Goal: Task Accomplishment & Management: Use online tool/utility

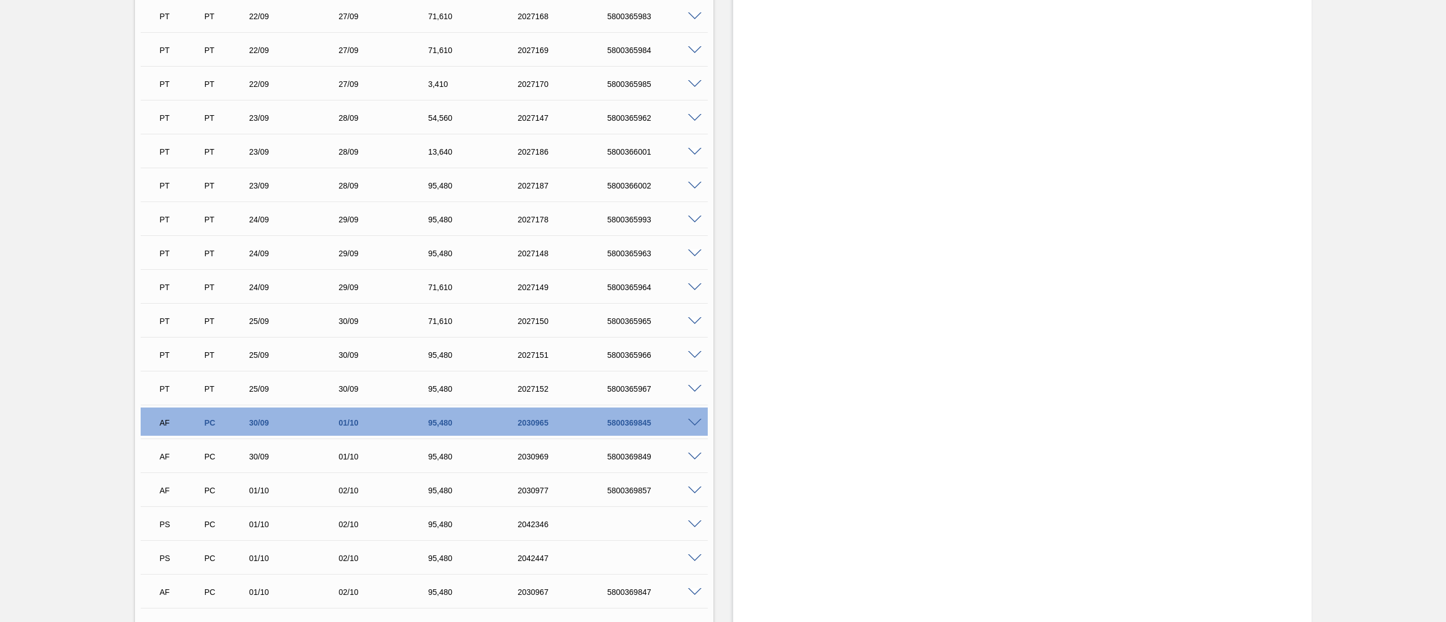
scroll to position [1243, 0]
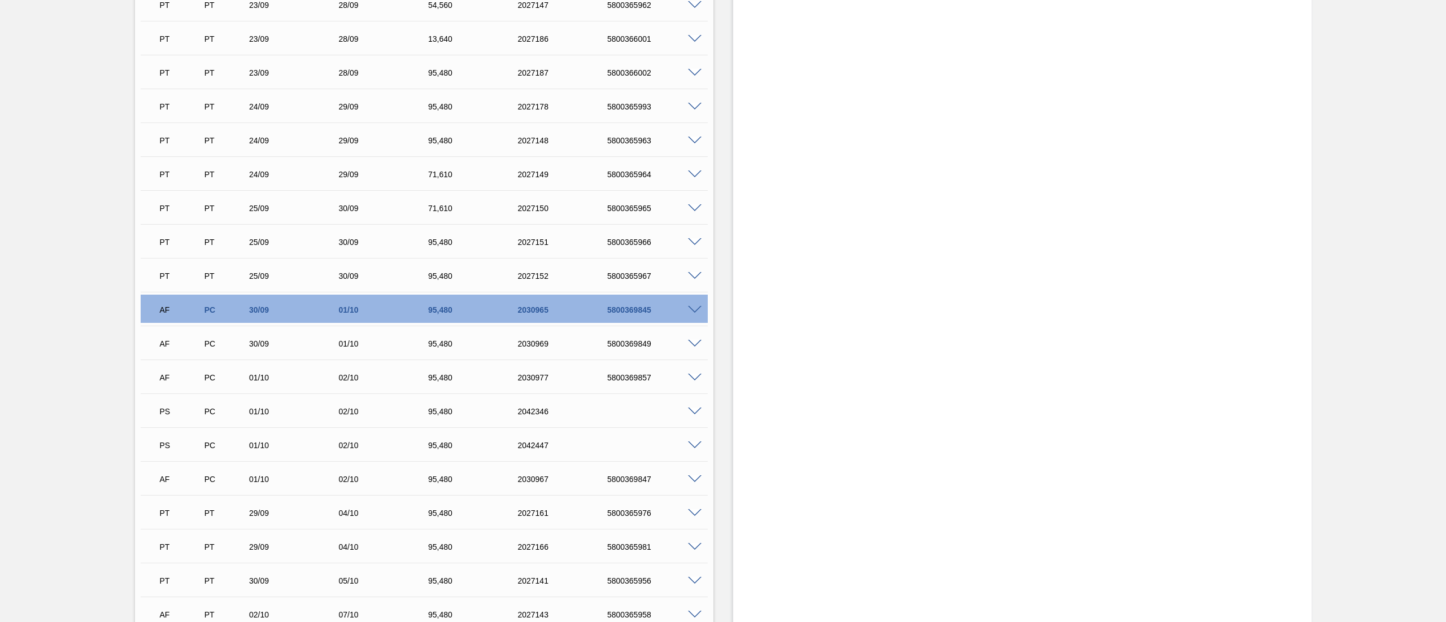
click at [694, 404] on div "PS PC 01/10 02/10 95,[PHONE_NUMBER]" at bounding box center [424, 411] width 567 height 28
click at [694, 408] on span at bounding box center [695, 412] width 14 height 8
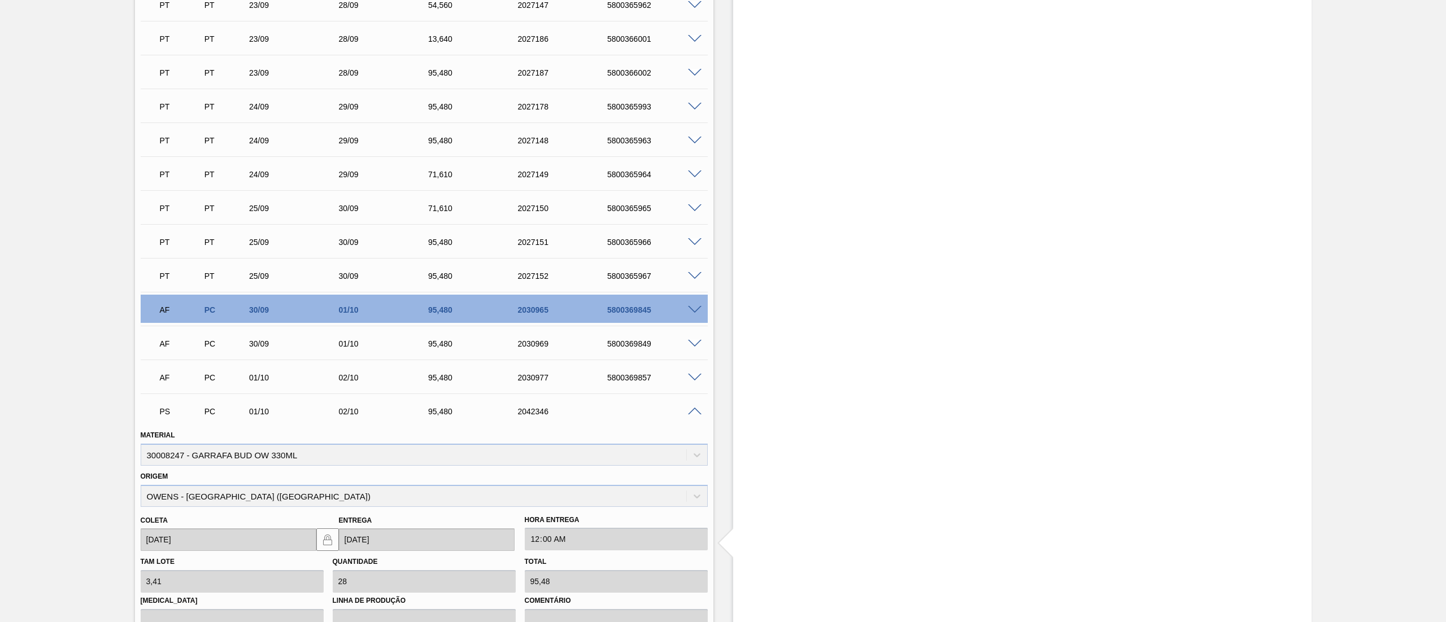
click at [690, 408] on span at bounding box center [695, 412] width 14 height 8
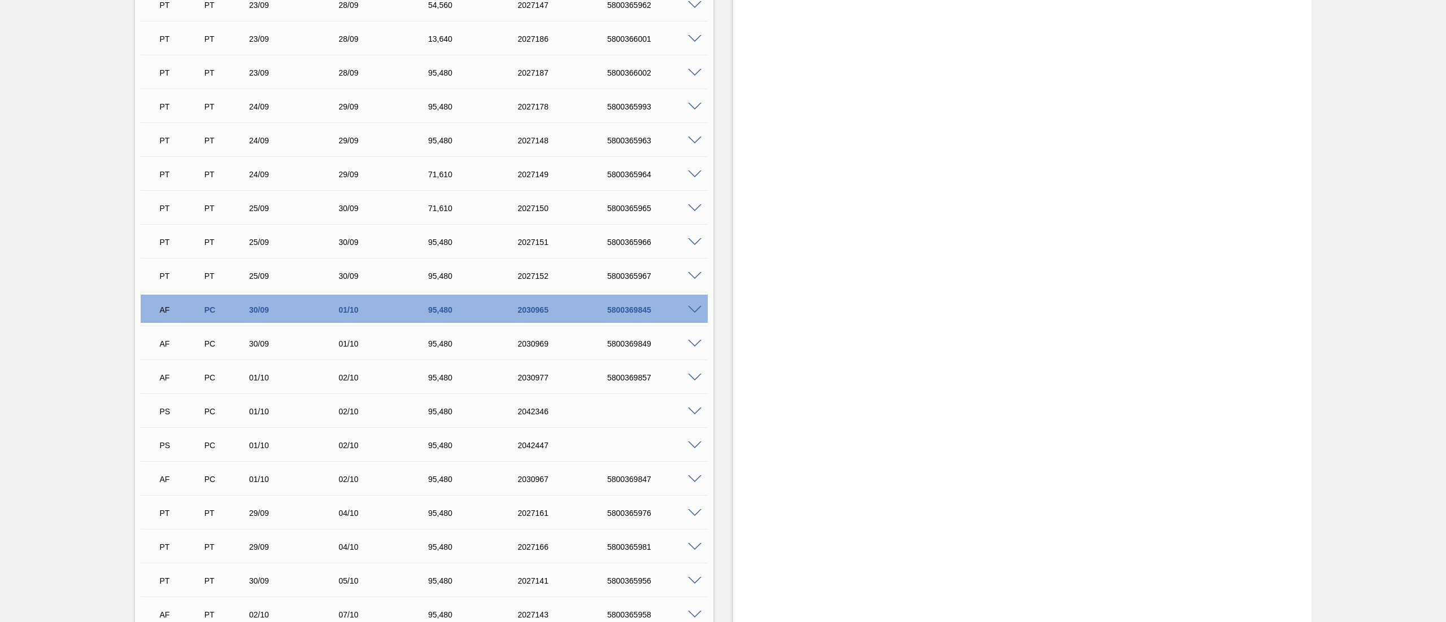
click at [695, 412] on span at bounding box center [695, 412] width 14 height 8
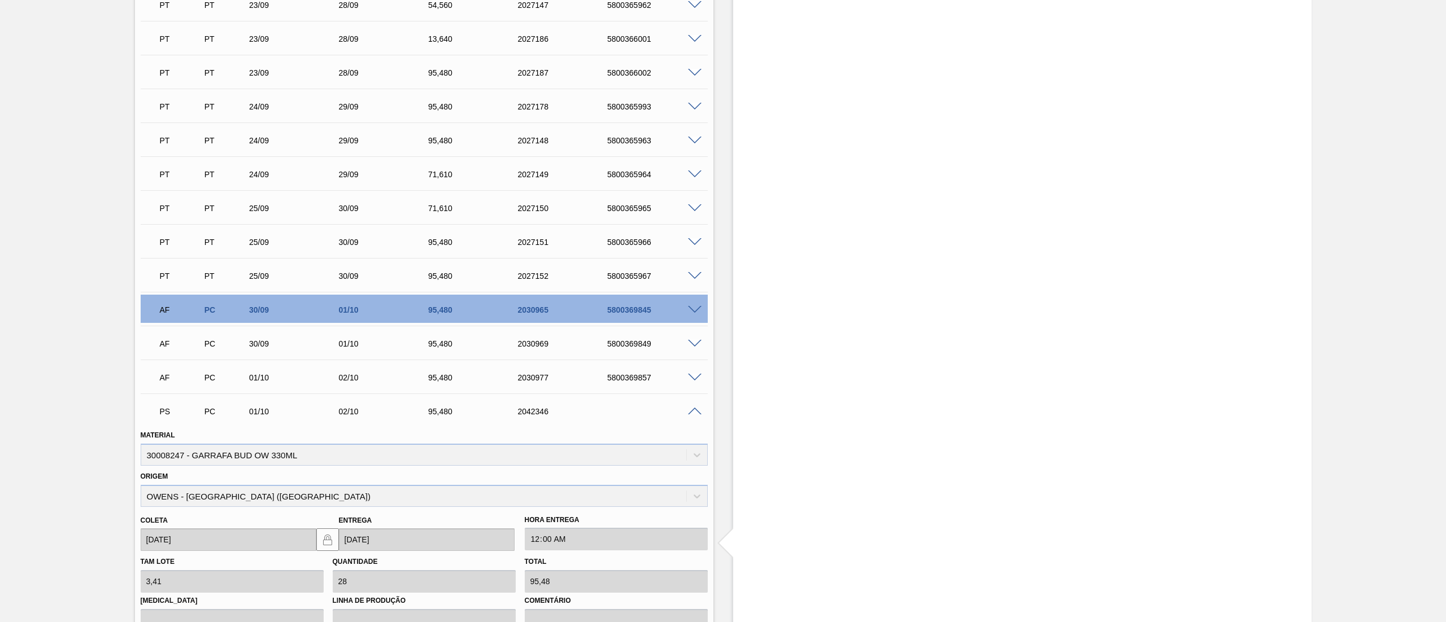
click at [694, 313] on span at bounding box center [695, 310] width 14 height 8
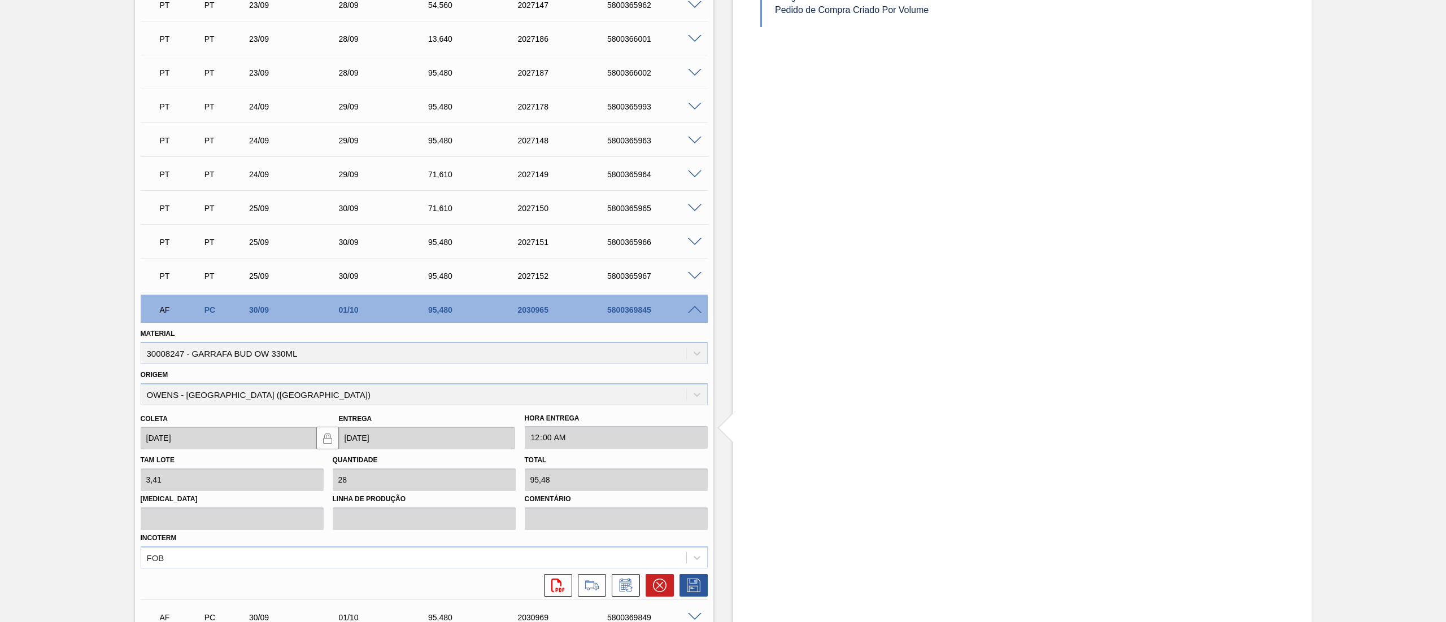
click at [694, 278] on span at bounding box center [695, 276] width 14 height 8
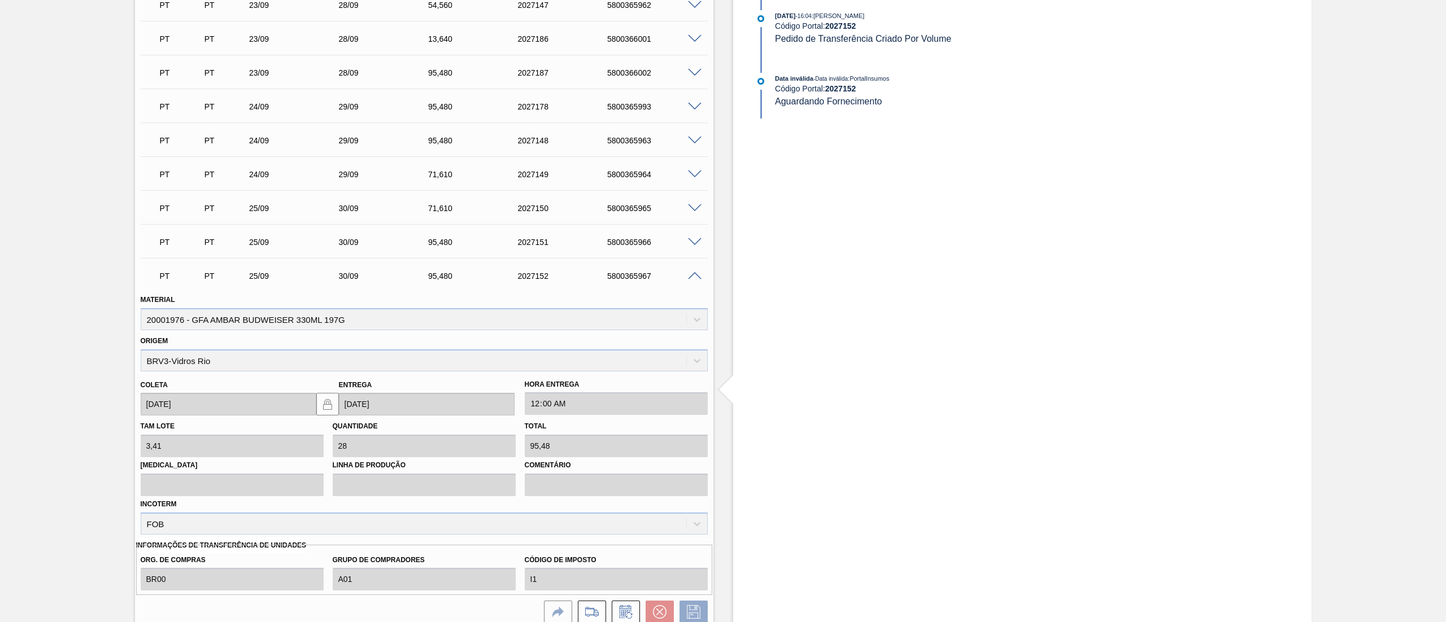
click at [692, 275] on span at bounding box center [695, 276] width 14 height 8
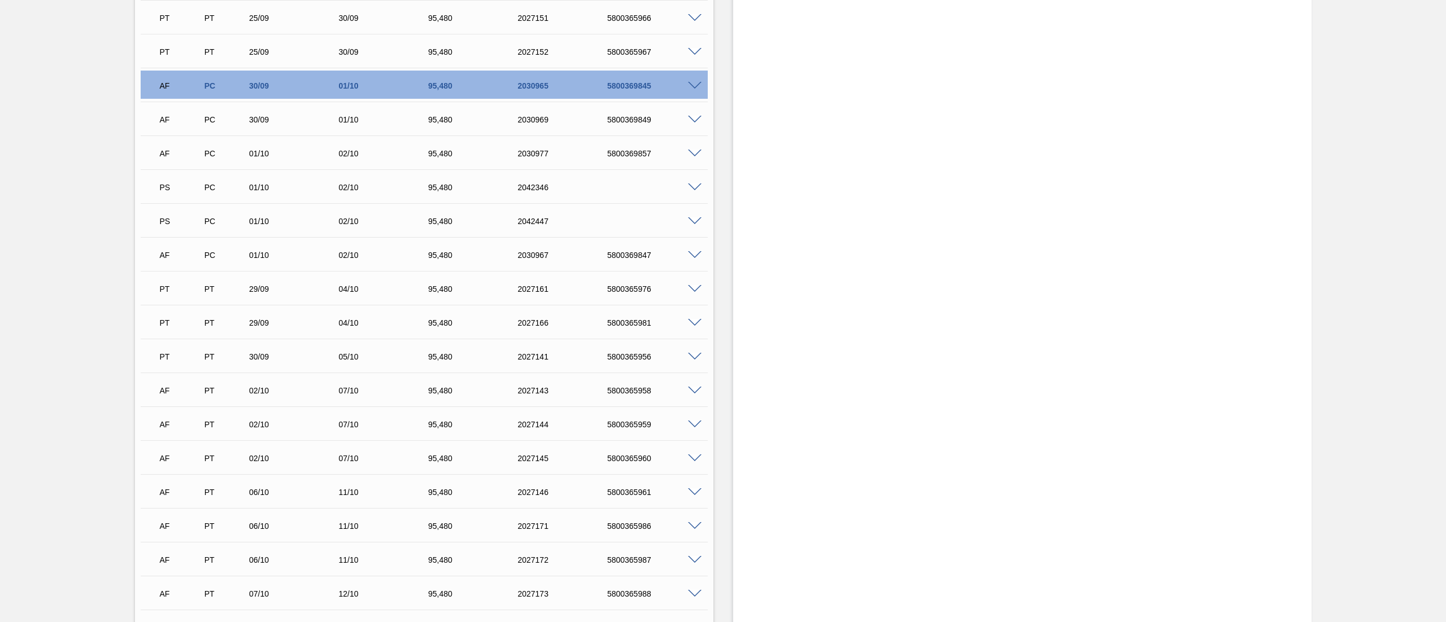
scroll to position [1469, 0]
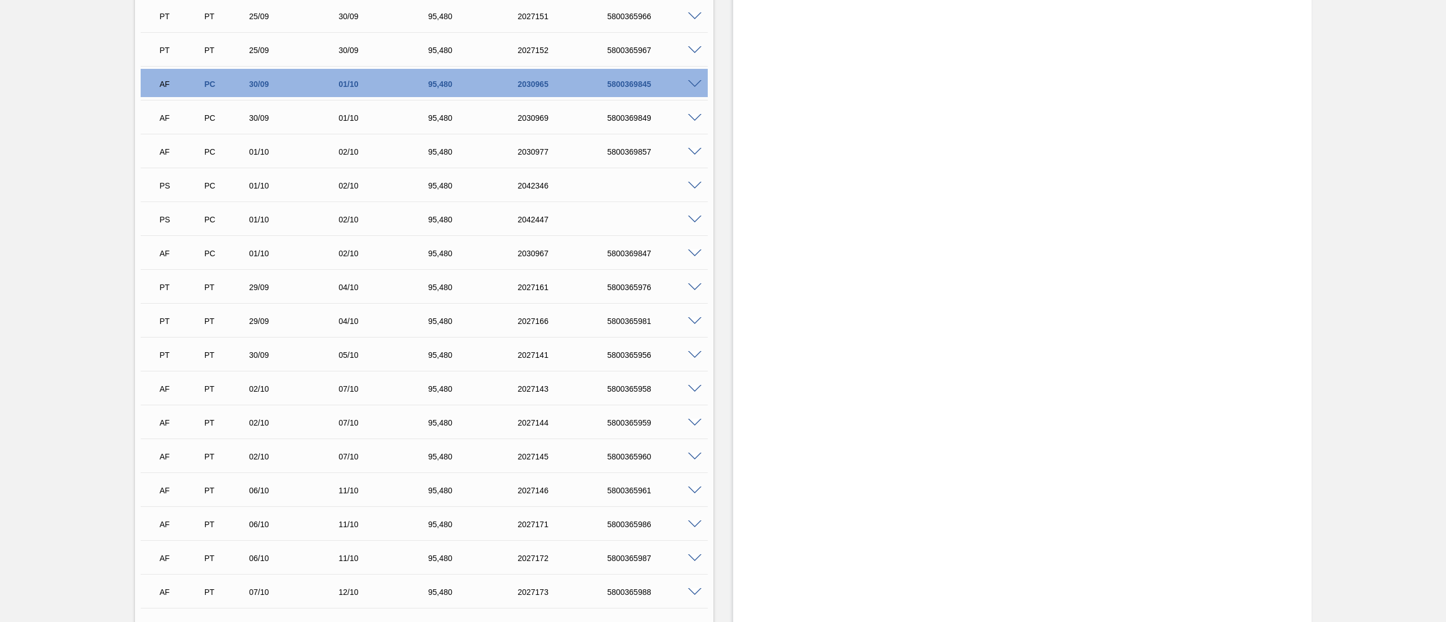
click at [689, 223] on span at bounding box center [695, 220] width 14 height 8
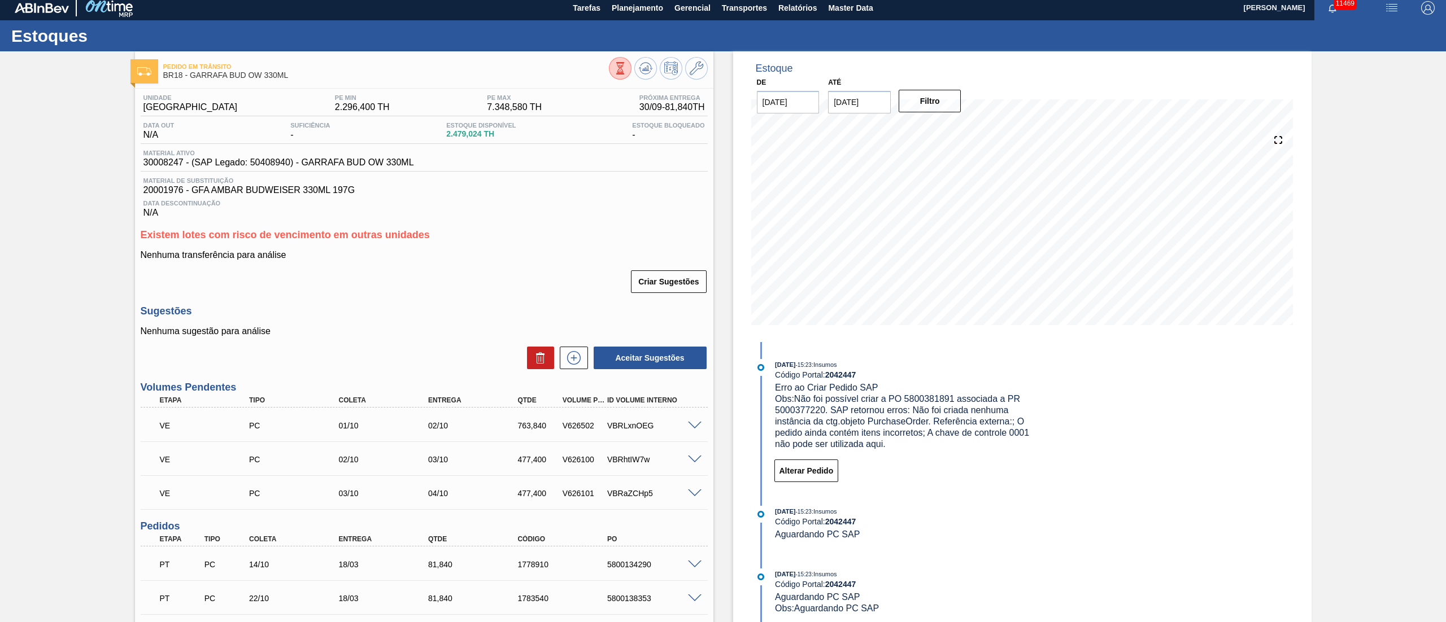
scroll to position [0, 0]
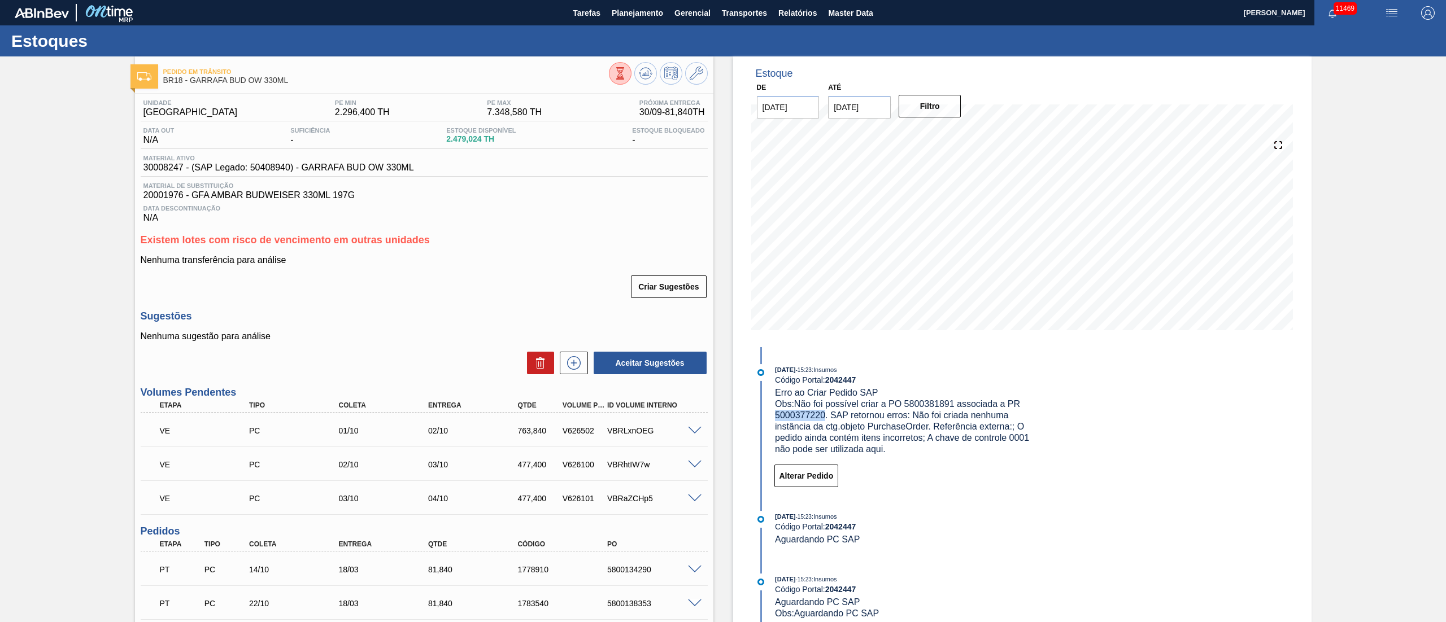
drag, startPoint x: 825, startPoint y: 415, endPoint x: 776, endPoint y: 412, distance: 49.8
click at [776, 412] on span "Obs: Não foi possível criar a PO 5800381891 associada a PR 5000377220. SAP reto…" at bounding box center [903, 426] width 257 height 55
copy span "5000377220"
click at [638, 7] on span "Planejamento" at bounding box center [637, 13] width 51 height 14
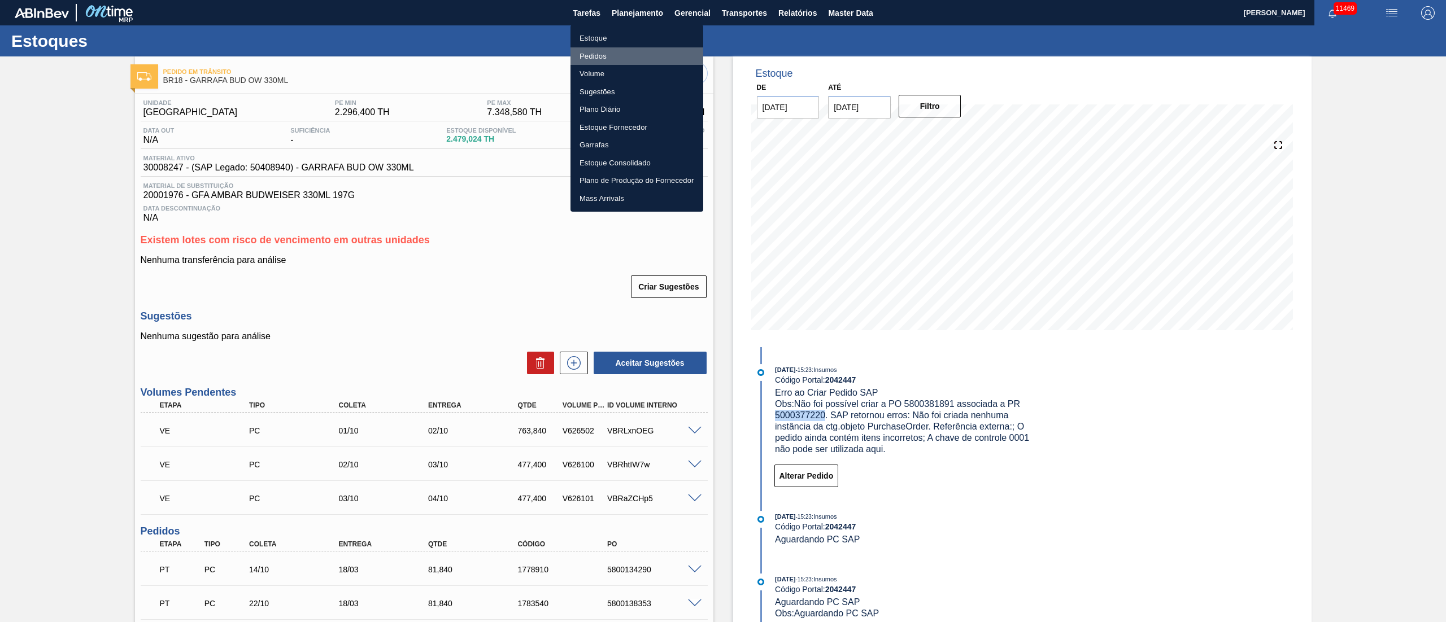
click at [595, 51] on li "Pedidos" at bounding box center [637, 56] width 133 height 18
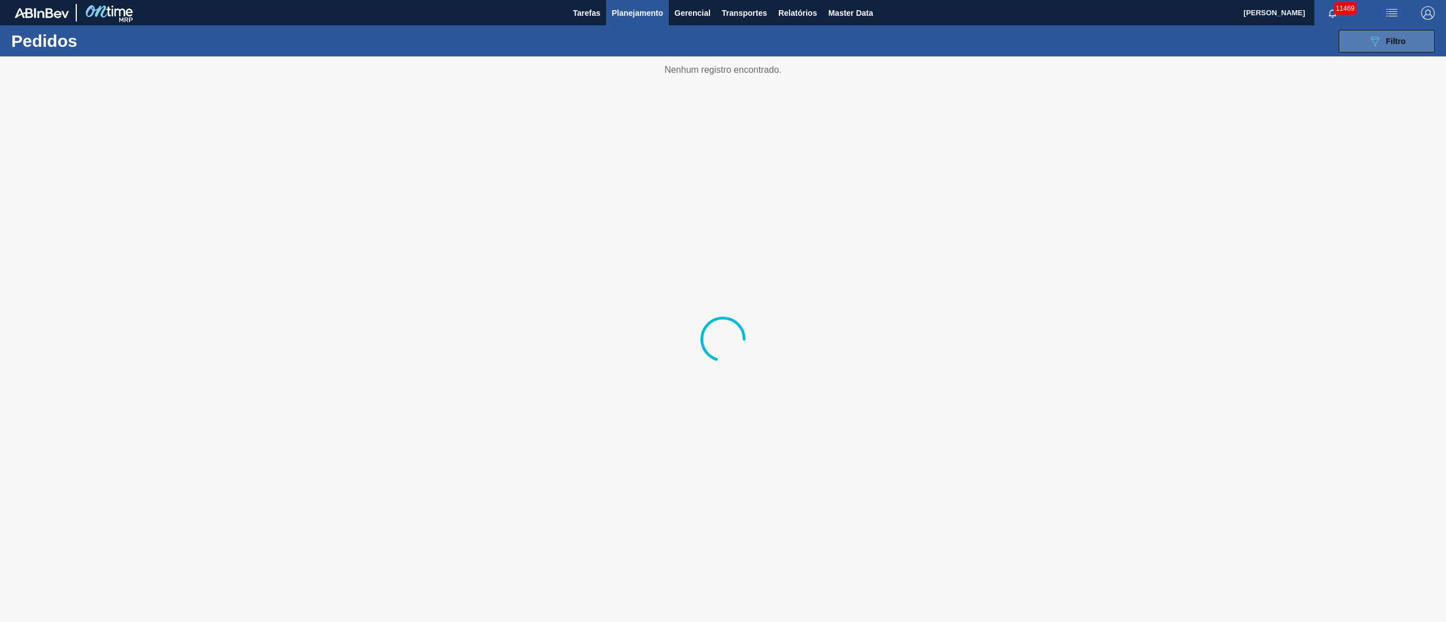
click at [1383, 35] on div "089F7B8B-B2A5-4AFE-B5C0-19BA573D28AC Filtro" at bounding box center [1387, 41] width 38 height 14
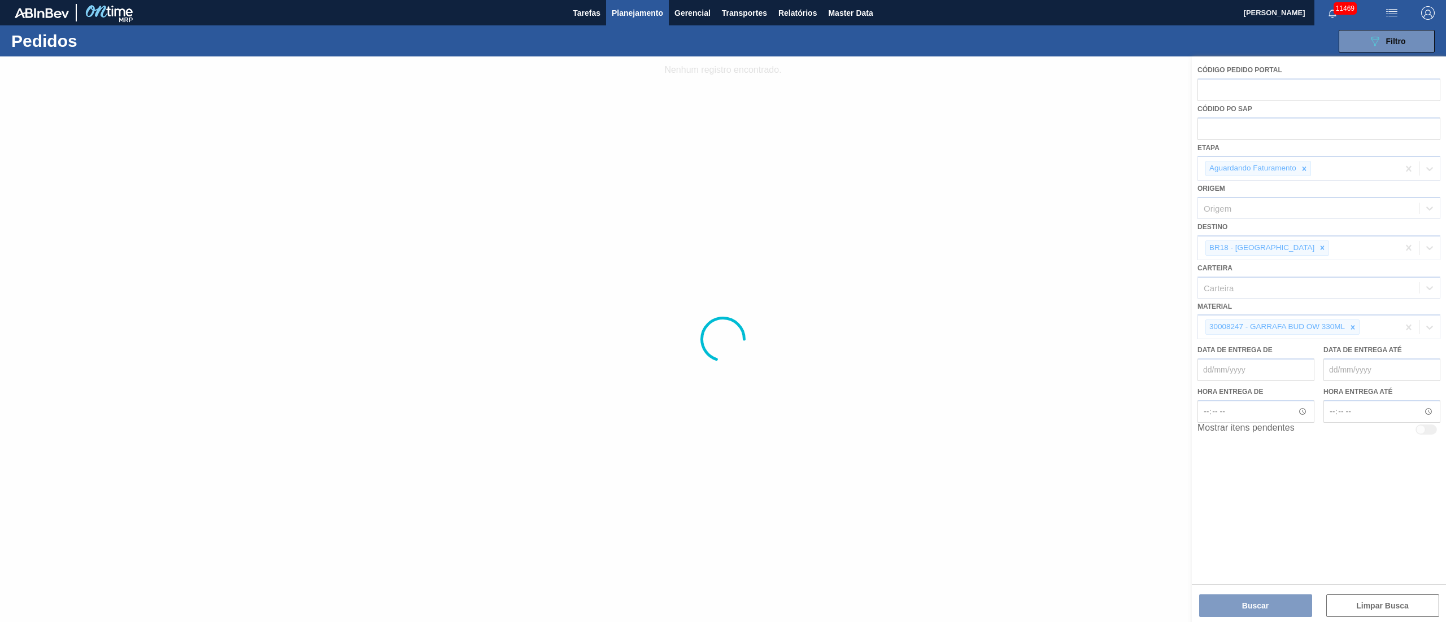
click at [1256, 136] on div at bounding box center [723, 339] width 1446 height 566
click at [1257, 124] on div at bounding box center [723, 339] width 1446 height 566
click at [1279, 243] on div at bounding box center [723, 339] width 1446 height 566
click at [1356, 329] on div at bounding box center [723, 339] width 1446 height 566
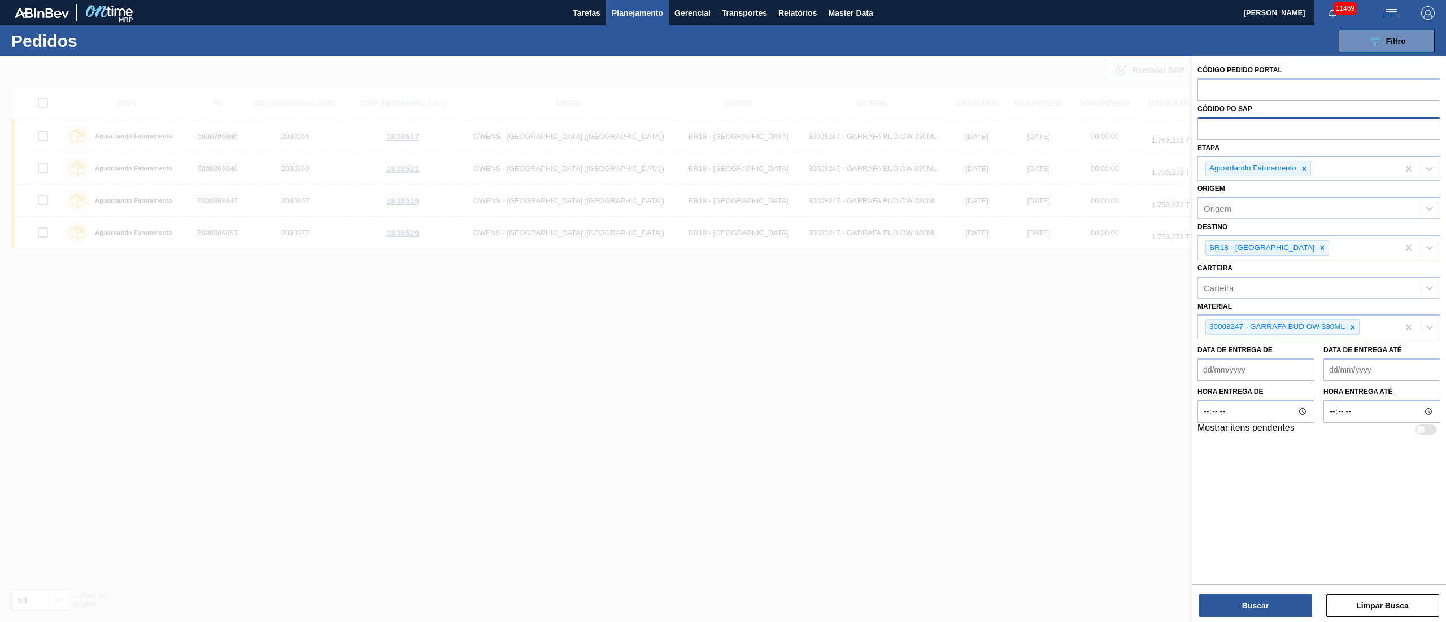
click at [1263, 126] on input "text" at bounding box center [1319, 127] width 243 height 21
paste input "5000377220"
click at [1302, 169] on icon at bounding box center [1304, 169] width 8 height 8
type input "5000377220"
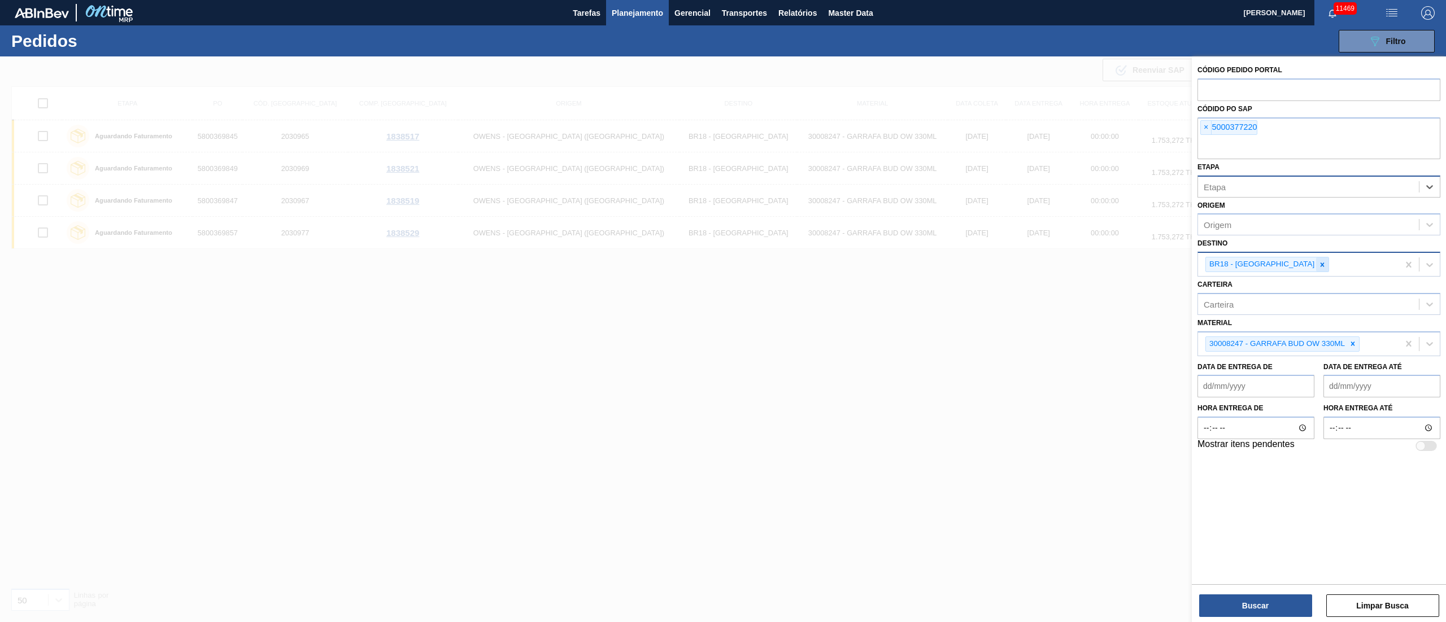
click at [1321, 265] on icon at bounding box center [1323, 265] width 4 height 4
click at [1356, 345] on icon at bounding box center [1353, 341] width 8 height 8
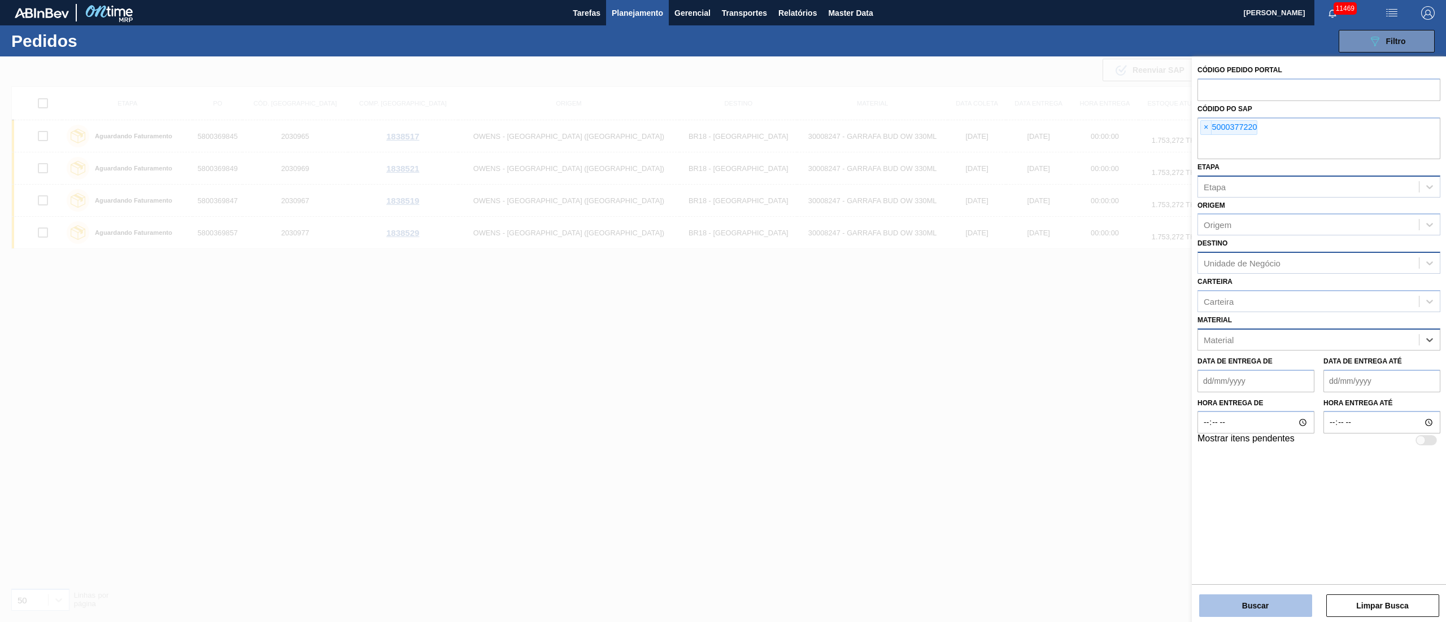
click at [1257, 609] on button "Buscar" at bounding box center [1255, 606] width 113 height 23
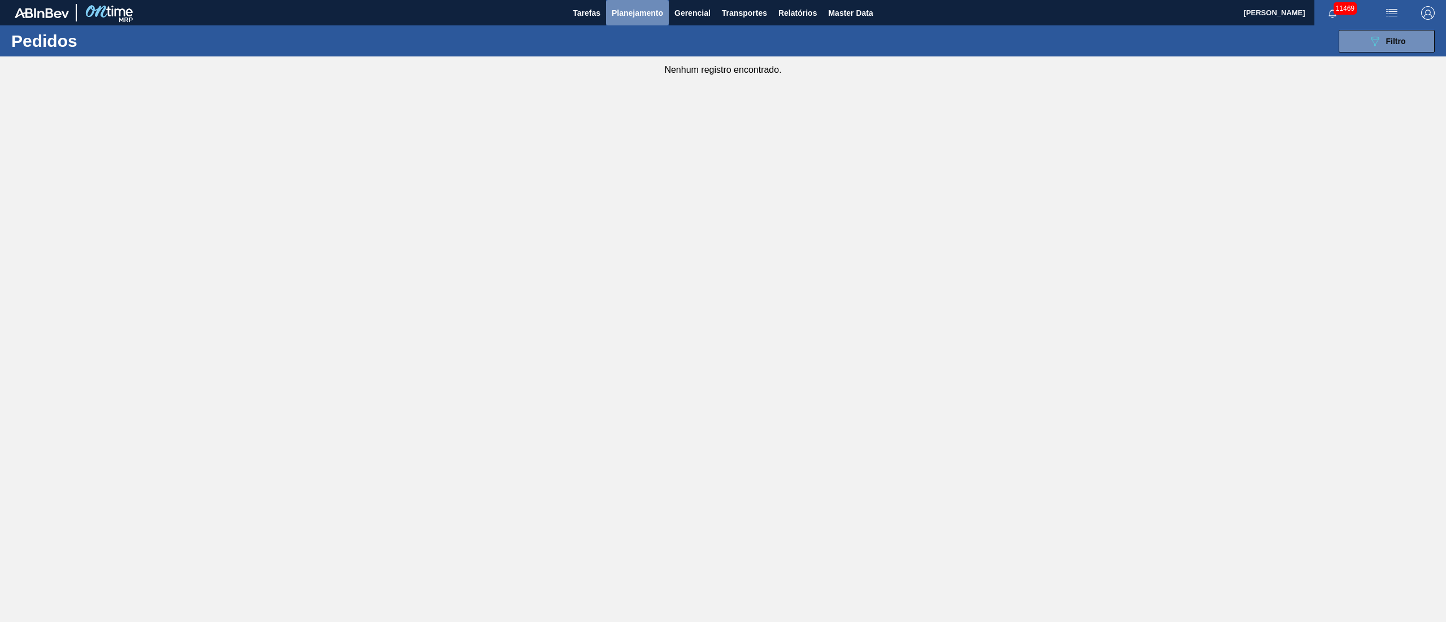
click at [620, 7] on span "Planejamento" at bounding box center [637, 13] width 51 height 14
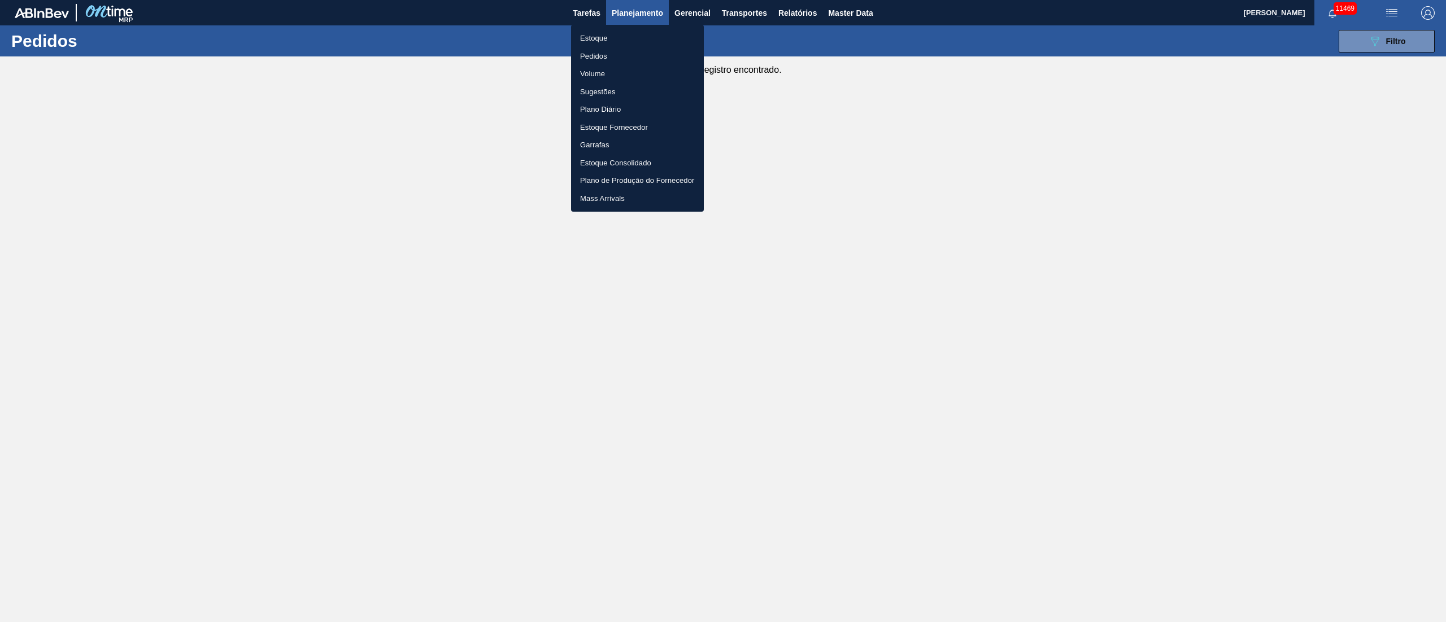
click at [591, 54] on li "Pedidos" at bounding box center [637, 56] width 133 height 18
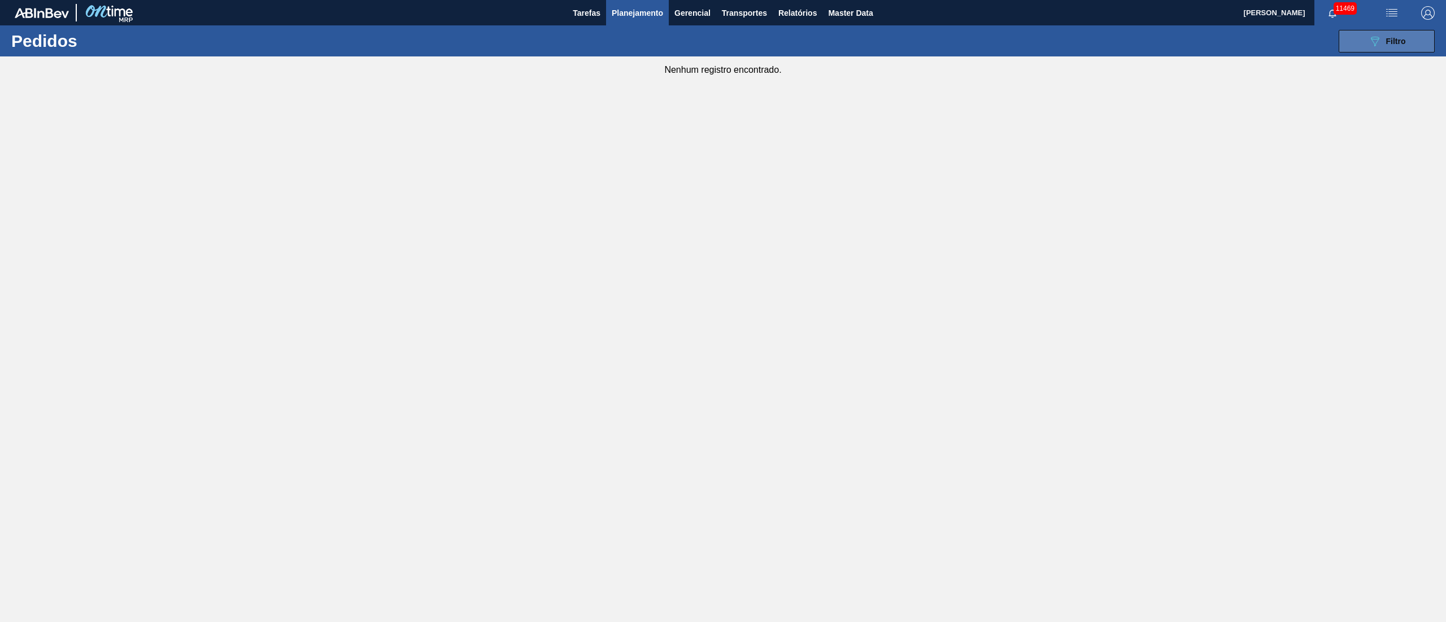
click at [1365, 44] on button "089F7B8B-B2A5-4AFE-B5C0-19BA573D28AC Filtro" at bounding box center [1387, 41] width 96 height 23
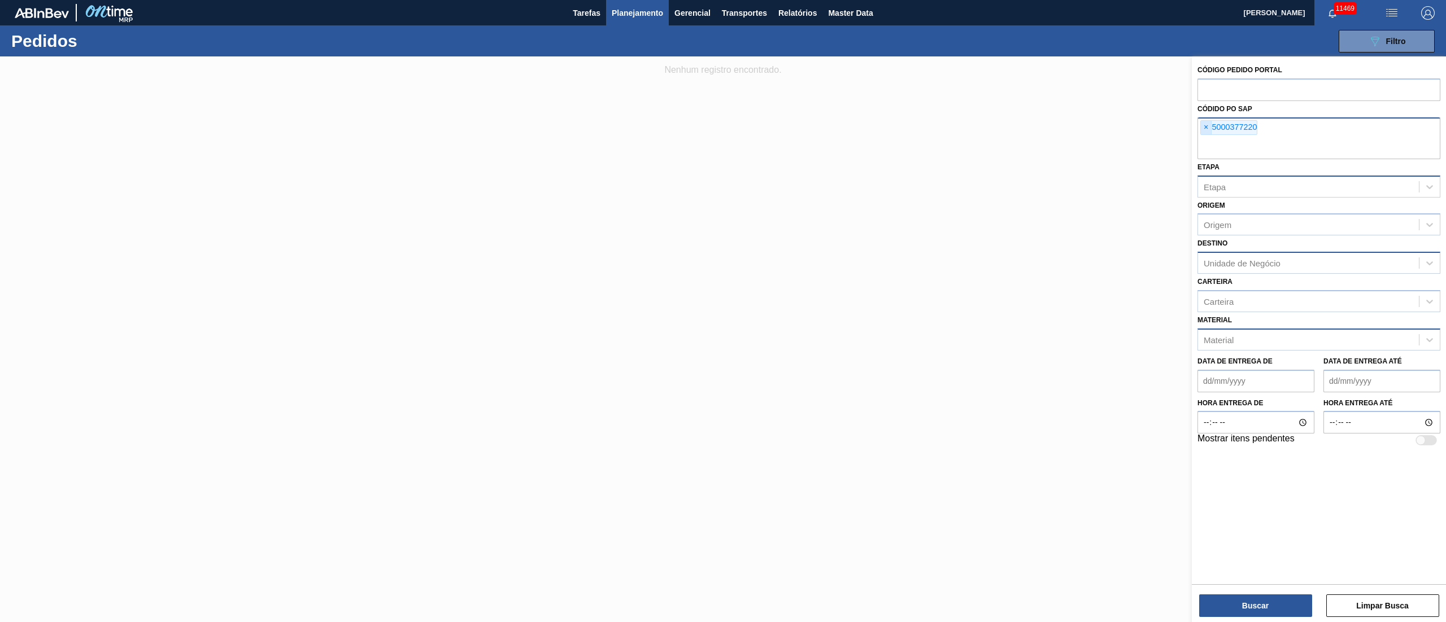
click at [1207, 124] on span "×" at bounding box center [1206, 128] width 11 height 14
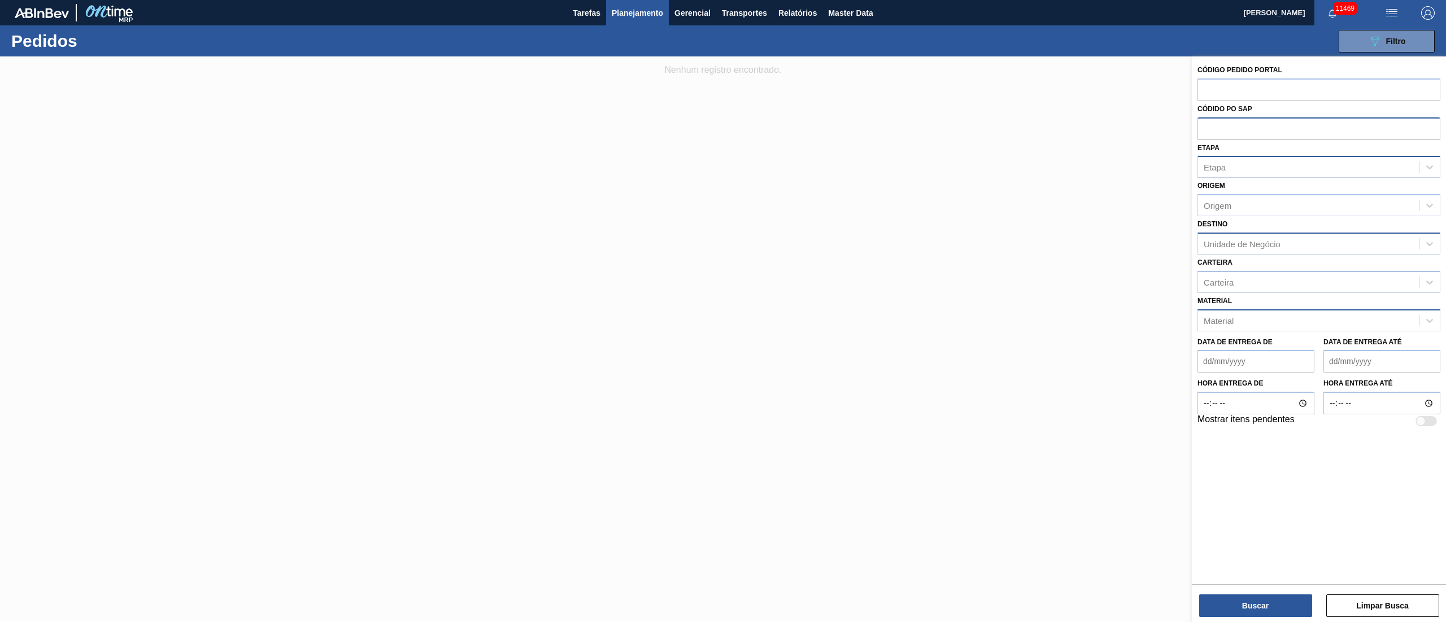
click at [1218, 164] on div "Etapa" at bounding box center [1215, 168] width 22 height 10
type input "fat"
click at [1257, 185] on div "Aguardando Faturamento" at bounding box center [1319, 195] width 243 height 21
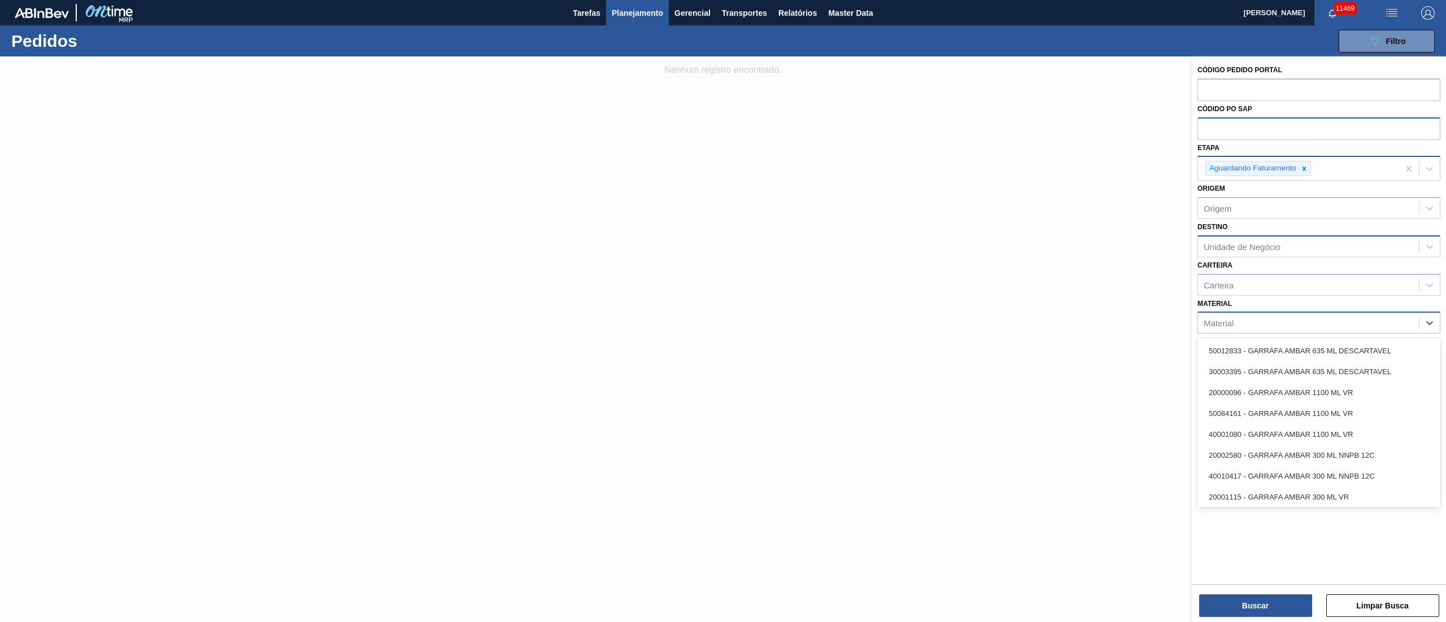
click at [1247, 320] on div "Material" at bounding box center [1308, 323] width 221 height 16
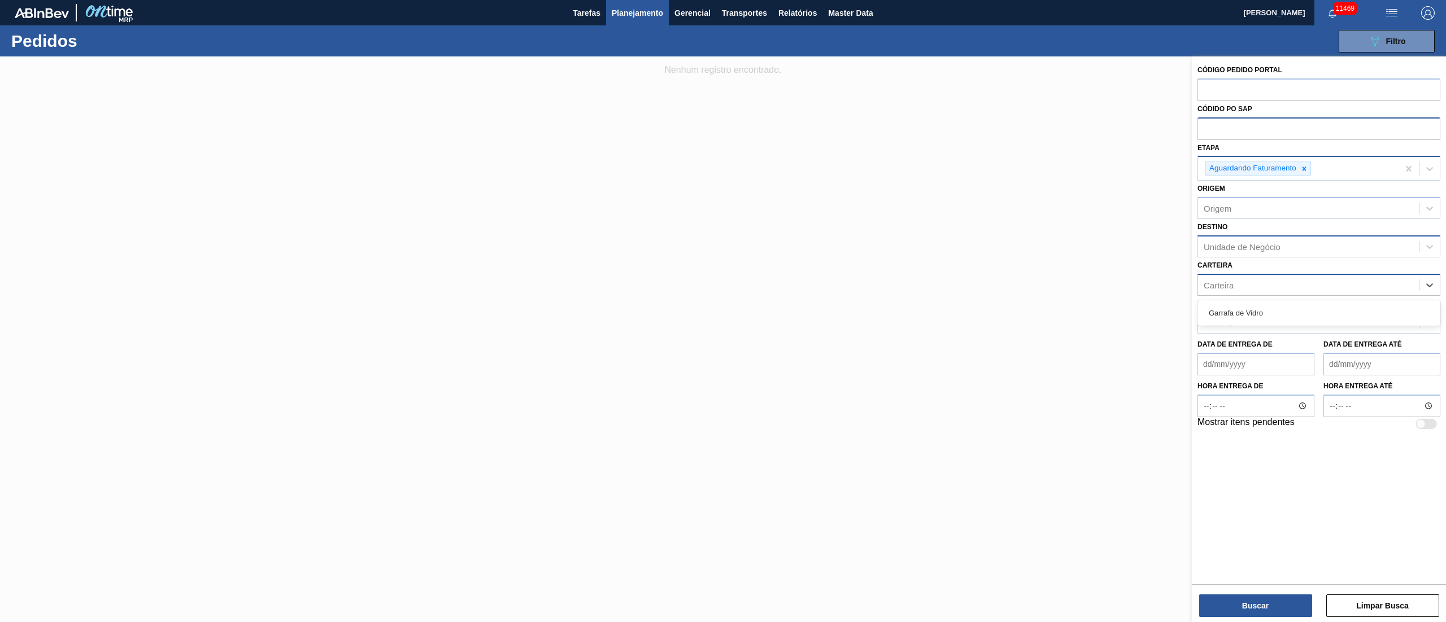
click at [1243, 286] on div "Carteira" at bounding box center [1308, 285] width 221 height 16
click at [1240, 311] on div "Garrafa de Vidro" at bounding box center [1319, 313] width 243 height 21
click at [1277, 289] on icon at bounding box center [1274, 286] width 8 height 8
click at [1246, 251] on div "Unidade de Negócio" at bounding box center [1308, 246] width 221 height 16
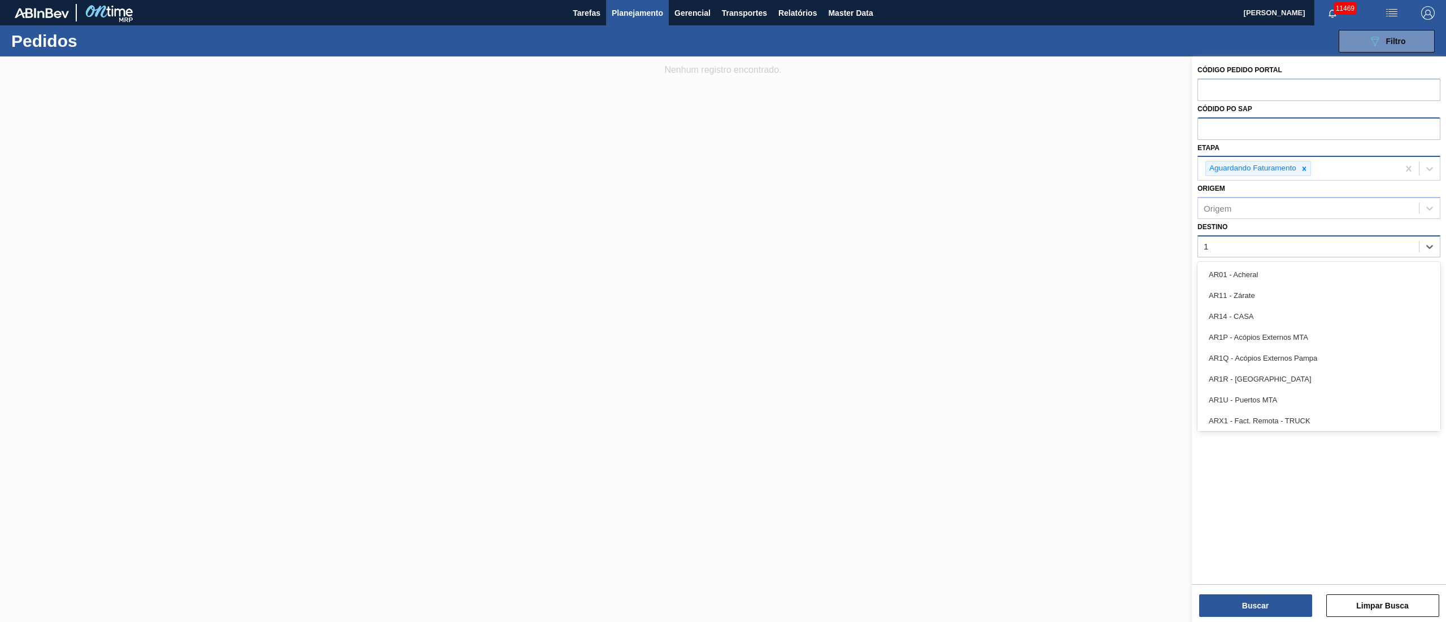
type input "18"
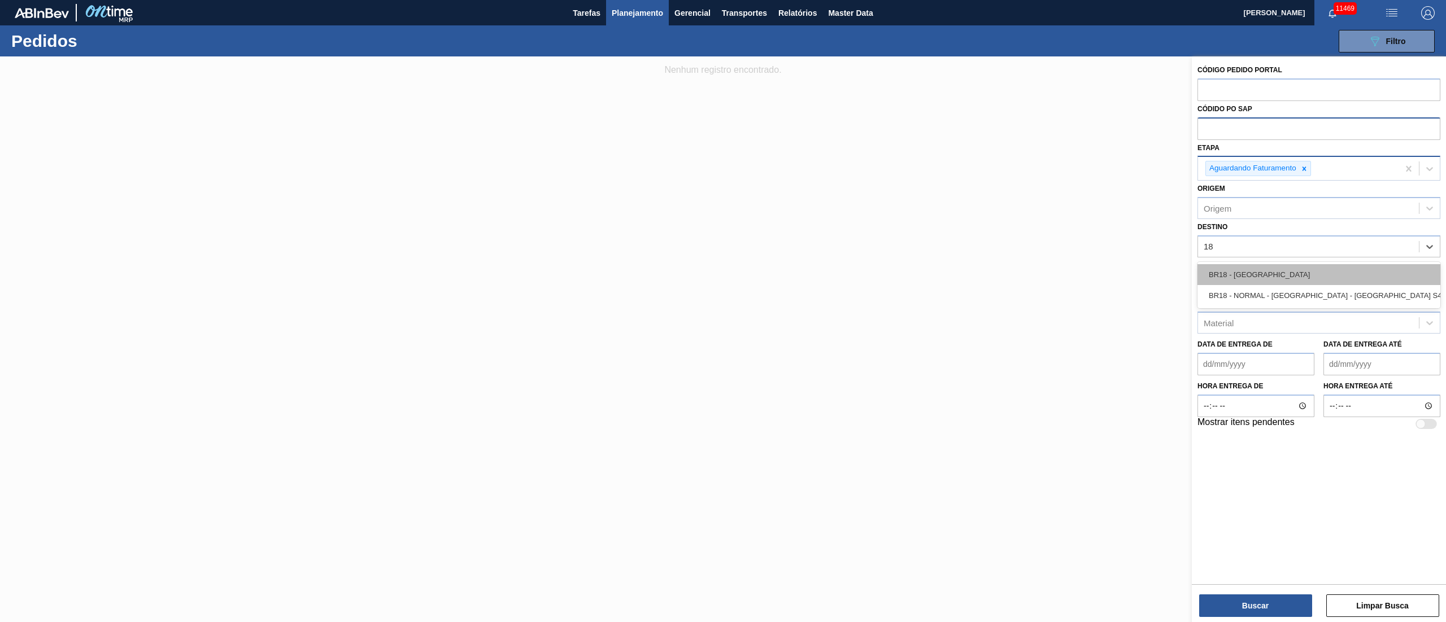
click at [1228, 264] on div "BR18 - [GEOGRAPHIC_DATA]" at bounding box center [1319, 274] width 243 height 21
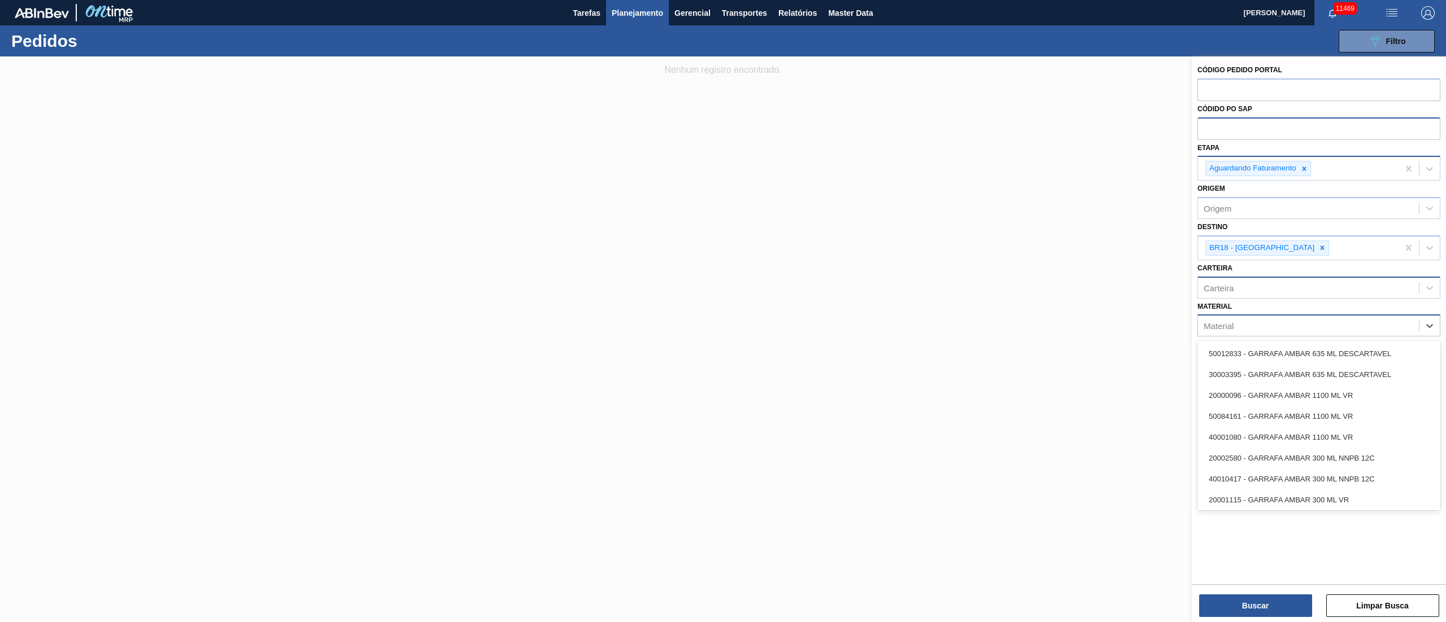
click at [1237, 321] on div "Material" at bounding box center [1308, 326] width 221 height 16
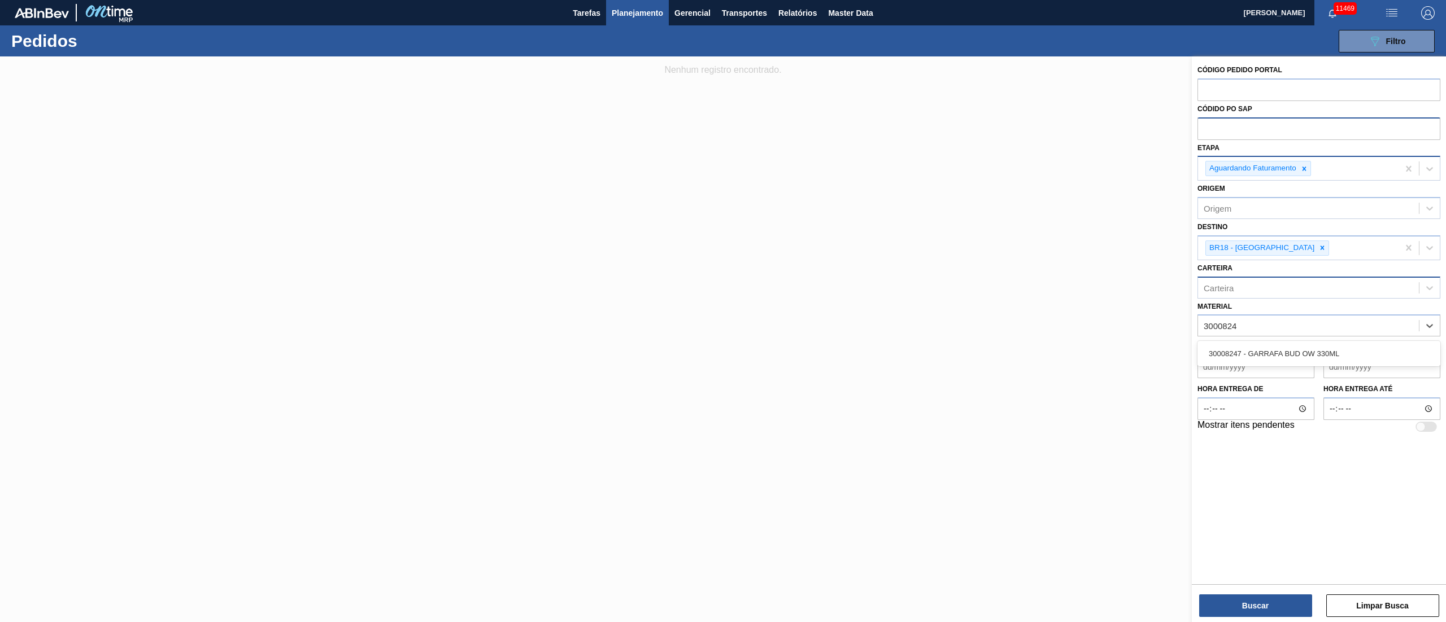
type input "30008247"
click at [1247, 343] on div "30008247 - GARRAFA BUD OW 330ML" at bounding box center [1319, 353] width 243 height 21
click at [1233, 605] on button "Buscar" at bounding box center [1255, 606] width 113 height 23
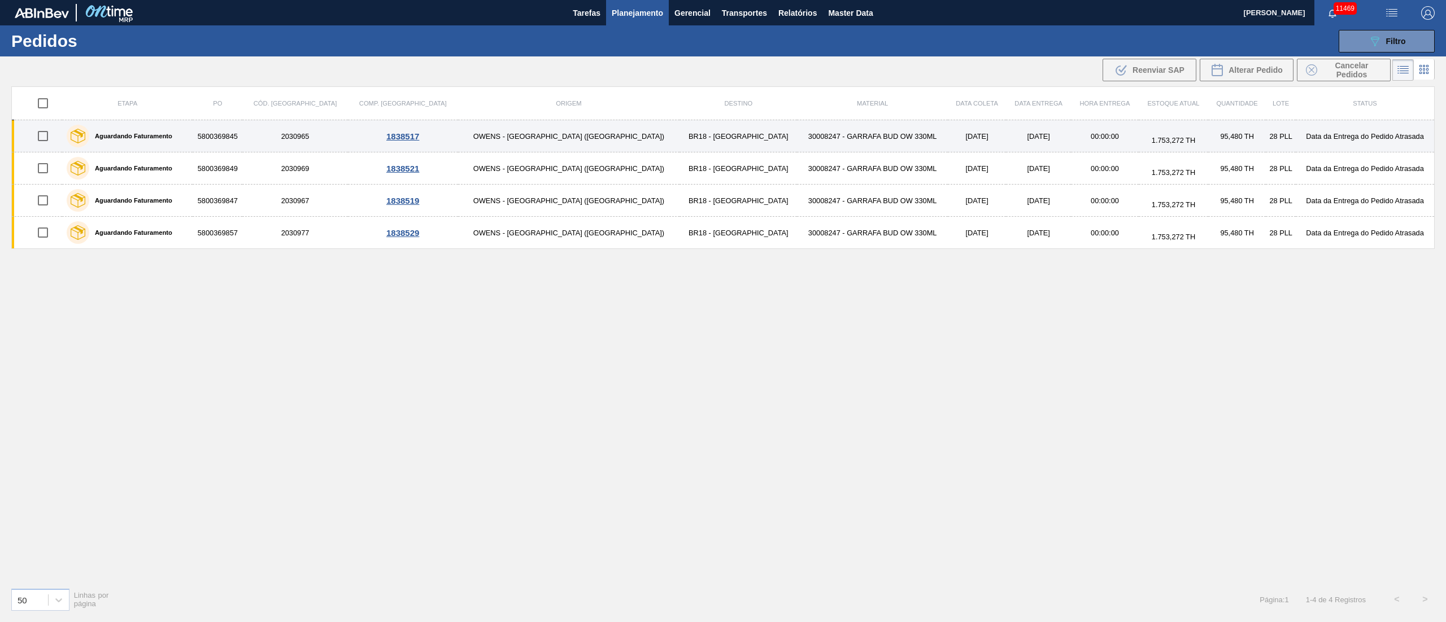
click at [680, 137] on td "BR18 - [GEOGRAPHIC_DATA]" at bounding box center [738, 136] width 117 height 32
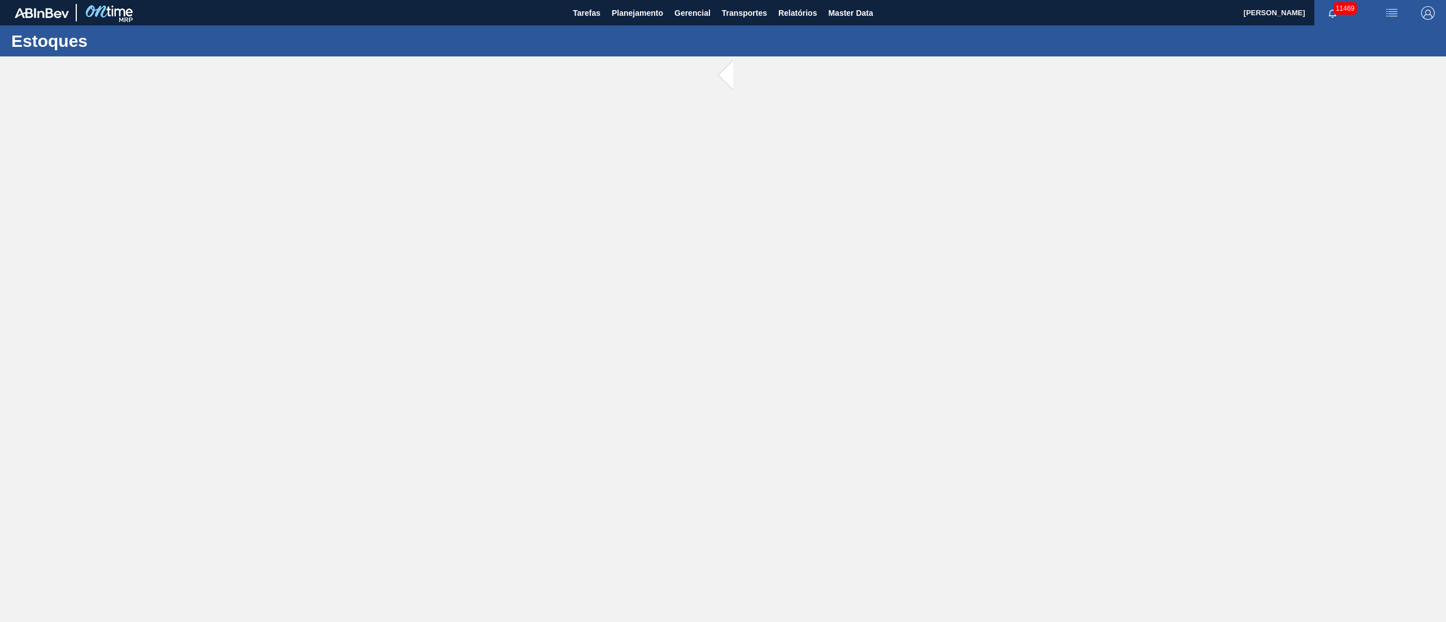
click at [606, 137] on main "Tarefas Planejamento Gerencial Transportes Relatórios Master Data [PERSON_NAME]…" at bounding box center [723, 311] width 1446 height 622
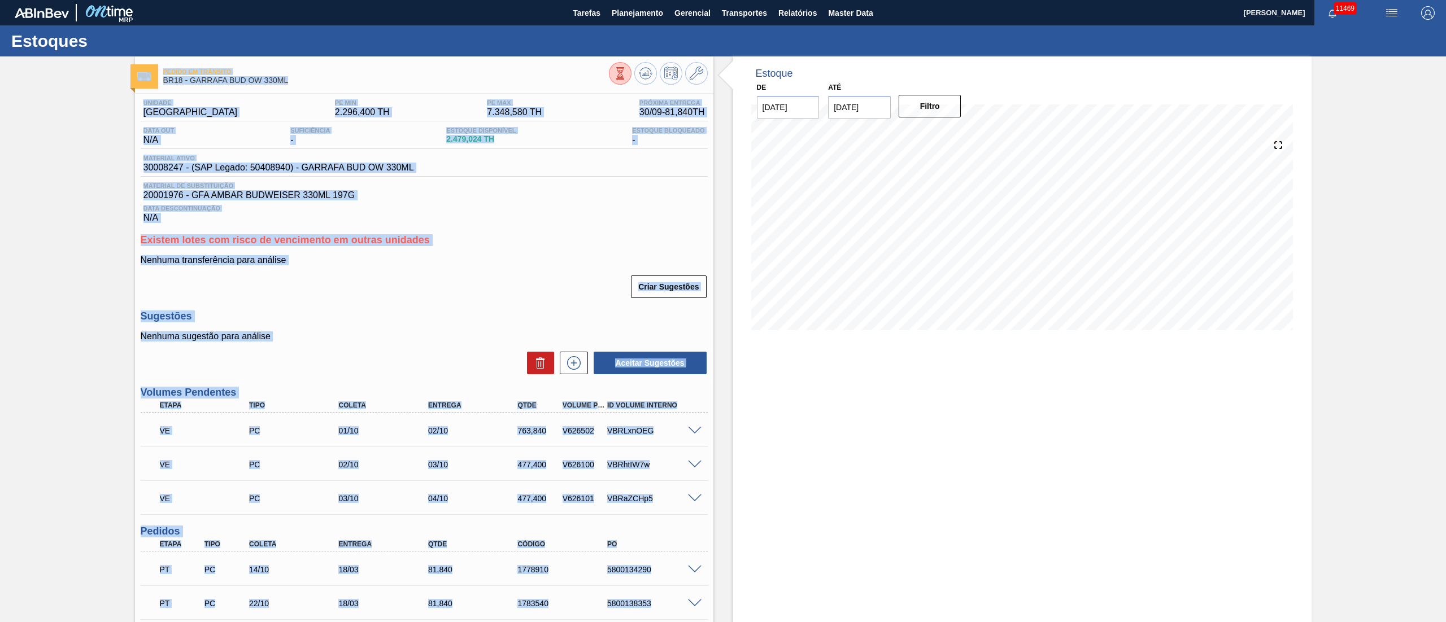
click at [486, 314] on h3 "Sugestões" at bounding box center [424, 317] width 567 height 12
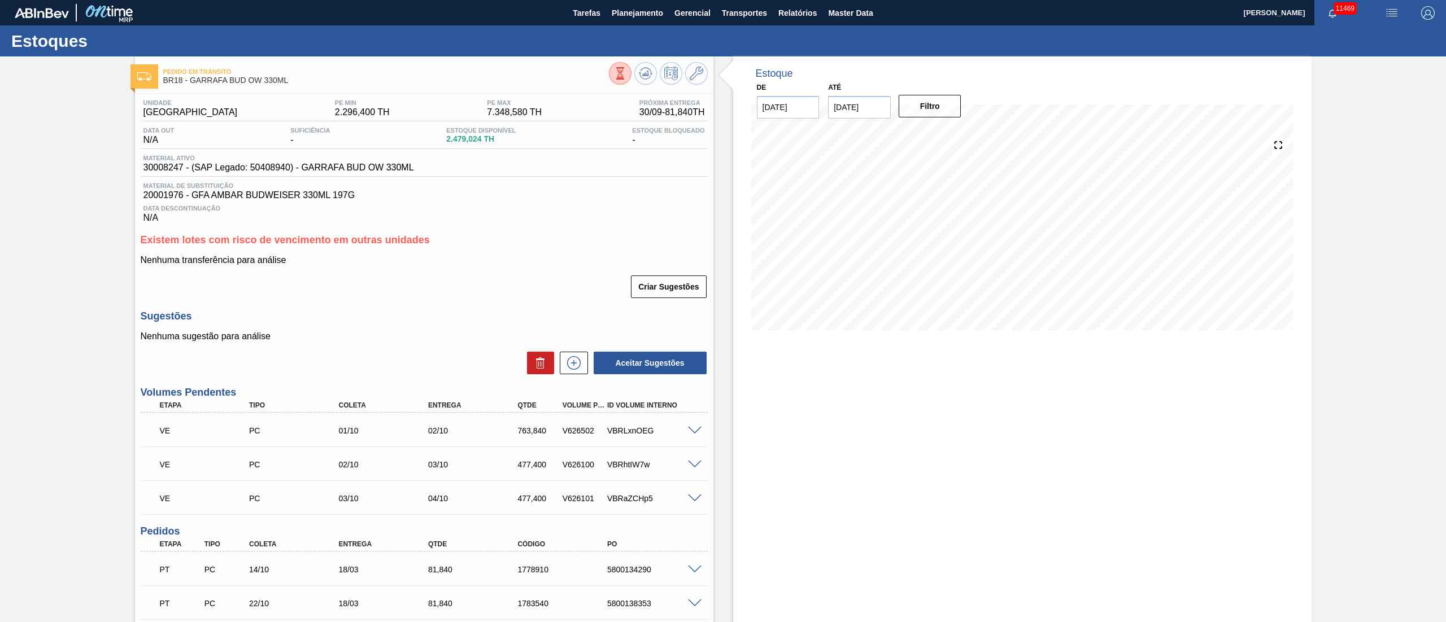
click at [694, 433] on span at bounding box center [695, 431] width 14 height 8
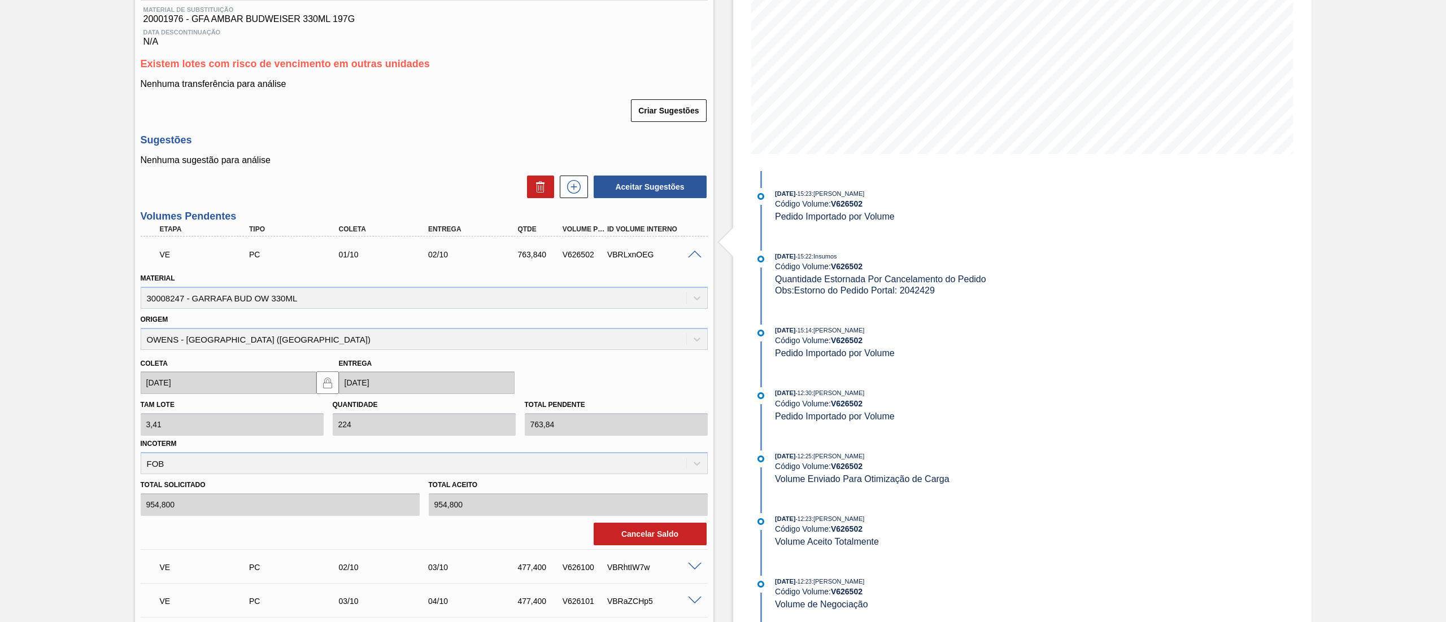
scroll to position [226, 0]
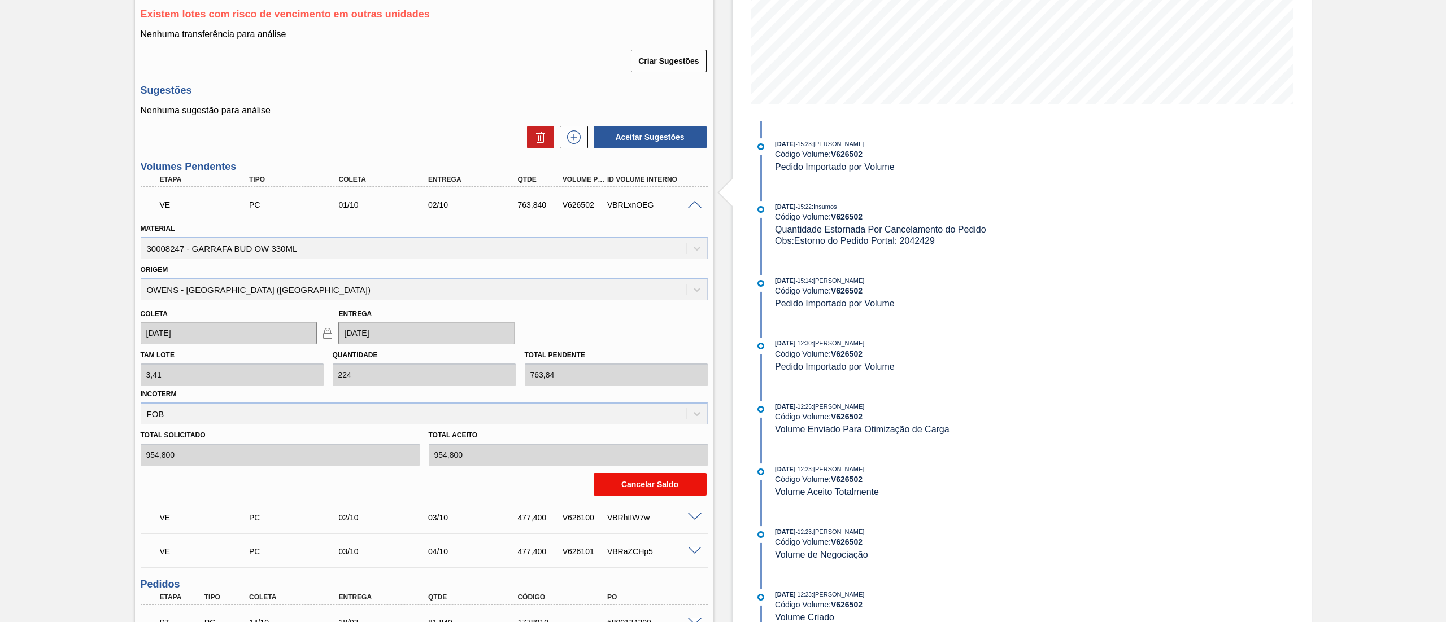
click at [654, 490] on button "Cancelar Saldo" at bounding box center [650, 484] width 113 height 23
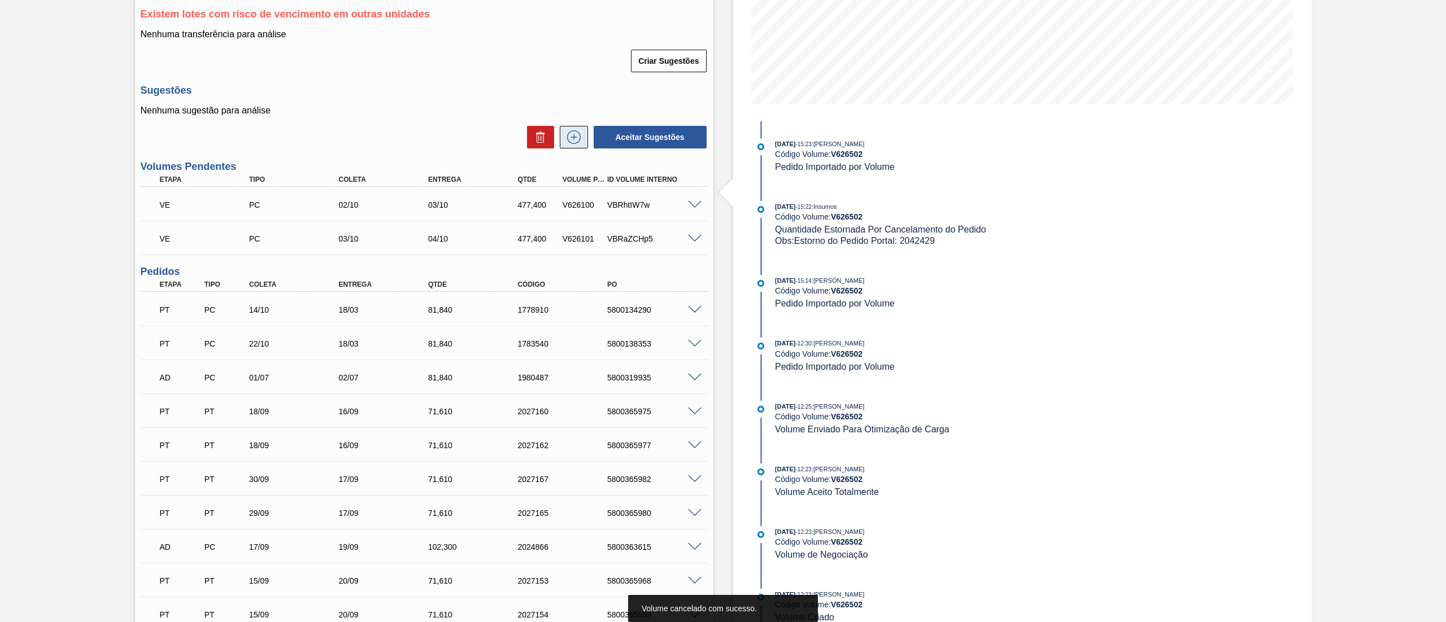
click at [581, 132] on icon at bounding box center [574, 137] width 18 height 14
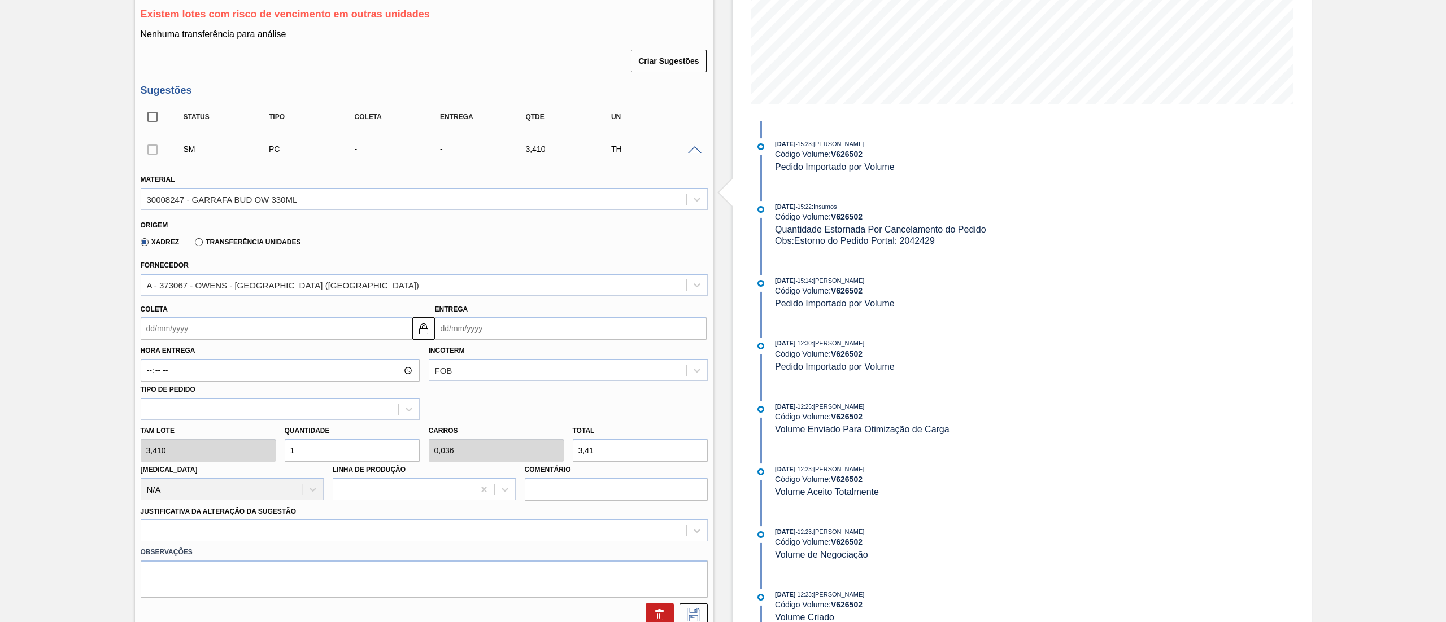
click at [208, 334] on input "Coleta" at bounding box center [277, 328] width 272 height 23
click at [172, 397] on div "1" at bounding box center [171, 392] width 15 height 15
type input "[DATE]"
drag, startPoint x: 333, startPoint y: 460, endPoint x: 112, endPoint y: 459, distance: 221.4
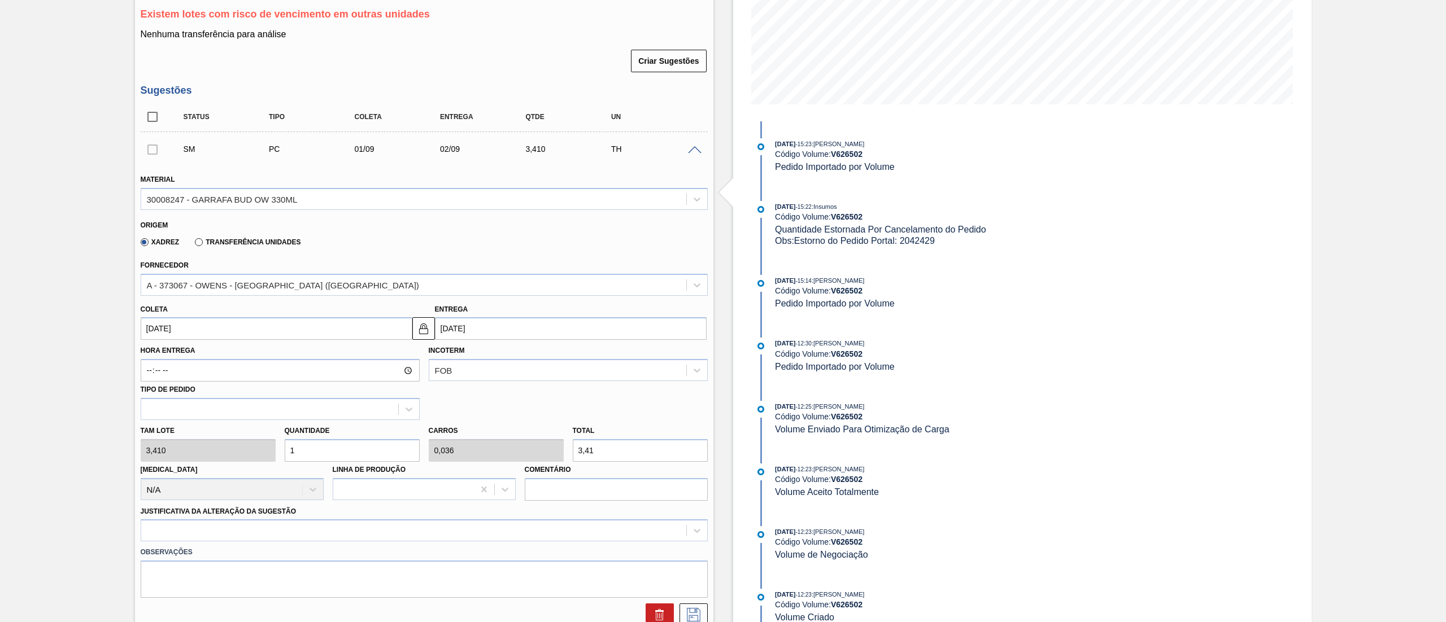
type input "2"
type input "0,071"
type input "6,82"
type input "24"
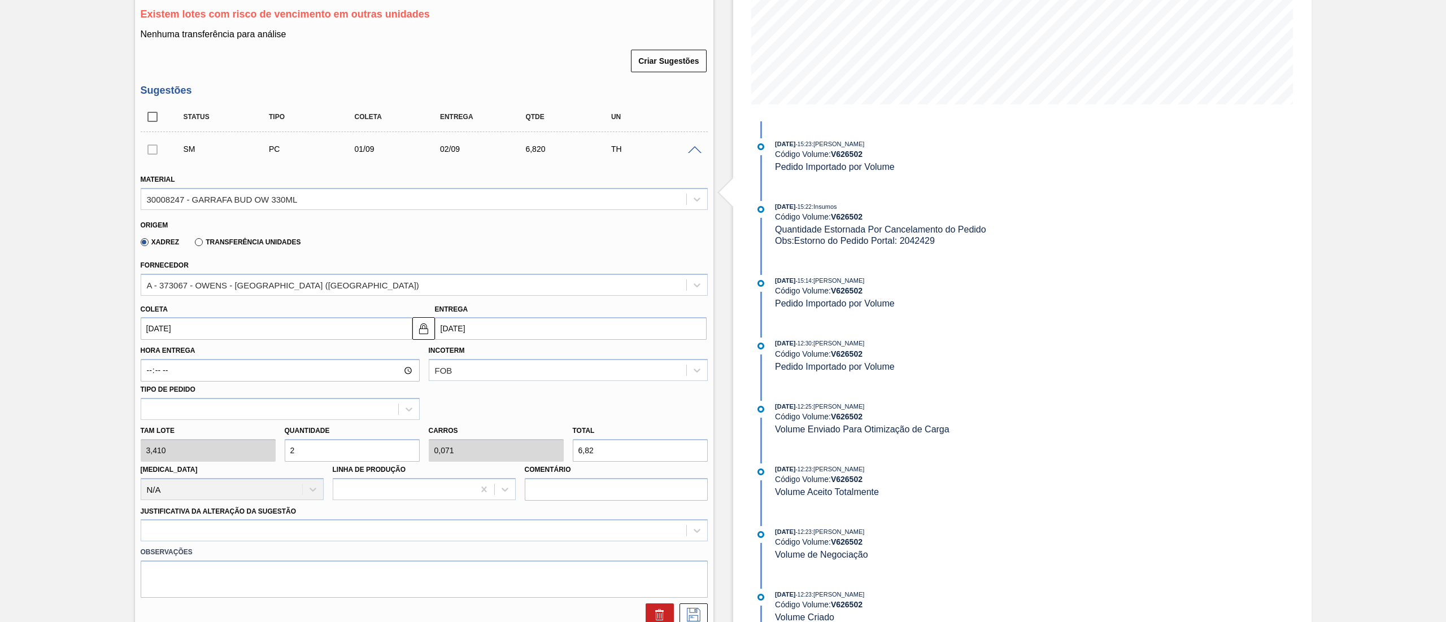
type input "0,857"
type input "81,84"
type input "240"
type input "8,571"
type input "818,4"
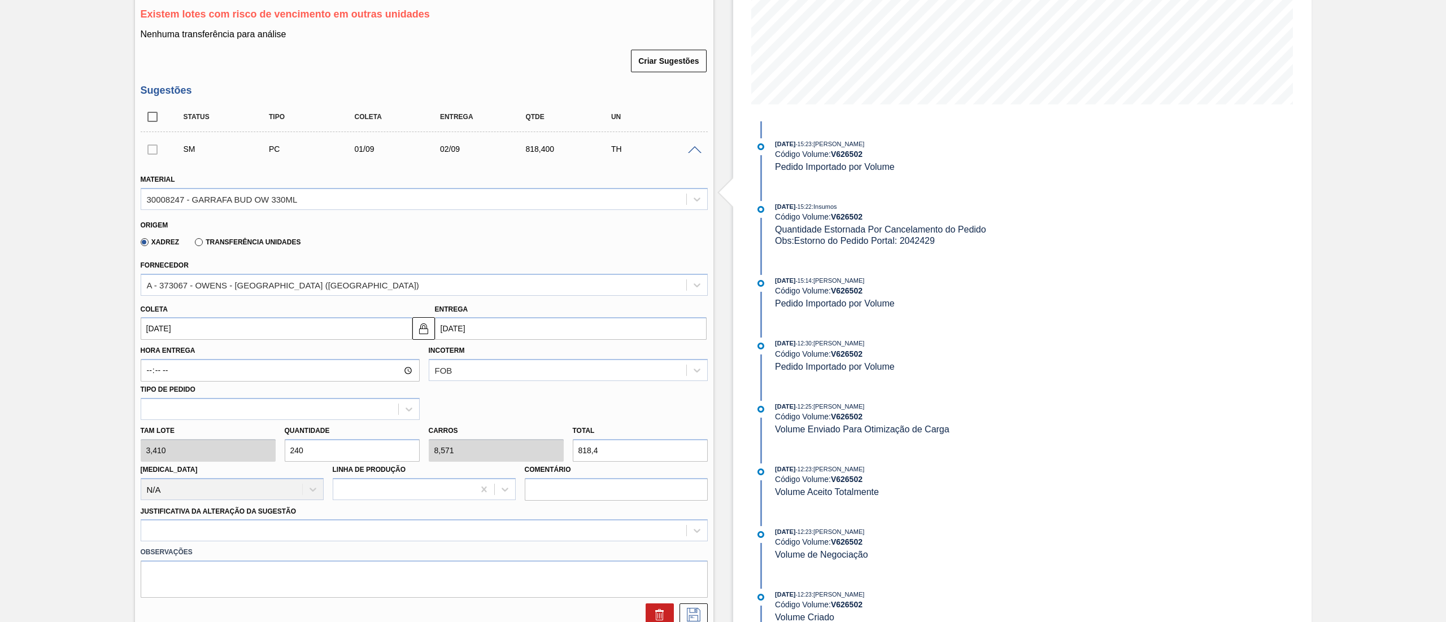
click at [206, 449] on div "Tam lote 3,410 Quantidade 240 Carros 8,571 Total 818,4 [MEDICAL_DATA] N/A Linha…" at bounding box center [424, 460] width 576 height 81
type input "2"
type input "0,071"
type input "6,82"
type input "28"
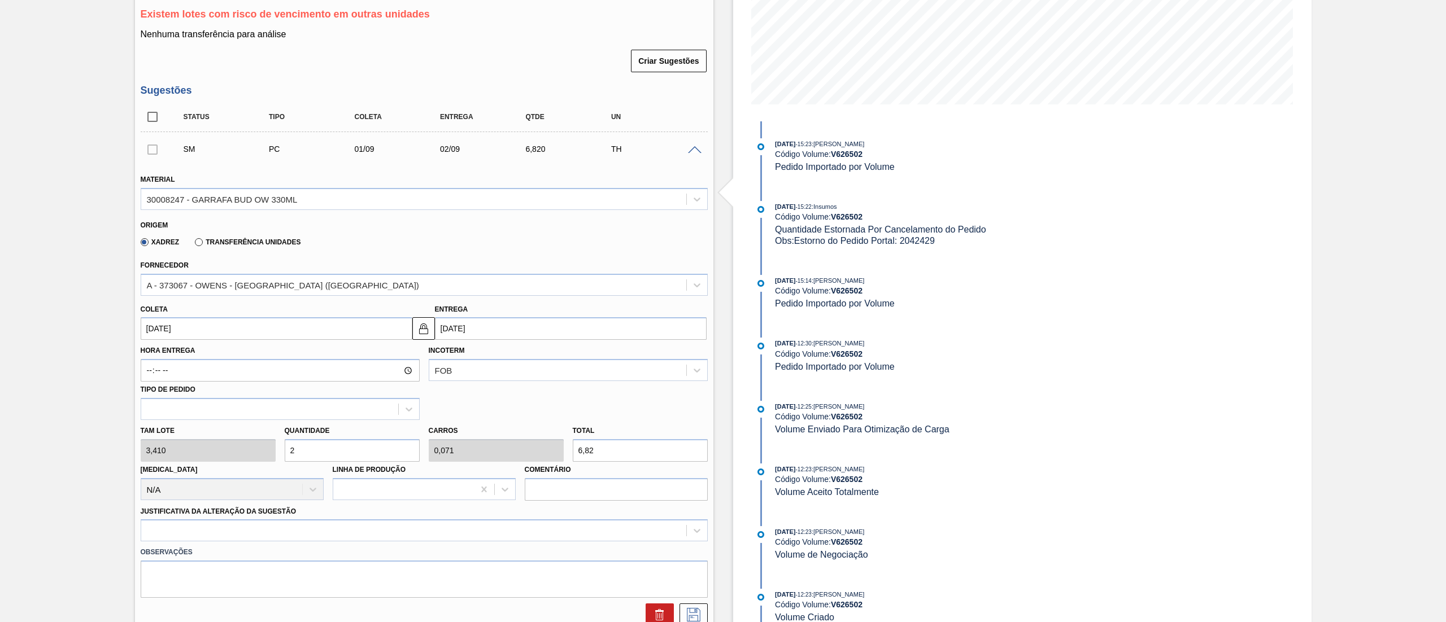
type input "1"
type input "95,48"
type input "280"
type input "10"
type input "954,8"
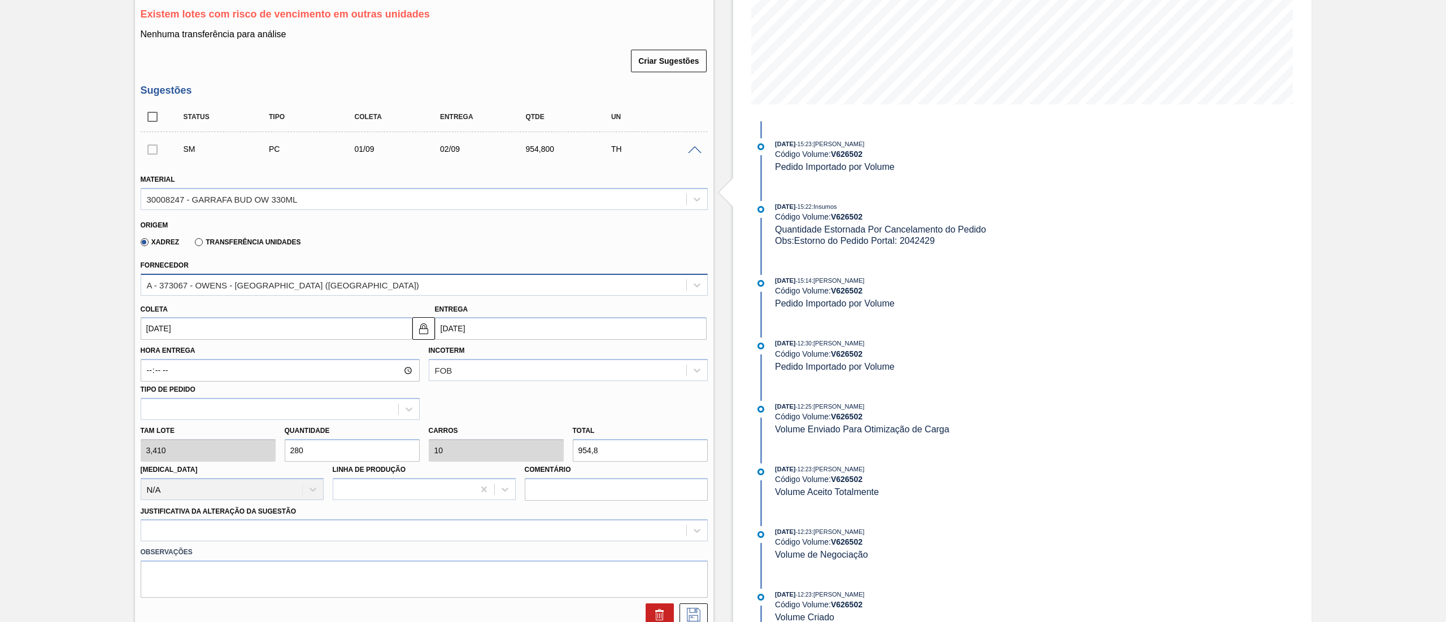
type input "280"
click at [258, 286] on div "A - 373067 - OWENS - [GEOGRAPHIC_DATA] ([GEOGRAPHIC_DATA])" at bounding box center [283, 285] width 272 height 10
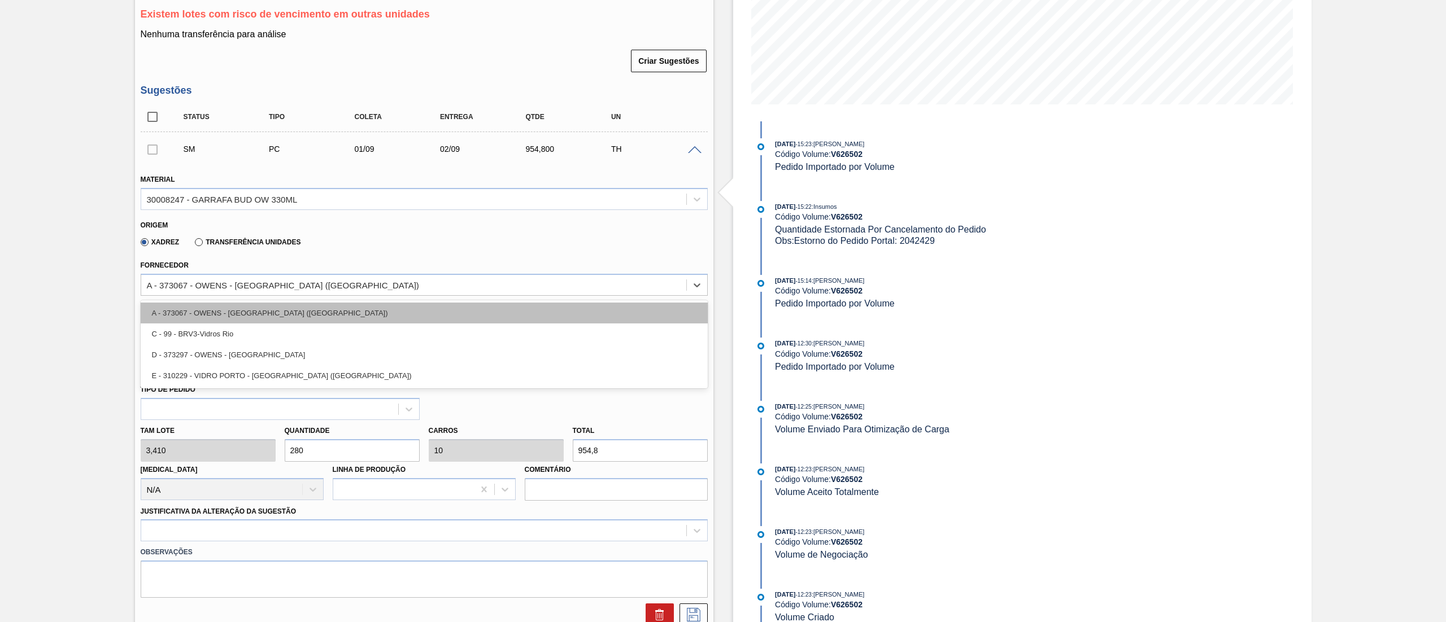
click at [249, 305] on div "A - 373067 - OWENS - [GEOGRAPHIC_DATA] ([GEOGRAPHIC_DATA])" at bounding box center [424, 313] width 567 height 21
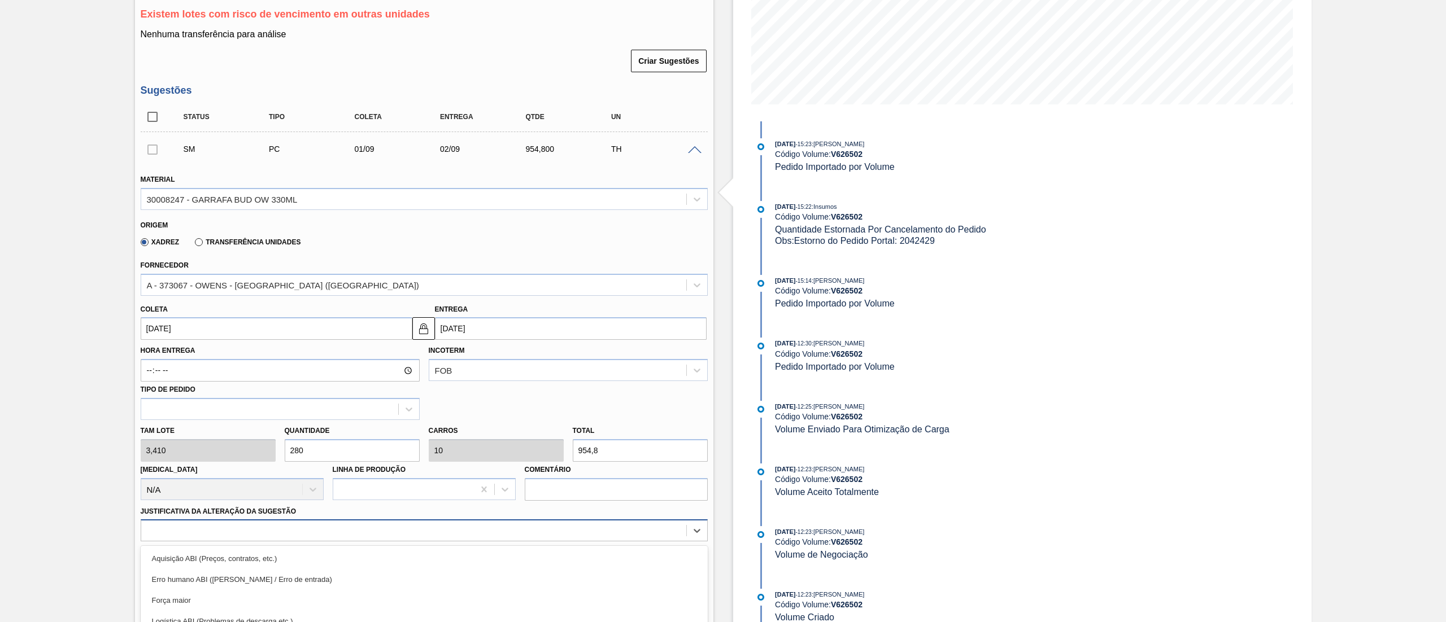
scroll to position [325, 0]
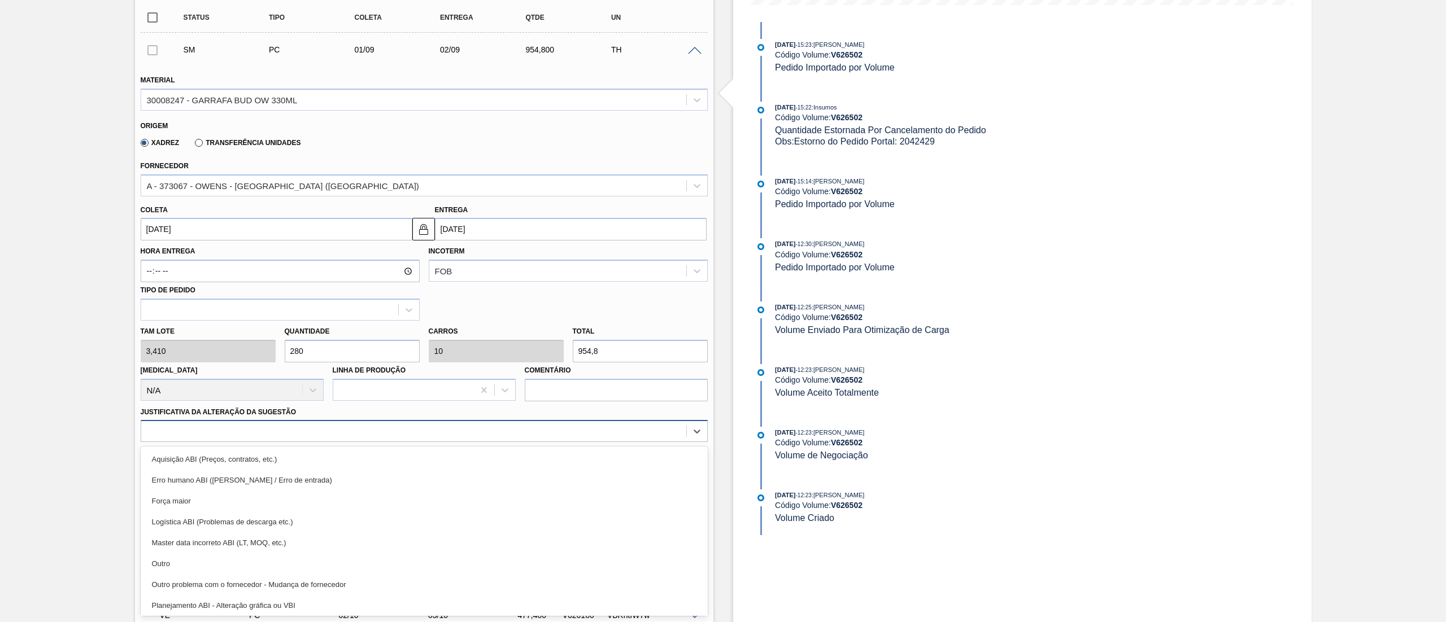
click at [293, 442] on div "option Master data incorreto ABI (LT, MOQ, etc.) focused, 5 of 18. 18 results a…" at bounding box center [424, 431] width 567 height 22
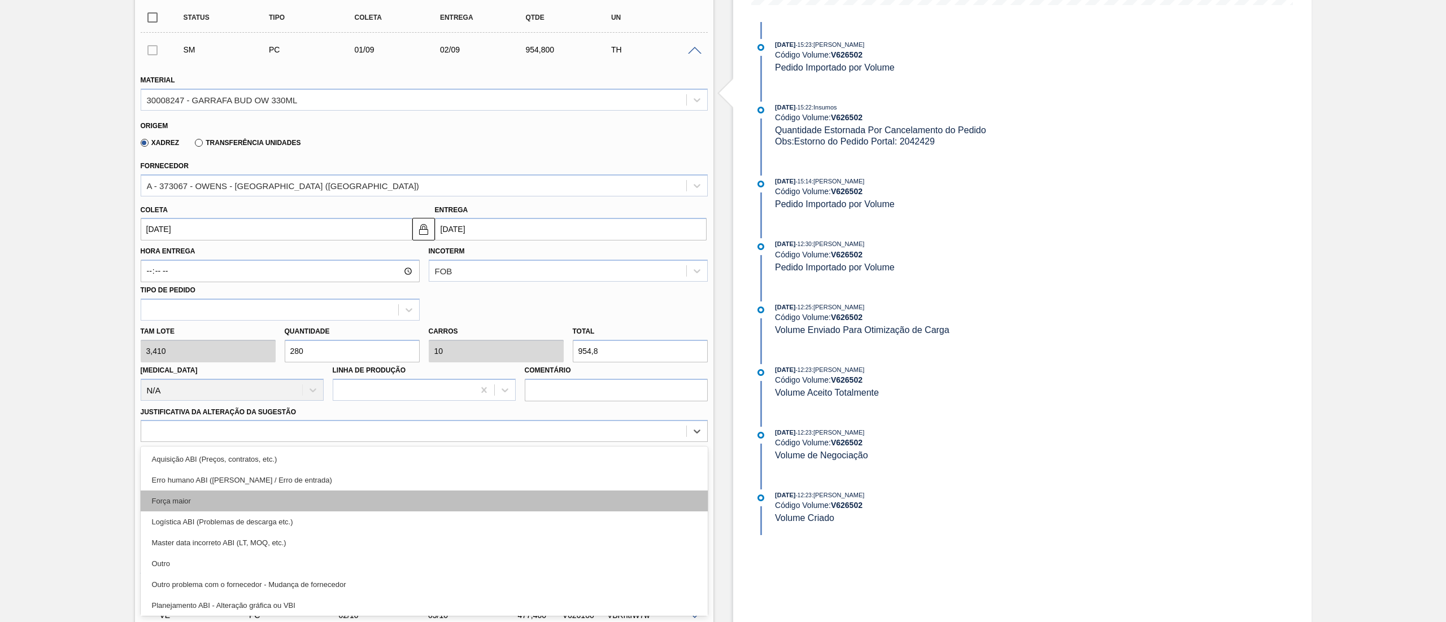
click at [194, 497] on div "Força maior" at bounding box center [424, 501] width 567 height 21
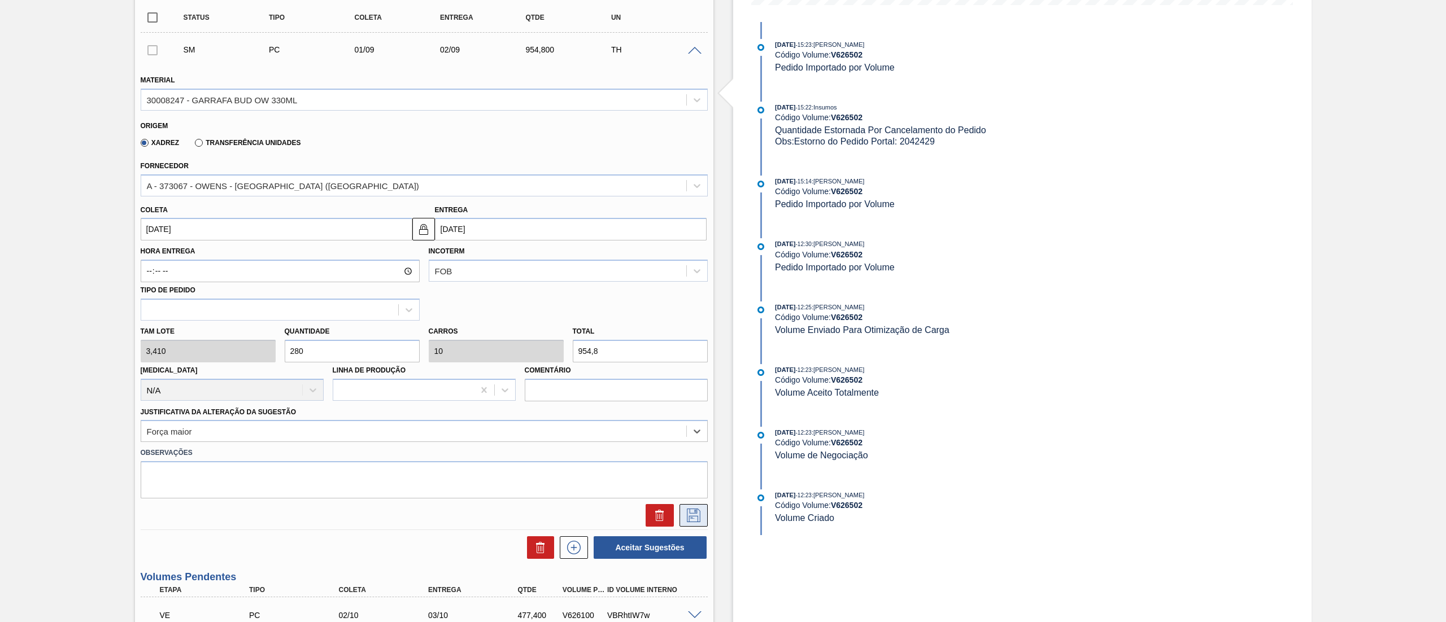
click at [694, 512] on icon at bounding box center [694, 516] width 18 height 14
click at [692, 508] on button at bounding box center [694, 515] width 28 height 23
click at [217, 232] on input "[DATE]" at bounding box center [277, 229] width 272 height 23
click at [213, 365] on div "1" at bounding box center [208, 366] width 15 height 15
type input "[DATE]"
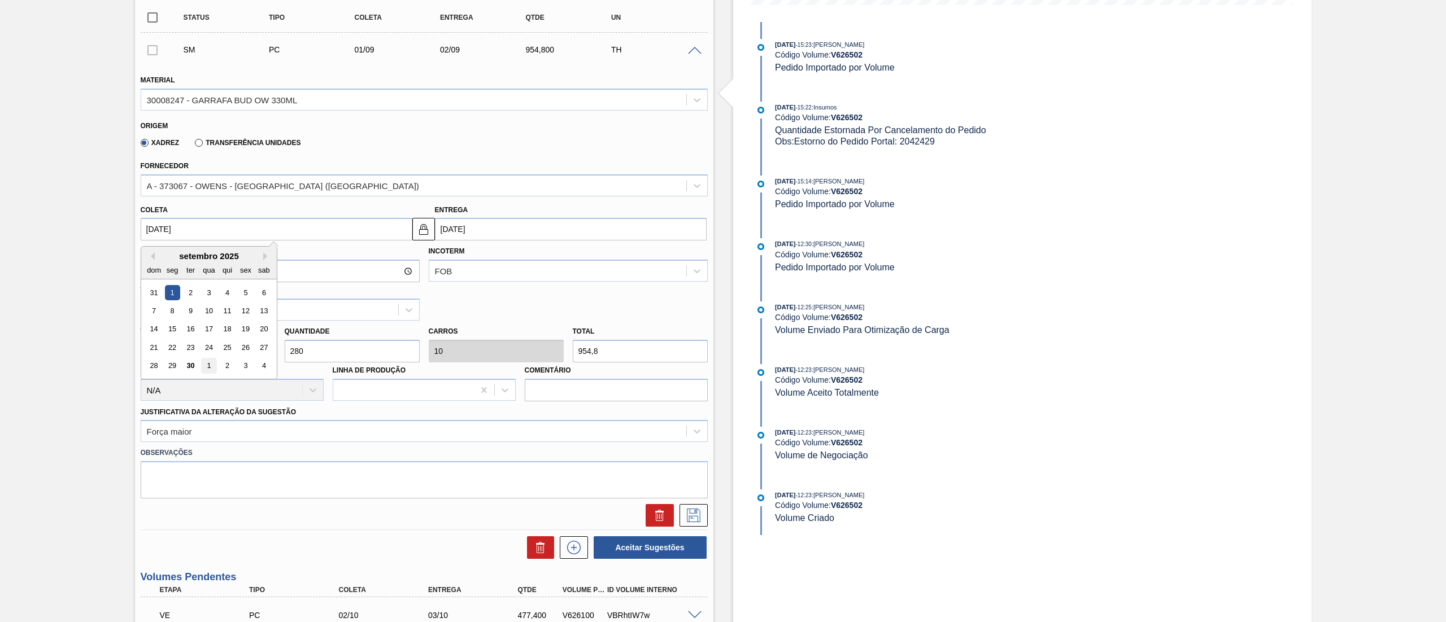
type input "[DATE]"
click at [691, 525] on button at bounding box center [694, 515] width 28 height 23
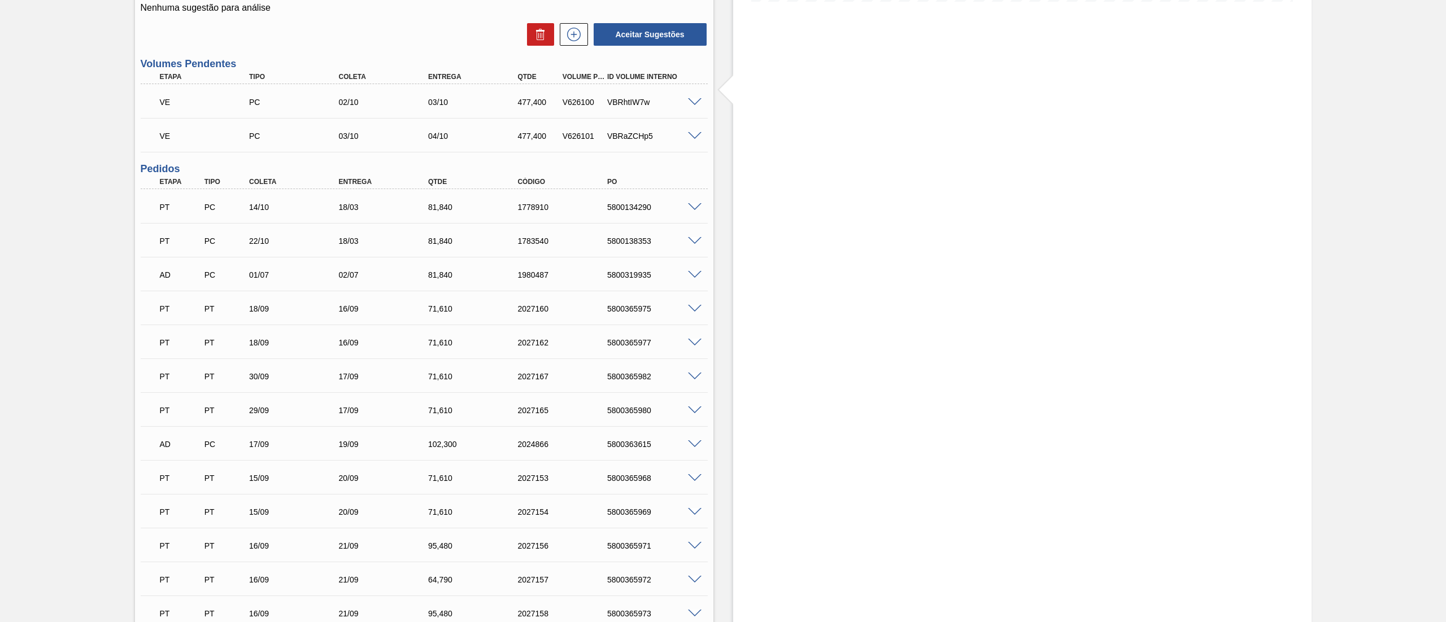
scroll to position [0, 0]
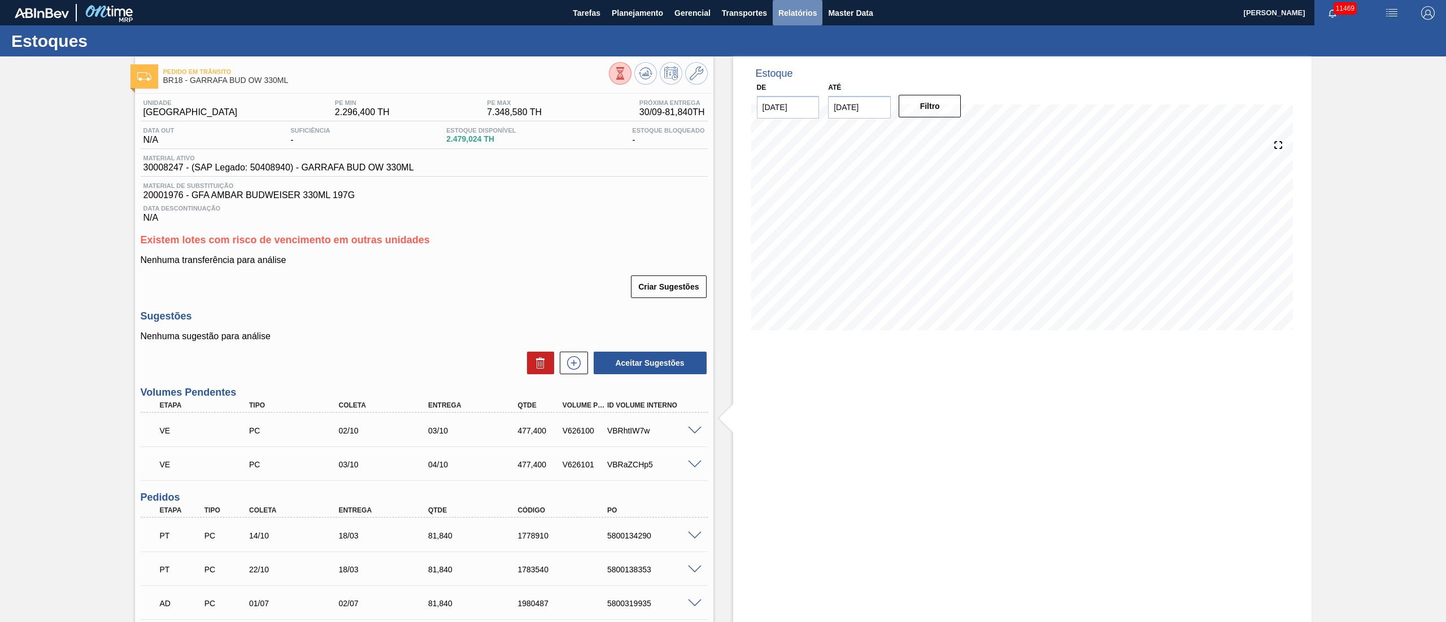
click at [796, 15] on span "Relatórios" at bounding box center [797, 13] width 38 height 14
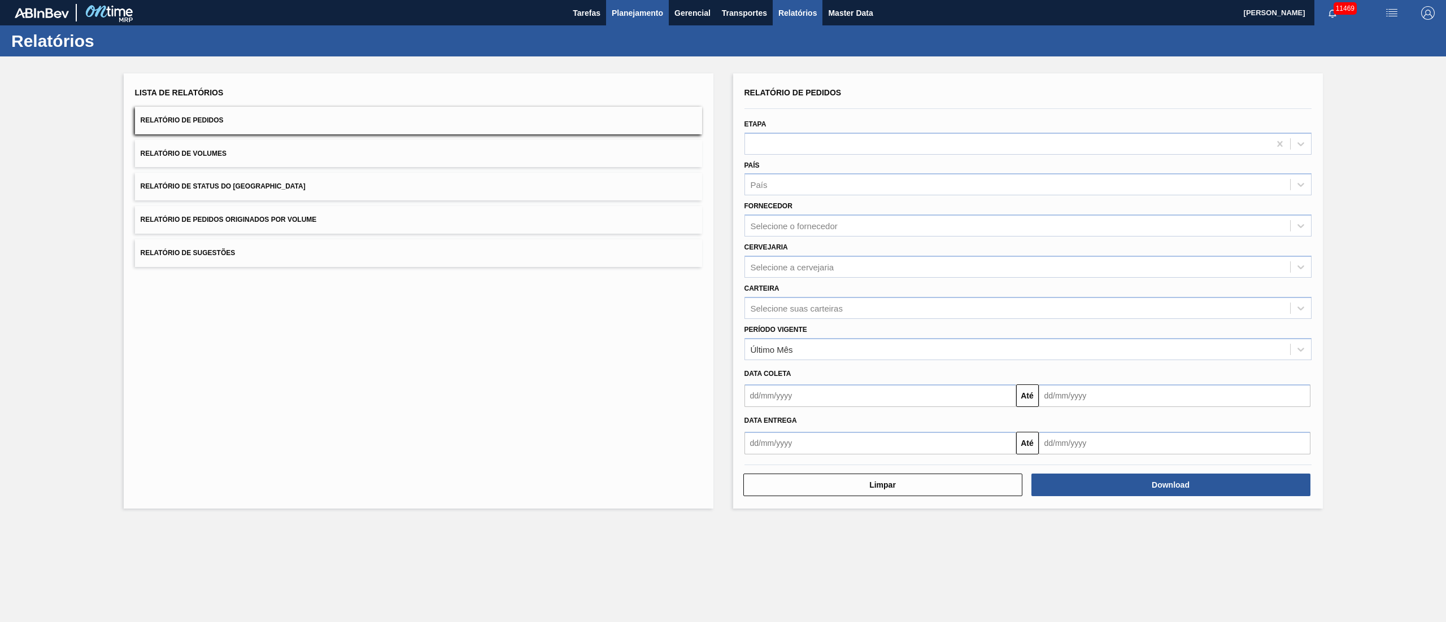
click at [640, 10] on span "Planejamento" at bounding box center [637, 13] width 51 height 14
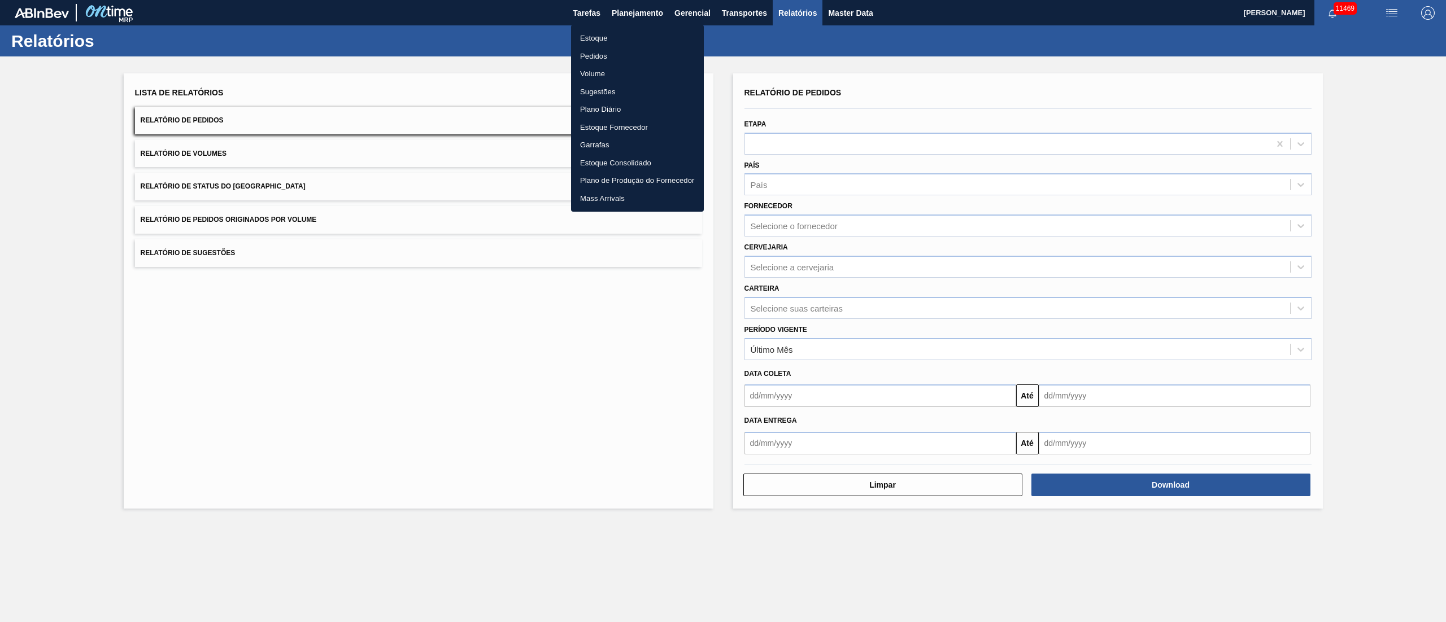
click at [753, 20] on div at bounding box center [723, 311] width 1446 height 622
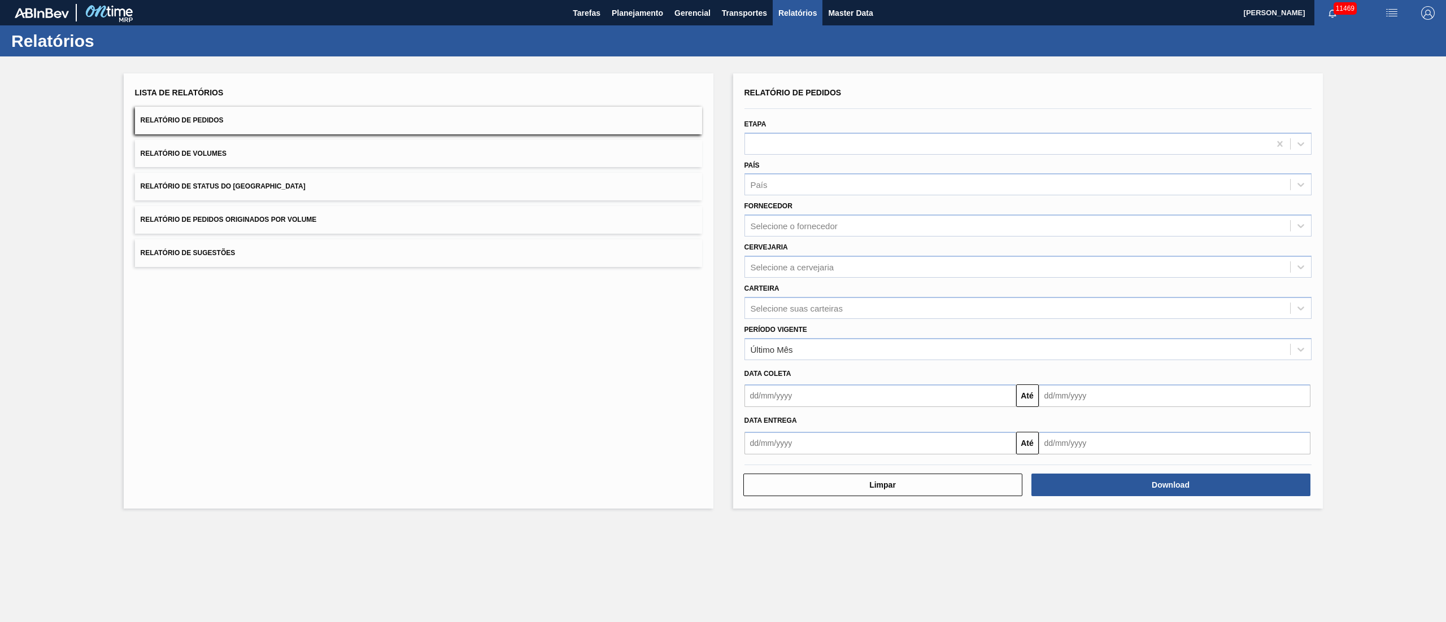
click at [742, 6] on span "Transportes" at bounding box center [744, 13] width 45 height 14
click at [739, 55] on li "Otimização de Carga" at bounding box center [744, 56] width 93 height 18
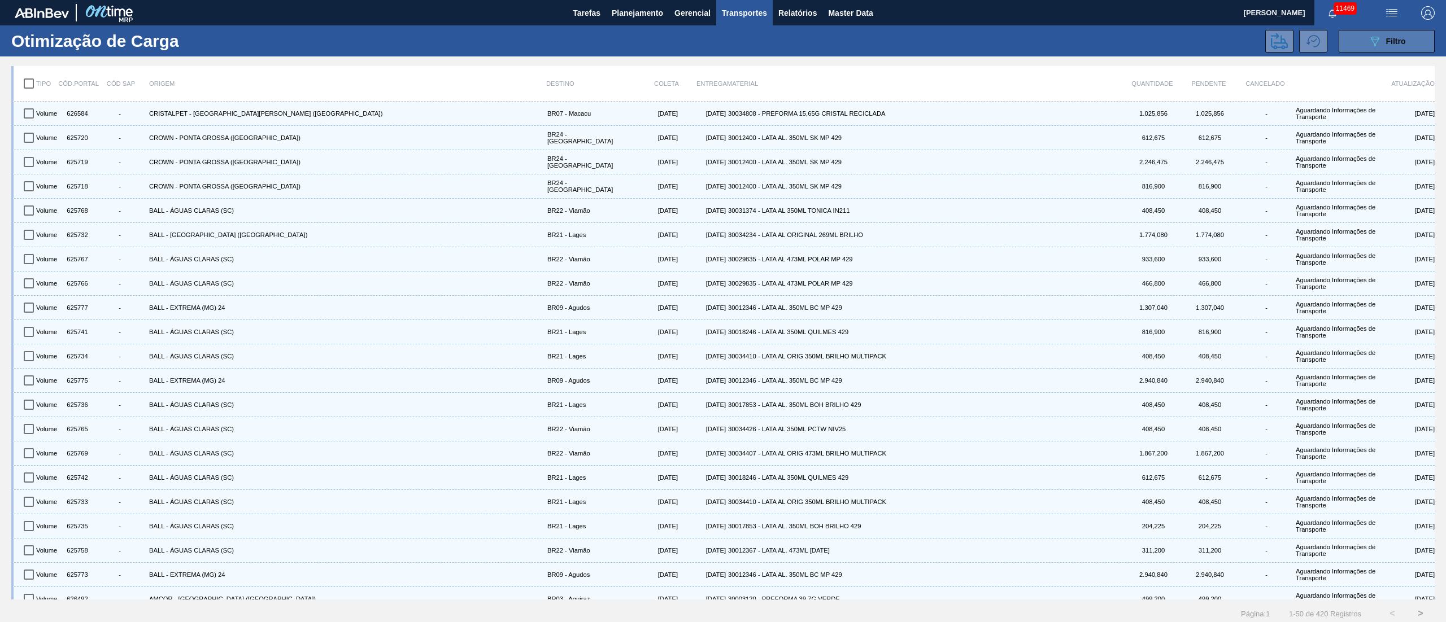
click at [1388, 38] on span "Filtro" at bounding box center [1396, 41] width 20 height 9
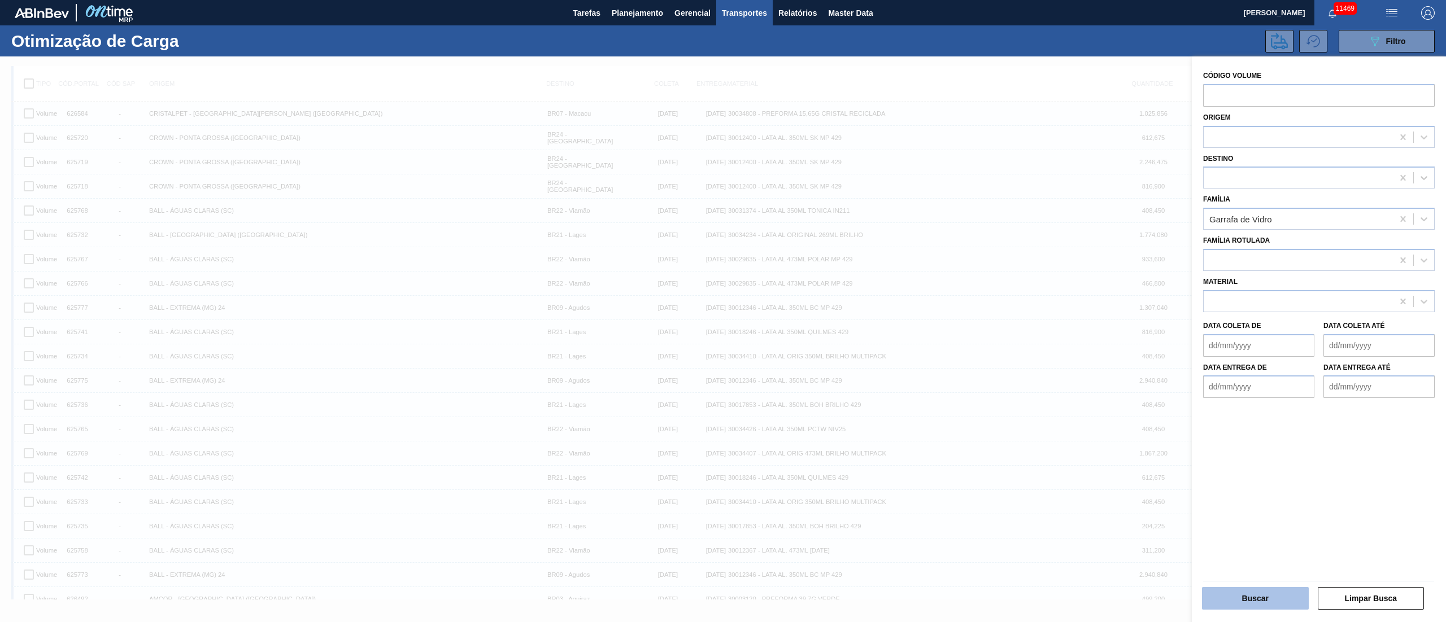
click at [1241, 599] on button "Buscar" at bounding box center [1255, 598] width 107 height 23
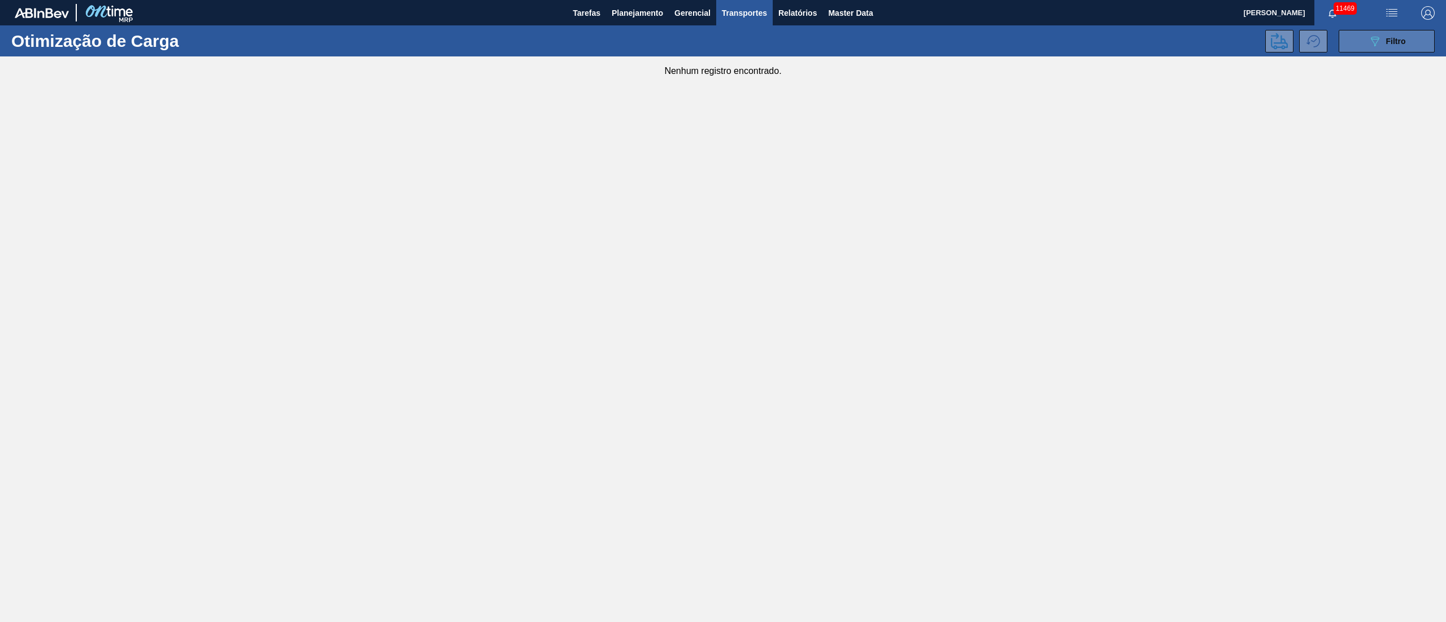
click at [1397, 32] on button "089F7B8B-B2A5-4AFE-B5C0-19BA573D28AC Filtro" at bounding box center [1387, 41] width 96 height 23
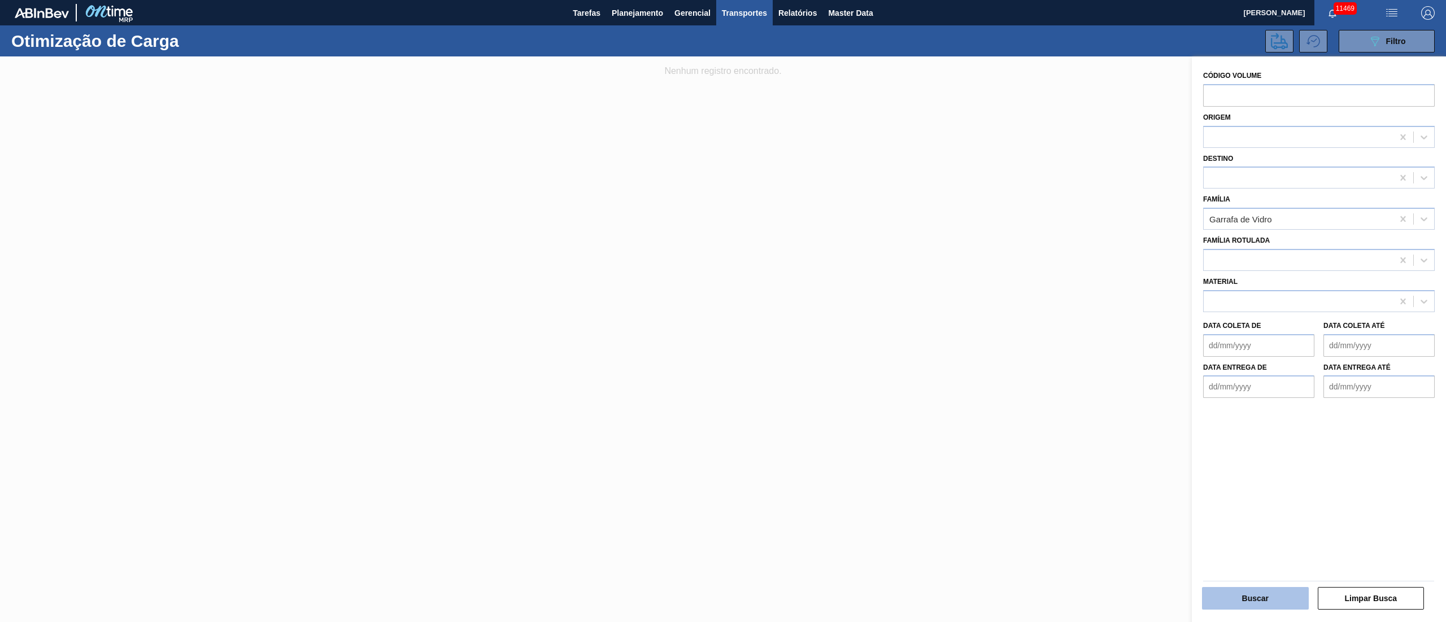
click at [1227, 596] on button "Buscar" at bounding box center [1255, 598] width 107 height 23
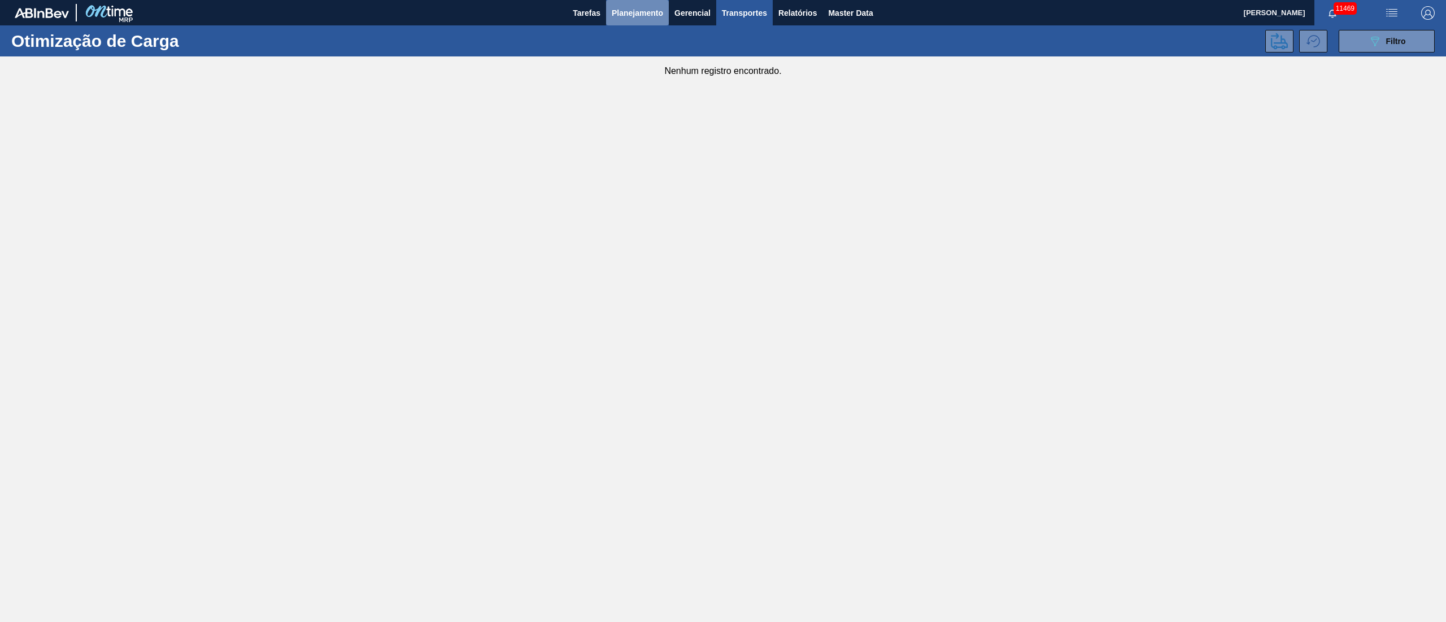
click at [630, 19] on span "Planejamento" at bounding box center [637, 13] width 51 height 14
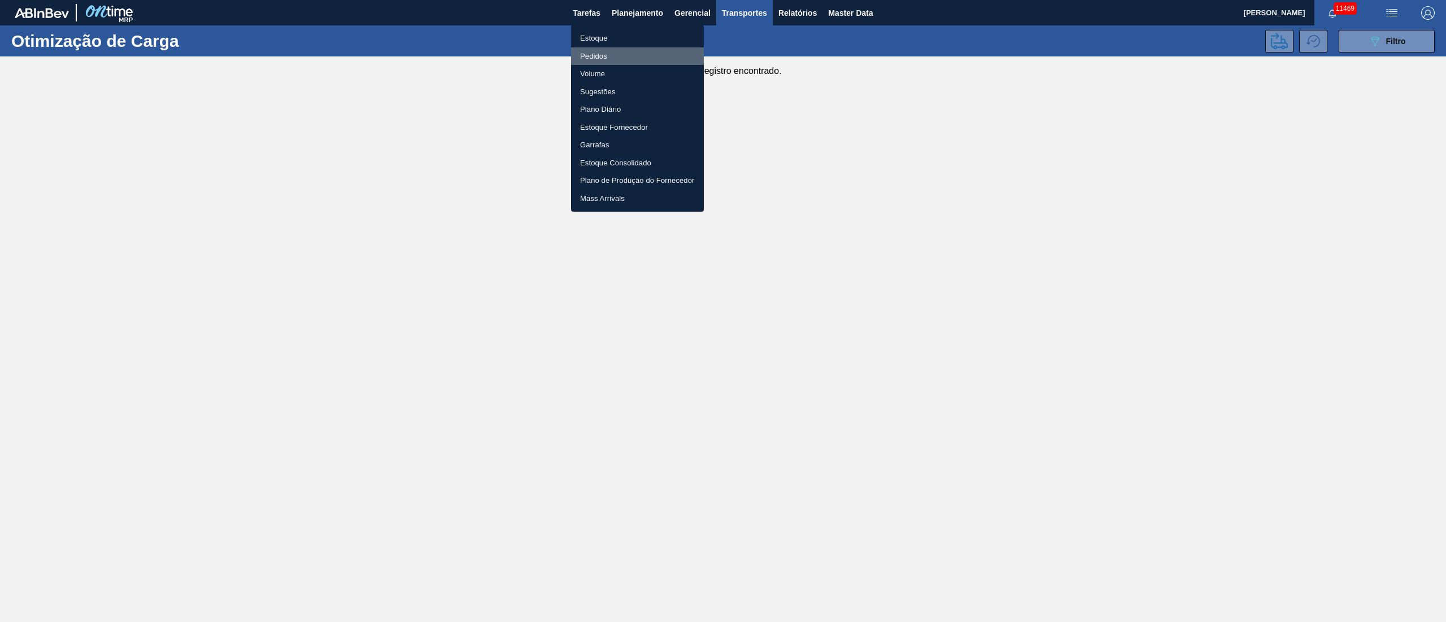
click at [597, 58] on li "Pedidos" at bounding box center [637, 56] width 133 height 18
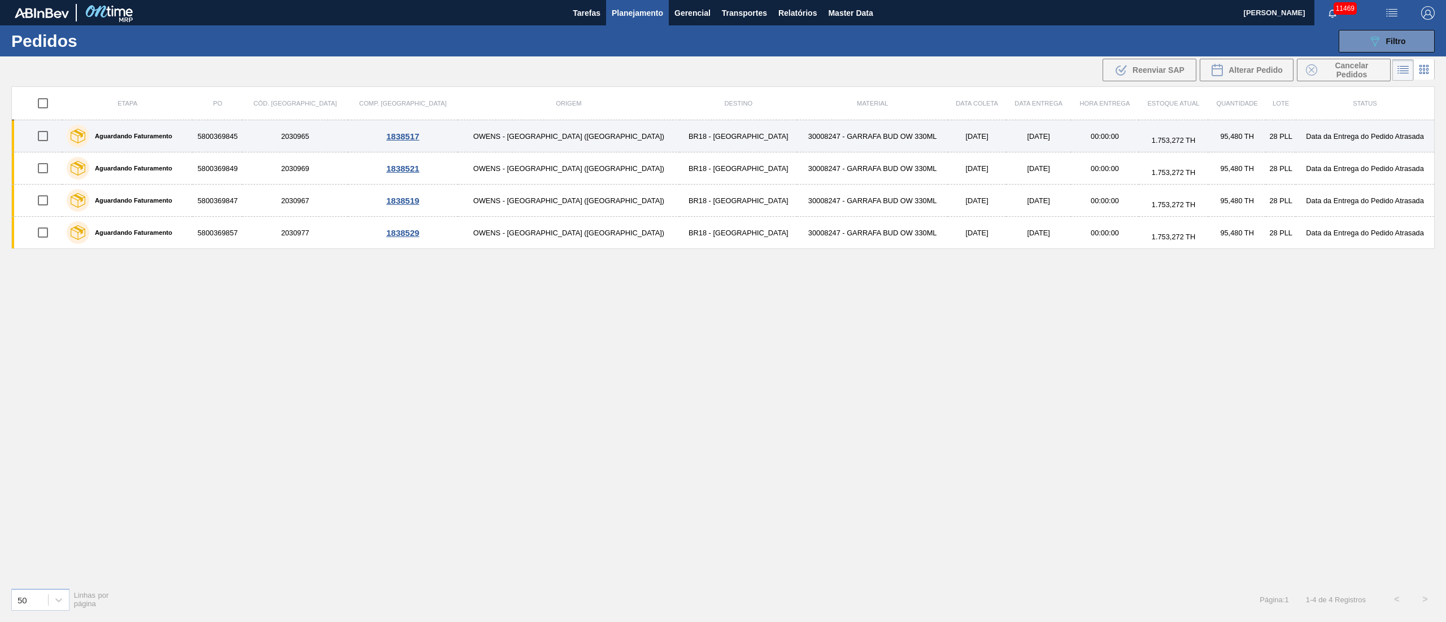
click at [498, 136] on td "OWENS - [GEOGRAPHIC_DATA] ([GEOGRAPHIC_DATA])" at bounding box center [569, 136] width 222 height 32
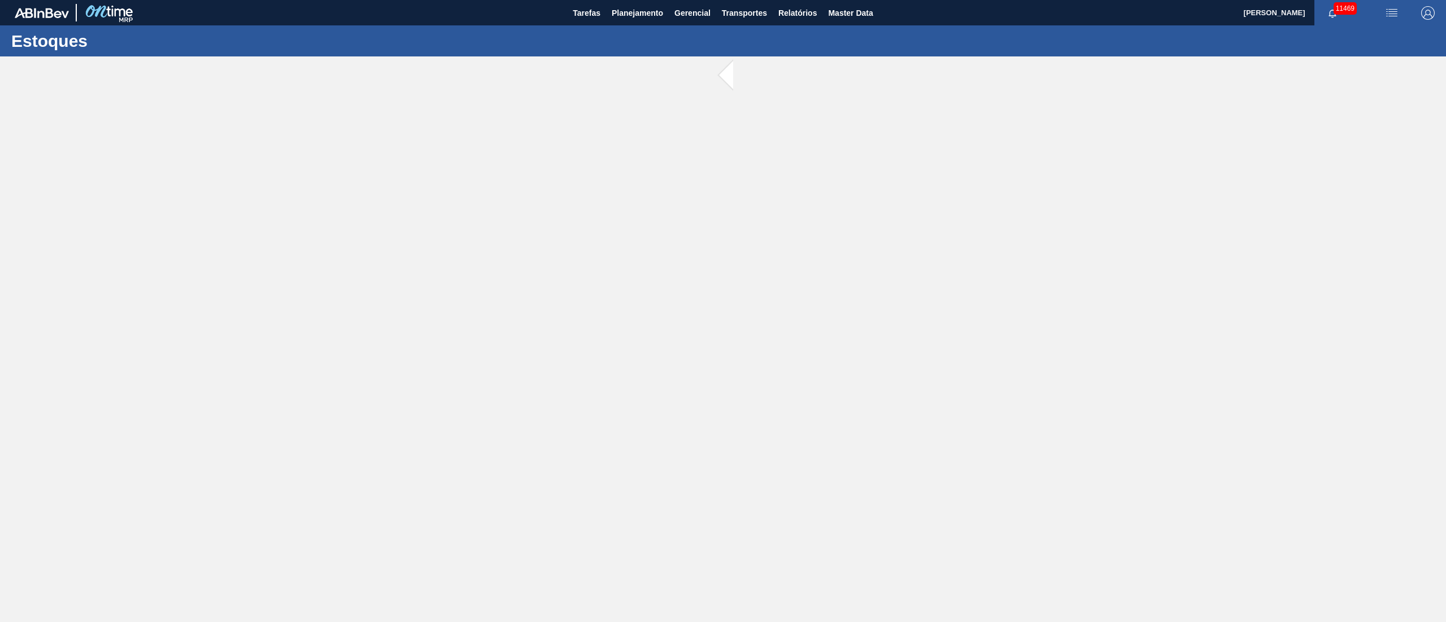
click at [498, 136] on main "Tarefas Planejamento Gerencial Transportes Relatórios Master Data [PERSON_NAME]…" at bounding box center [723, 311] width 1446 height 622
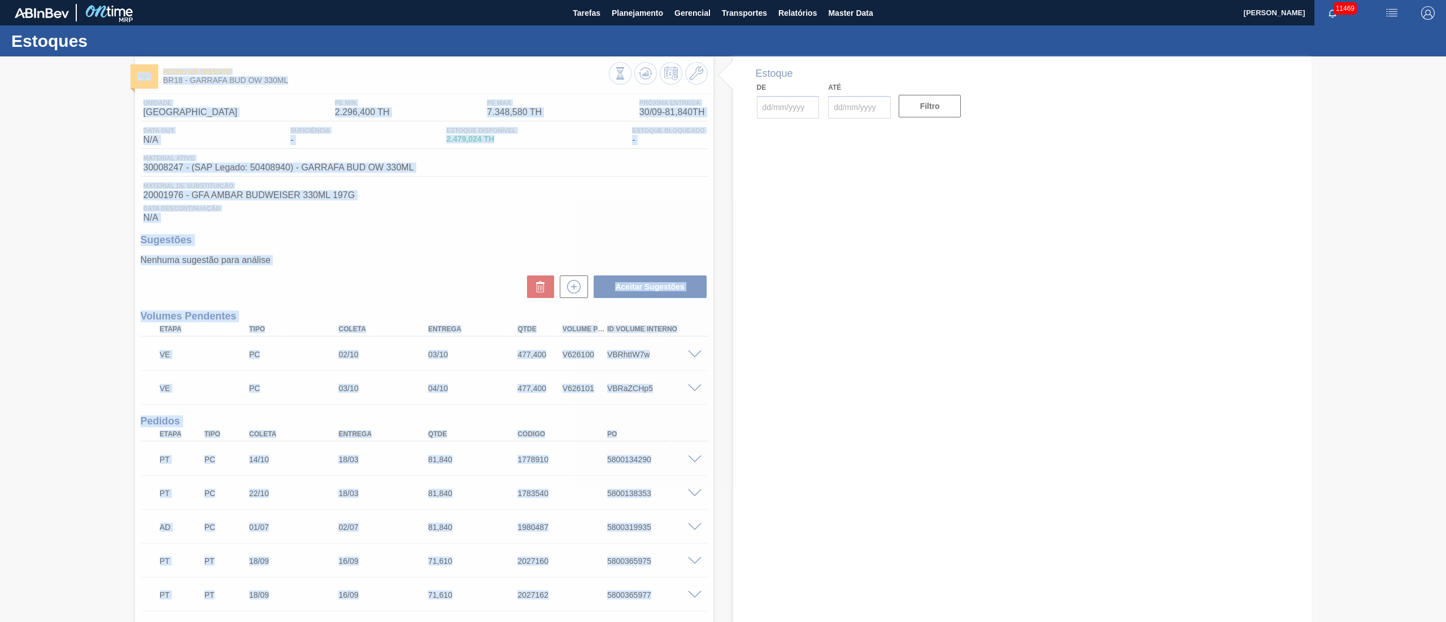
type input "[DATE]"
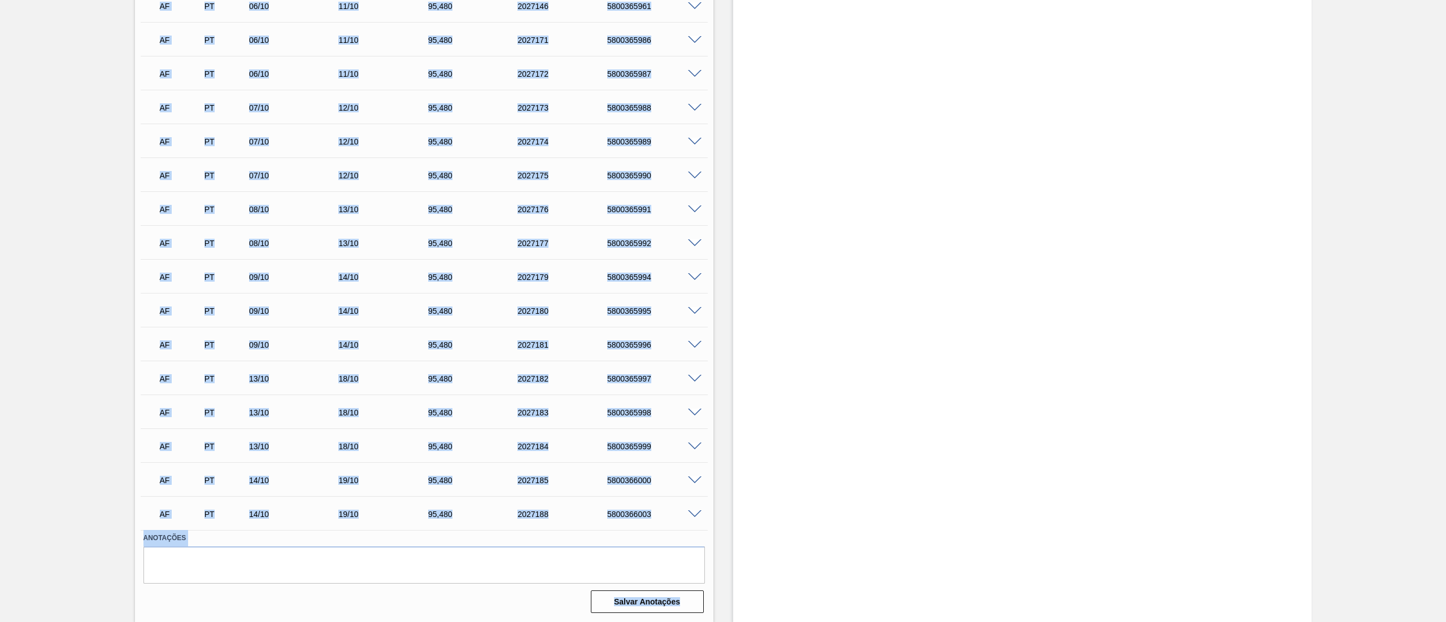
scroll to position [1129, 0]
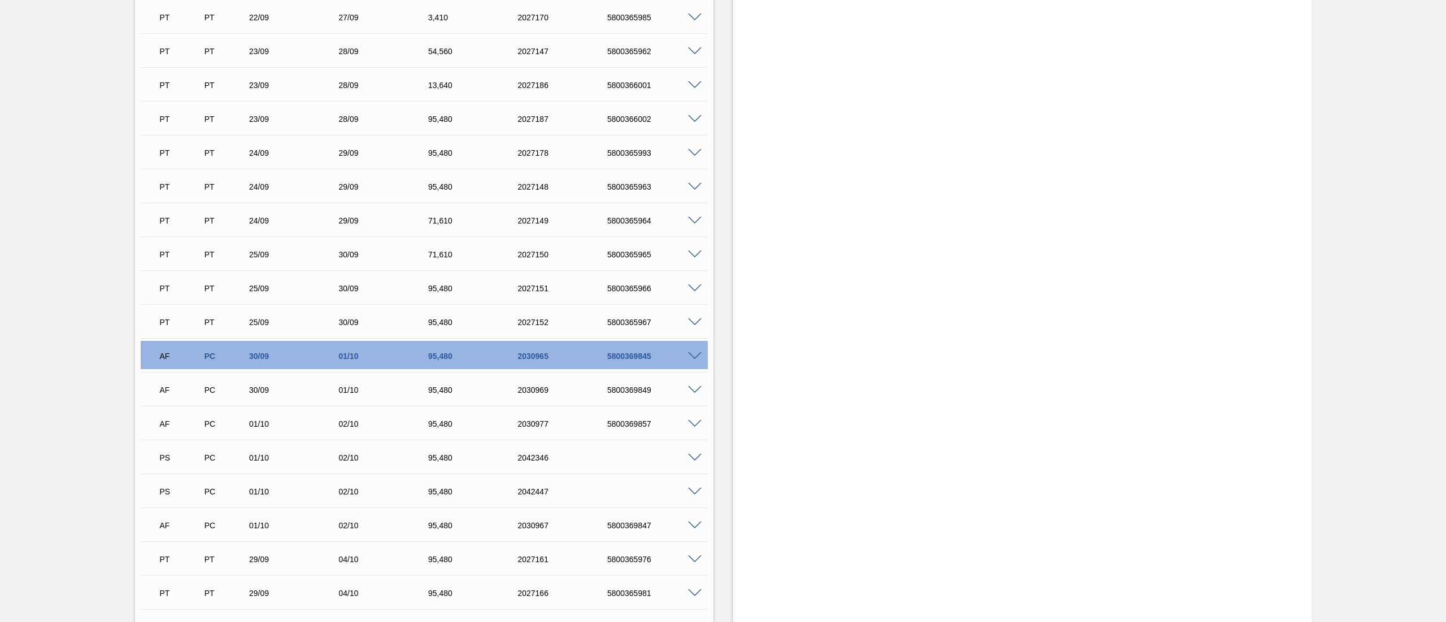
click at [742, 354] on div "Estoque De [DATE] Até [DATE] Filtro" at bounding box center [1022, 171] width 578 height 2486
click at [691, 356] on span at bounding box center [695, 356] width 14 height 8
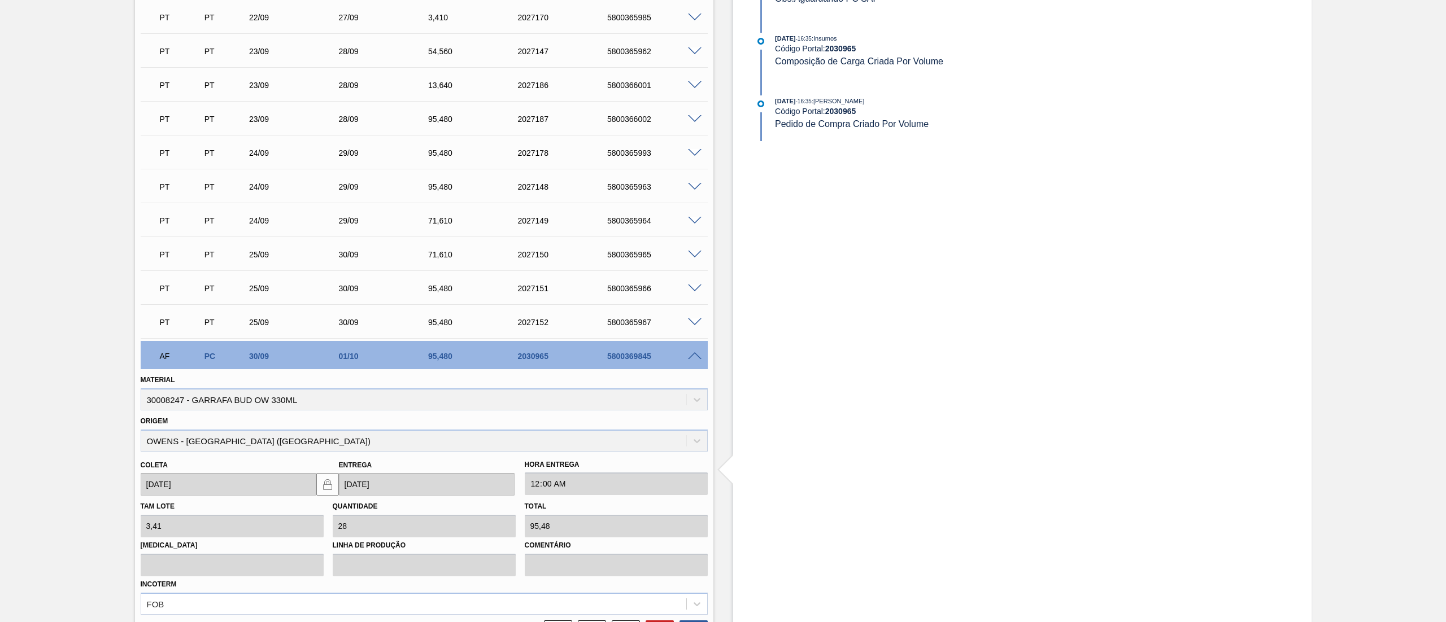
click at [691, 356] on span at bounding box center [695, 356] width 14 height 8
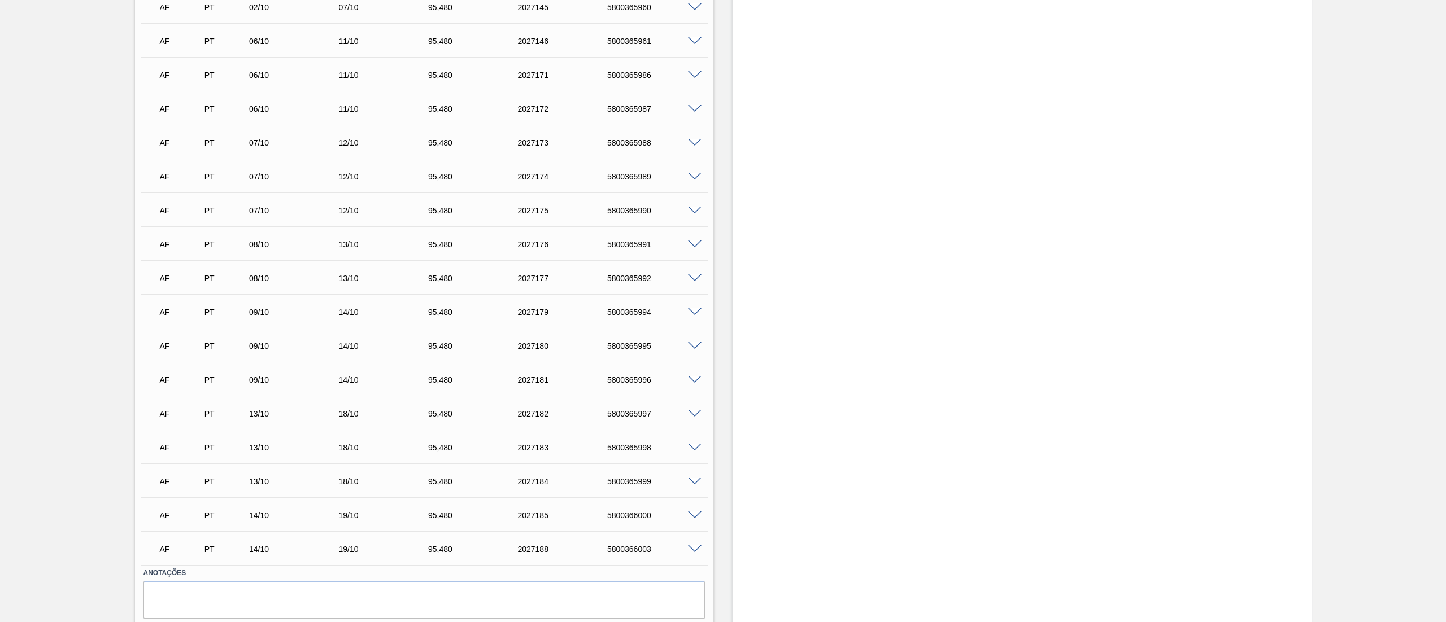
scroll to position [1919, 0]
click at [694, 381] on span at bounding box center [695, 379] width 14 height 8
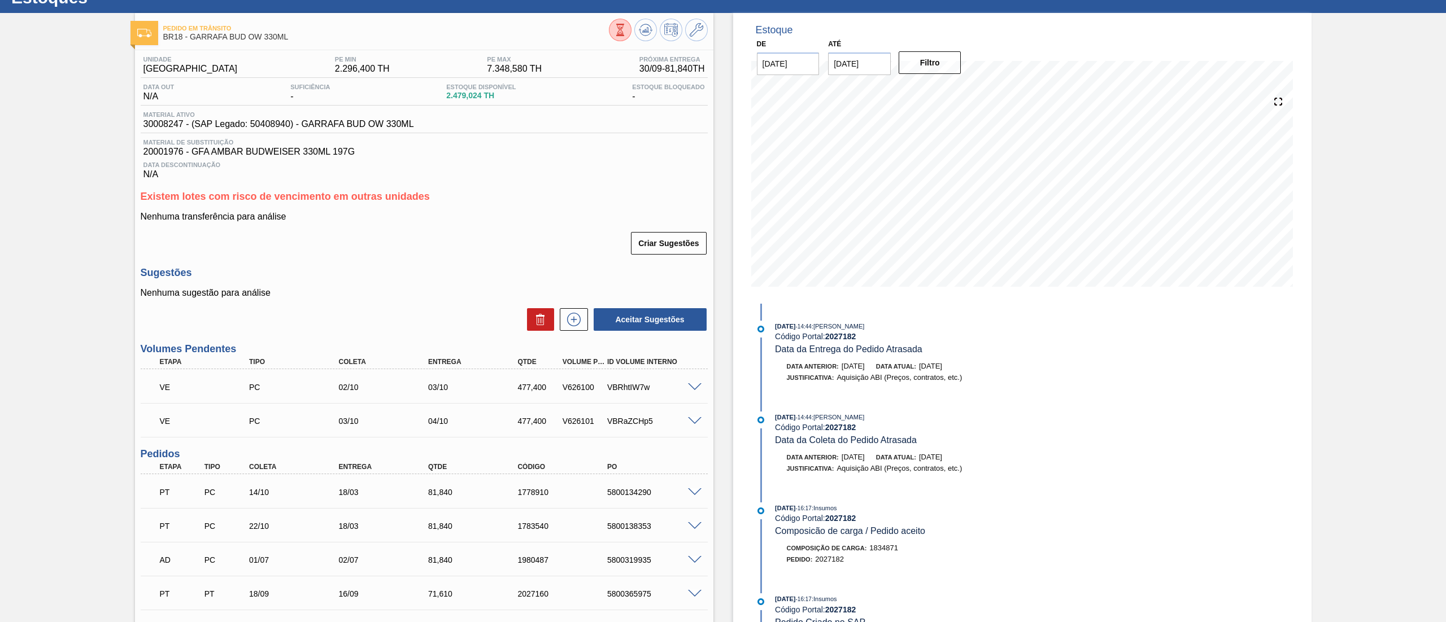
scroll to position [0, 0]
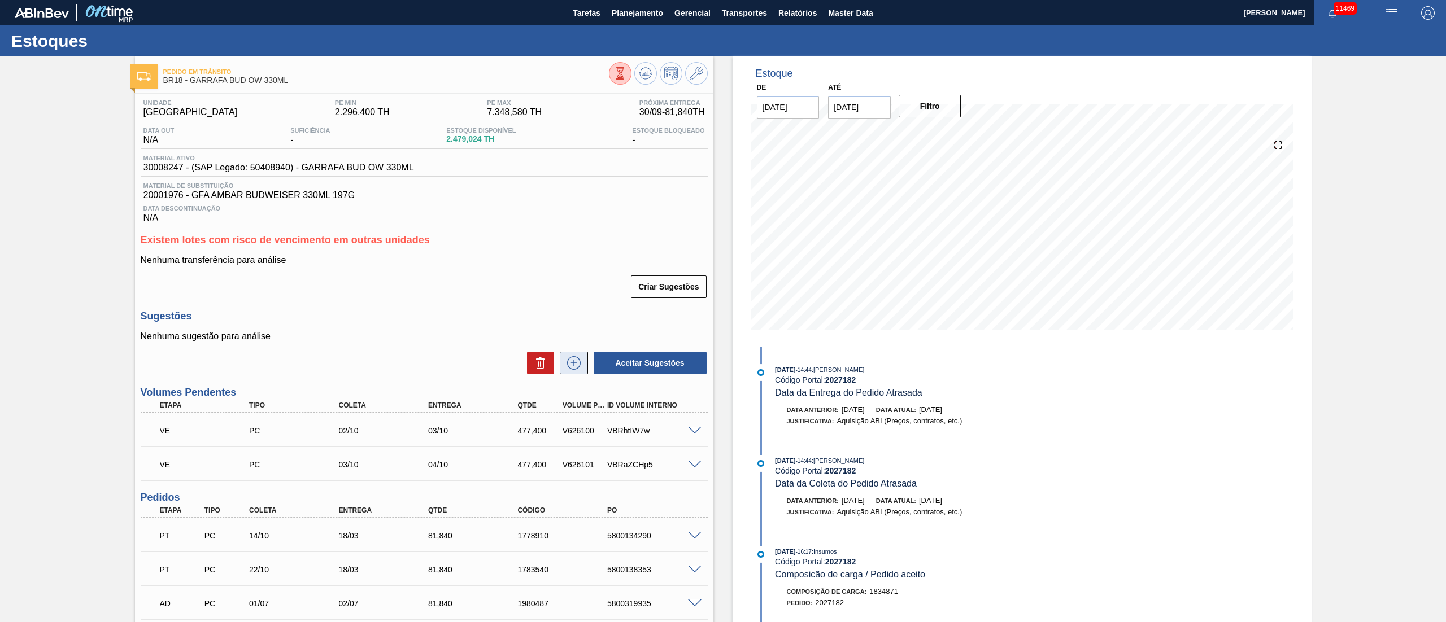
click at [569, 369] on icon at bounding box center [574, 363] width 18 height 14
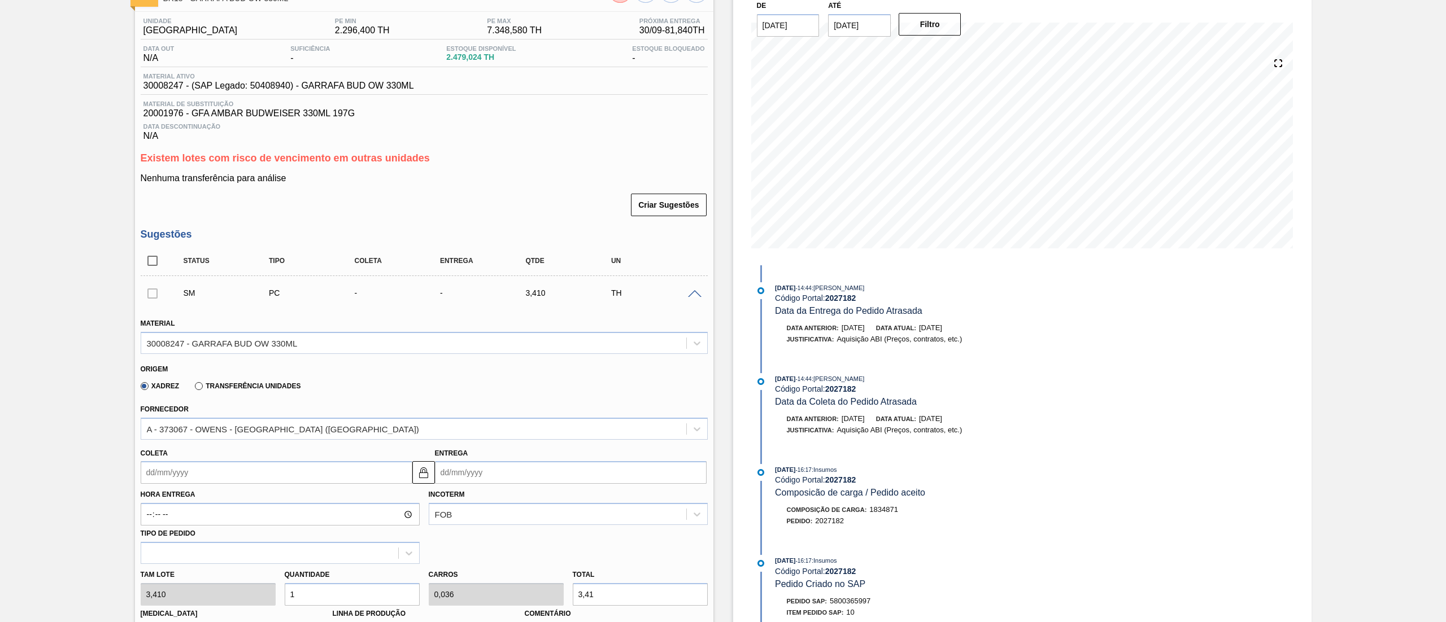
scroll to position [113, 0]
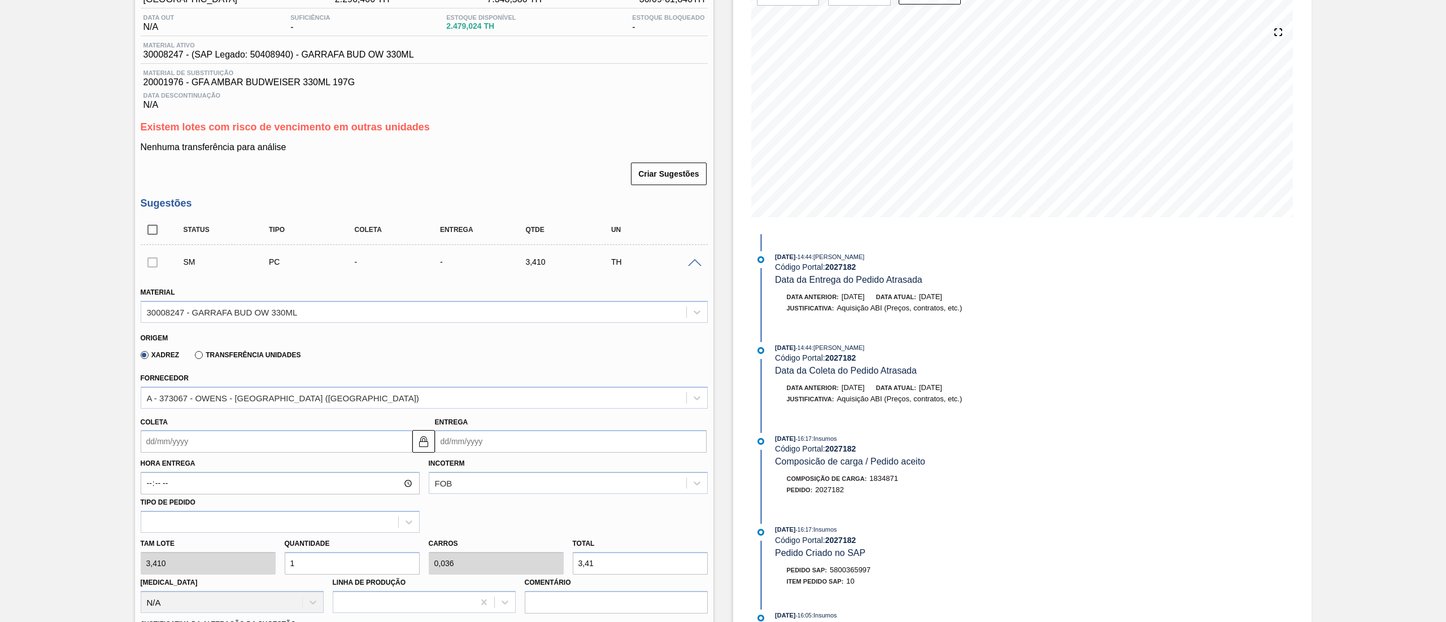
click at [232, 440] on input "Coleta" at bounding box center [277, 441] width 272 height 23
click at [188, 505] on div "2" at bounding box center [189, 505] width 15 height 15
type input "[DATE]"
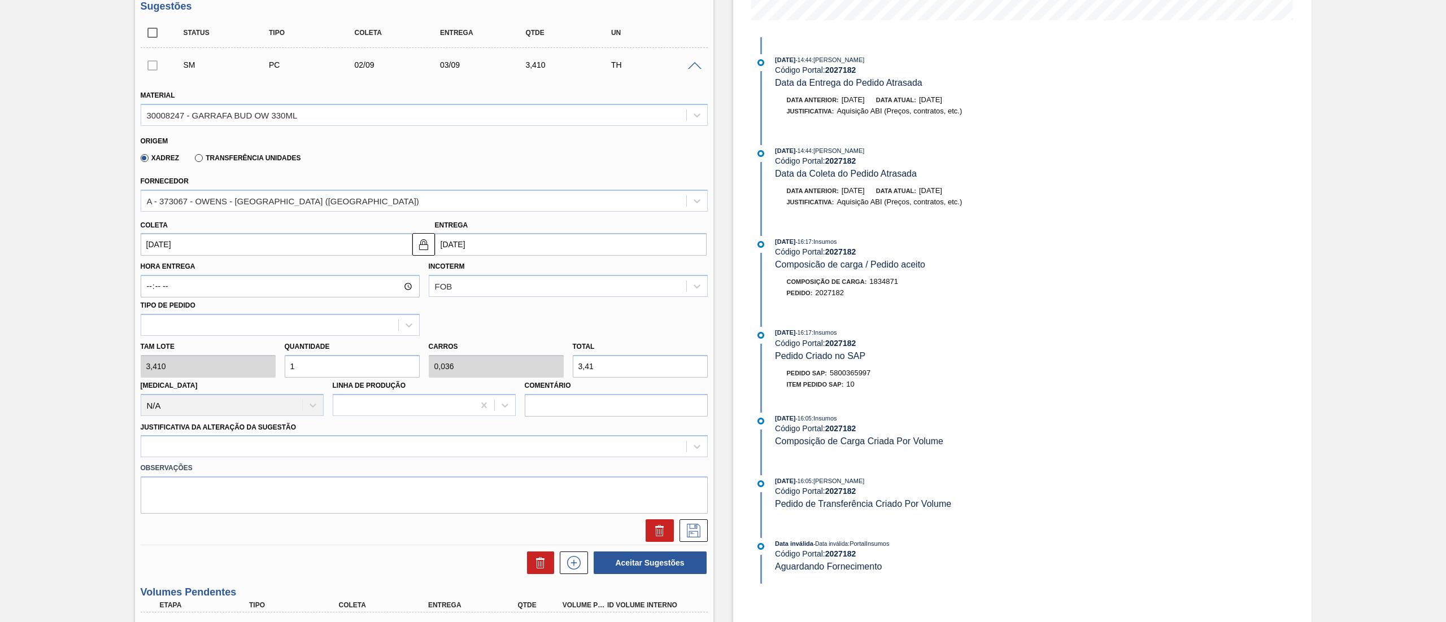
scroll to position [339, 0]
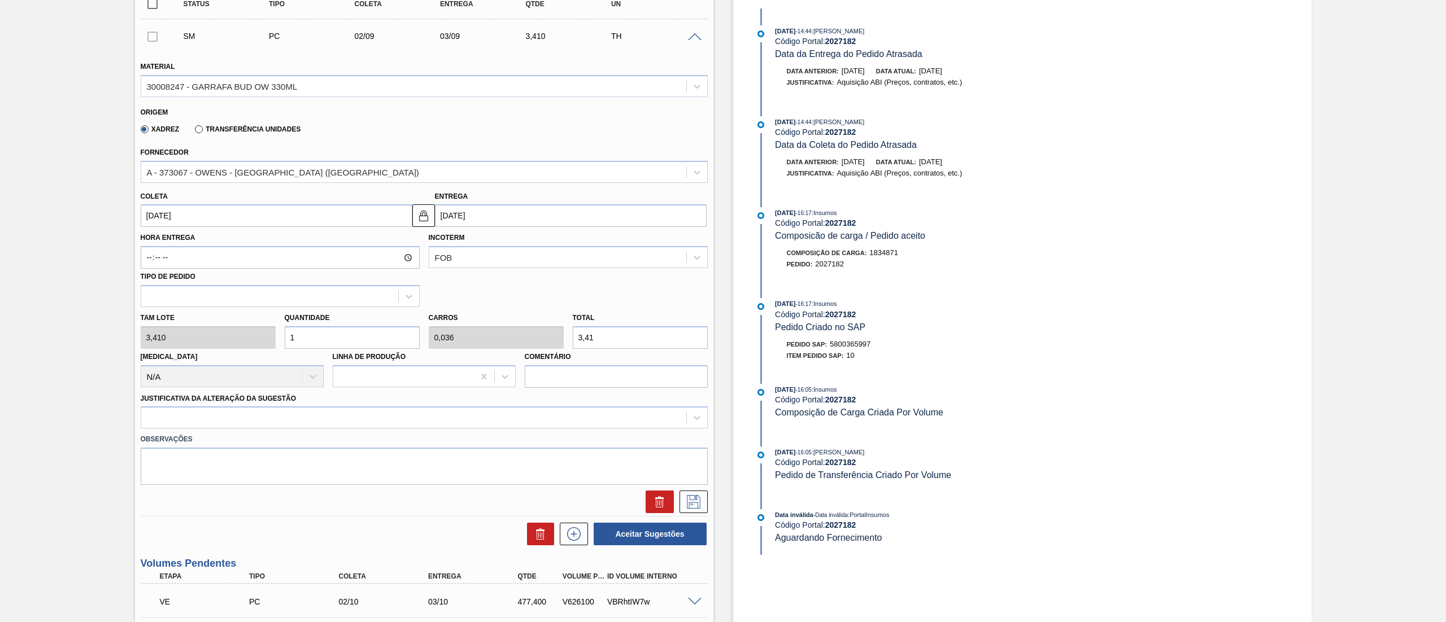
click at [202, 212] on input "[DATE]" at bounding box center [277, 215] width 272 height 23
click at [224, 350] on div "2" at bounding box center [226, 352] width 15 height 15
type input "[DATE]"
click at [184, 216] on input "[DATE]" at bounding box center [277, 215] width 272 height 23
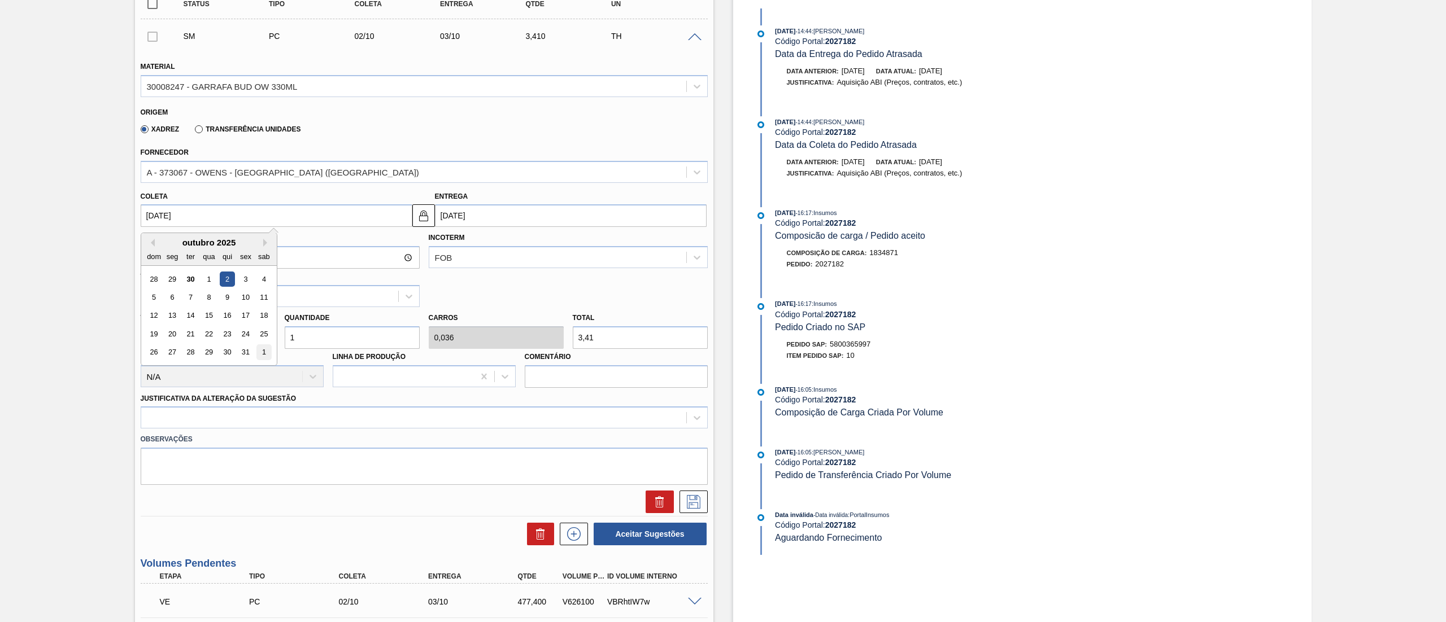
click at [258, 351] on div "1" at bounding box center [263, 352] width 15 height 15
type input "[DATE]"
click at [315, 420] on div at bounding box center [413, 418] width 545 height 16
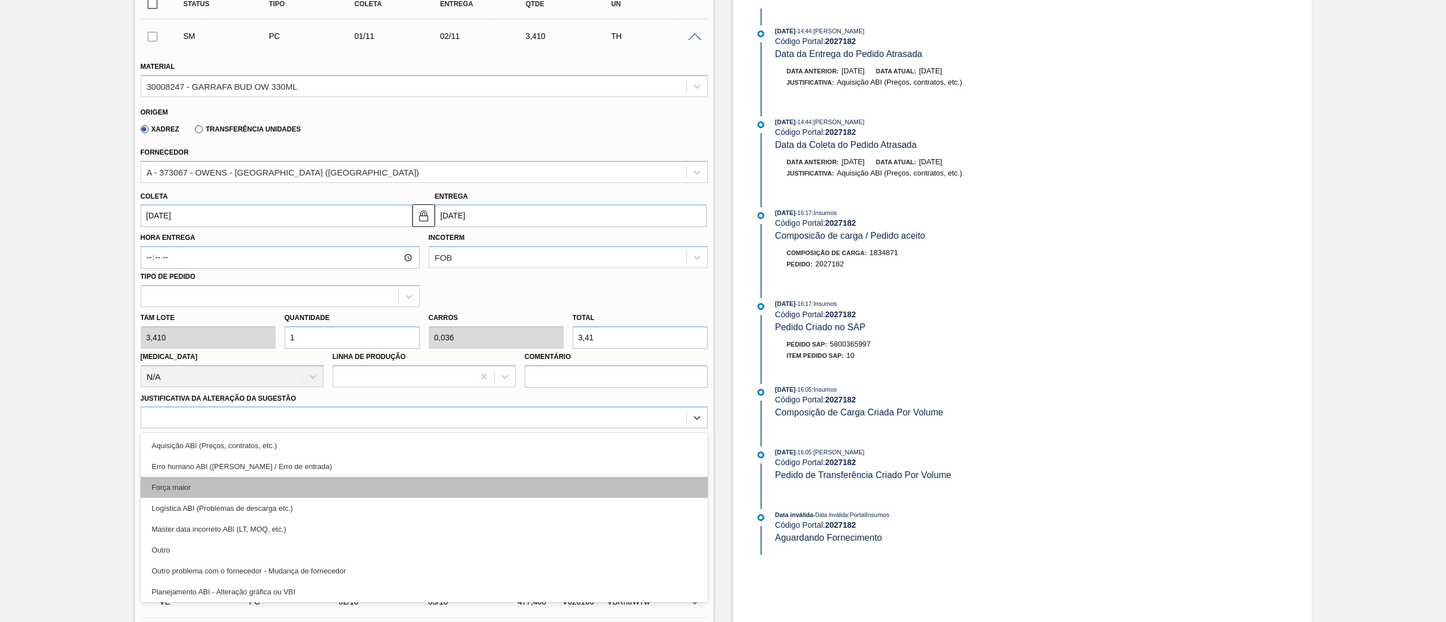
click at [193, 484] on div "Força maior" at bounding box center [424, 487] width 567 height 21
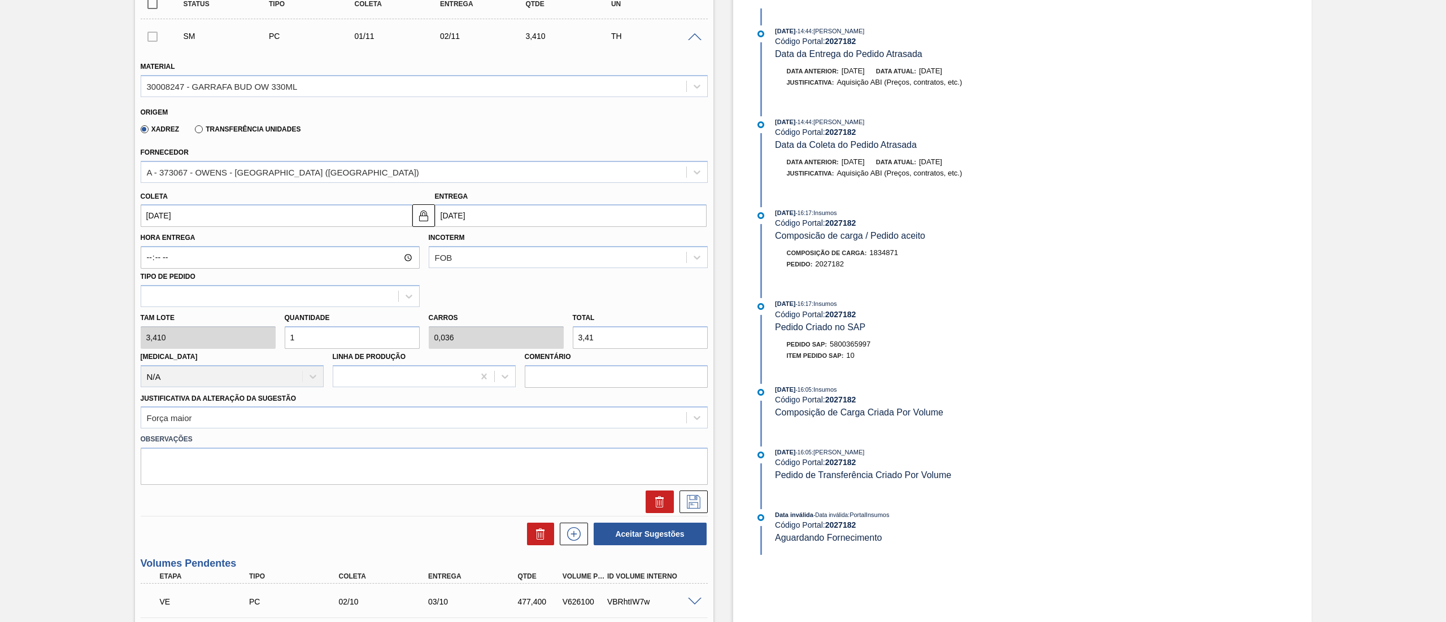
click at [231, 343] on div "Tam lote 3,410 Quantidade 1 Carros 0,036 Total 3,41 [MEDICAL_DATA] N/A Linha de…" at bounding box center [424, 347] width 576 height 81
type input "2"
type input "0,071"
type input "6,82"
type input "28"
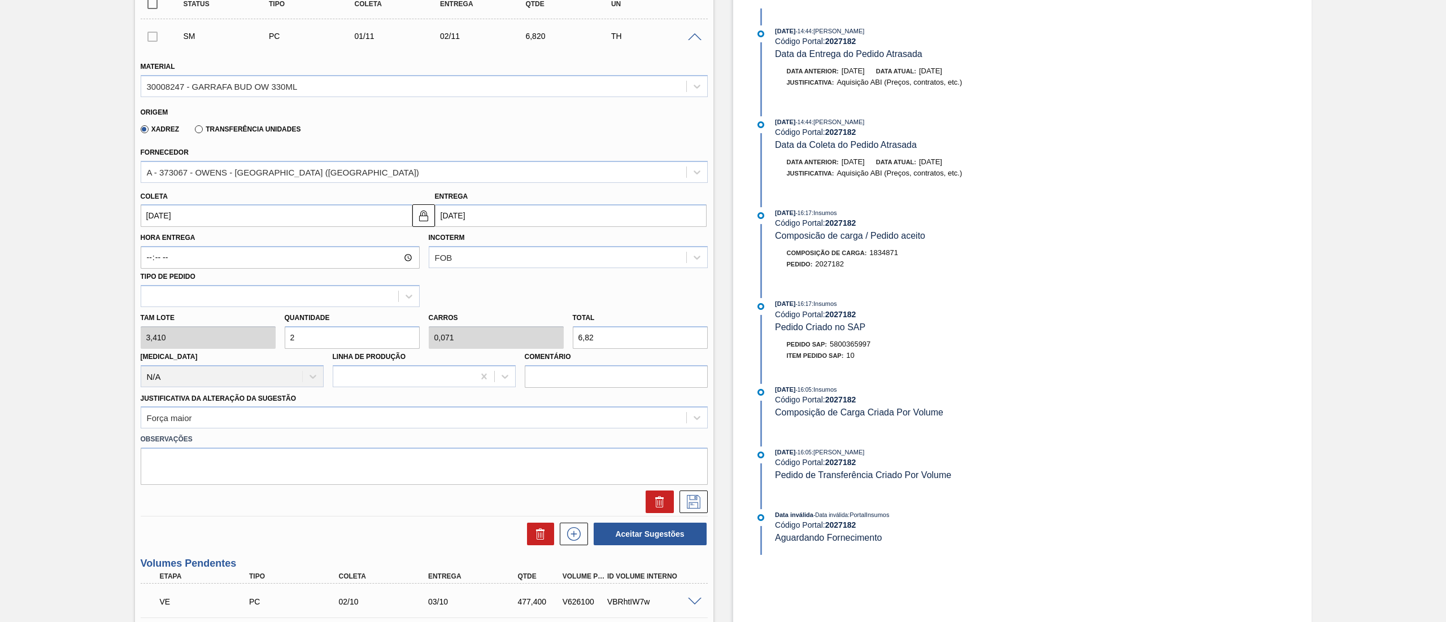
type input "1"
type input "95,48"
type input "280"
type input "10"
type input "954,8"
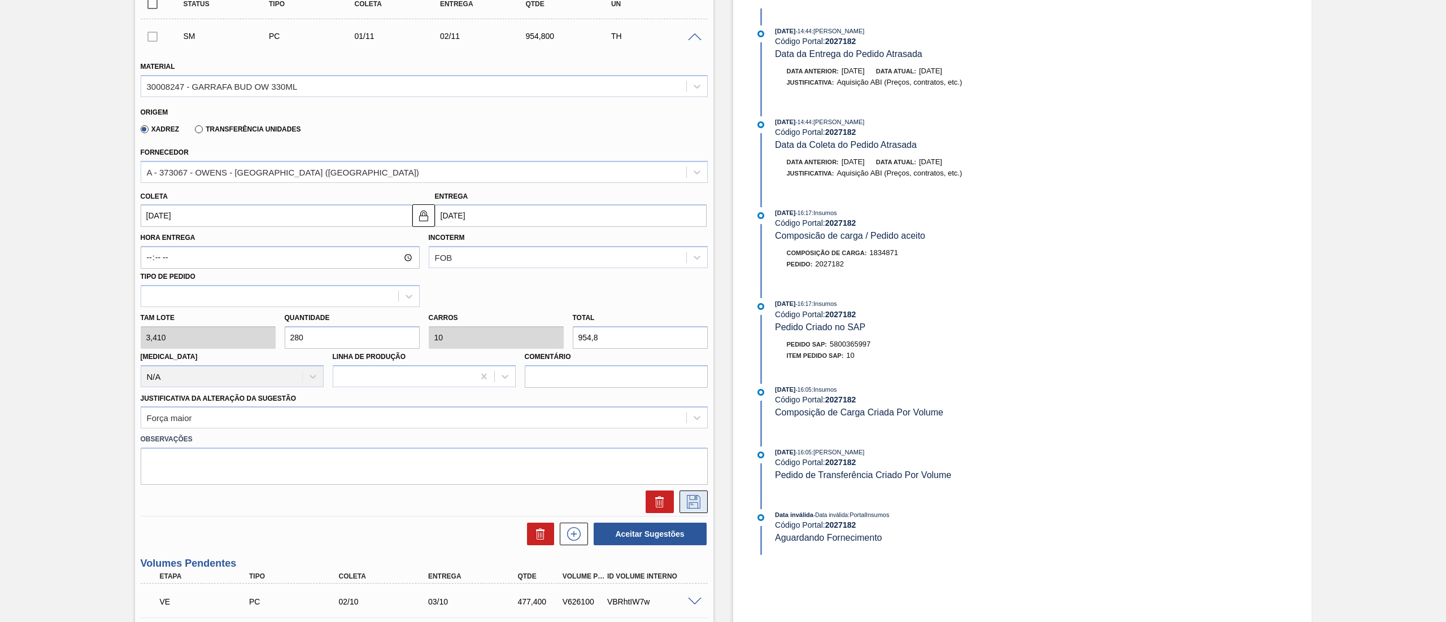
type input "280"
click at [696, 501] on icon at bounding box center [694, 502] width 18 height 14
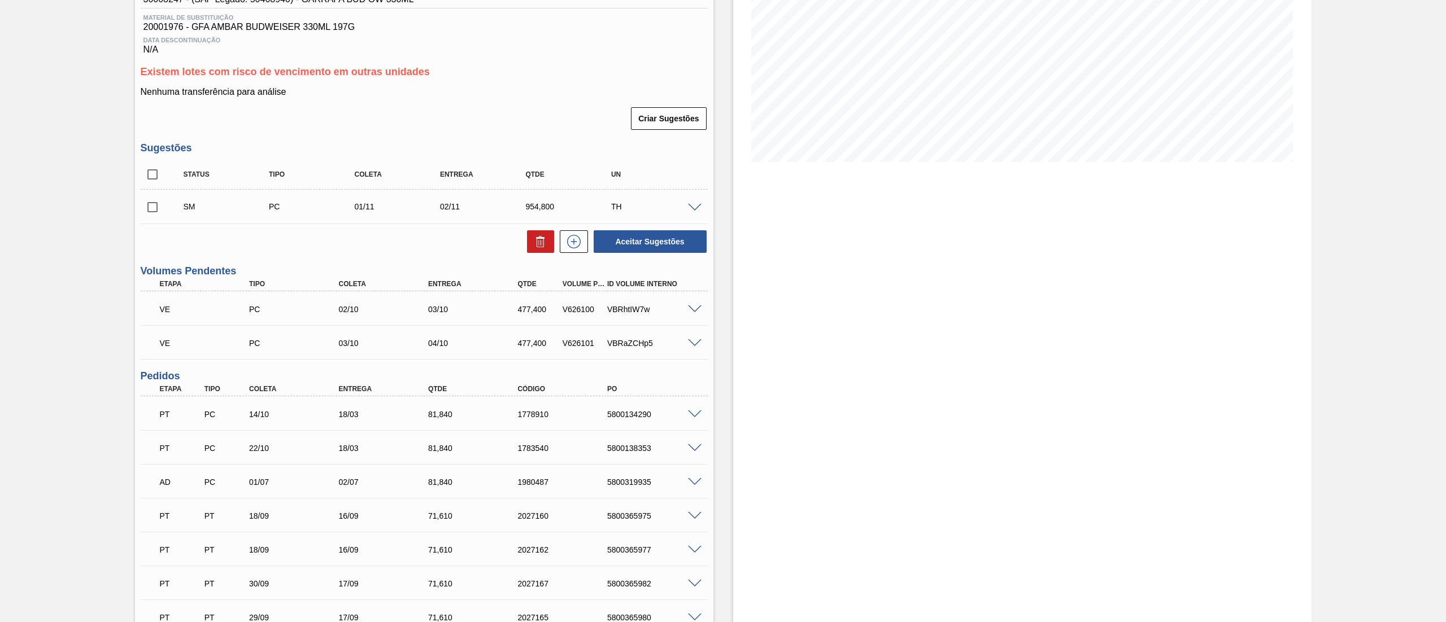
scroll to position [0, 0]
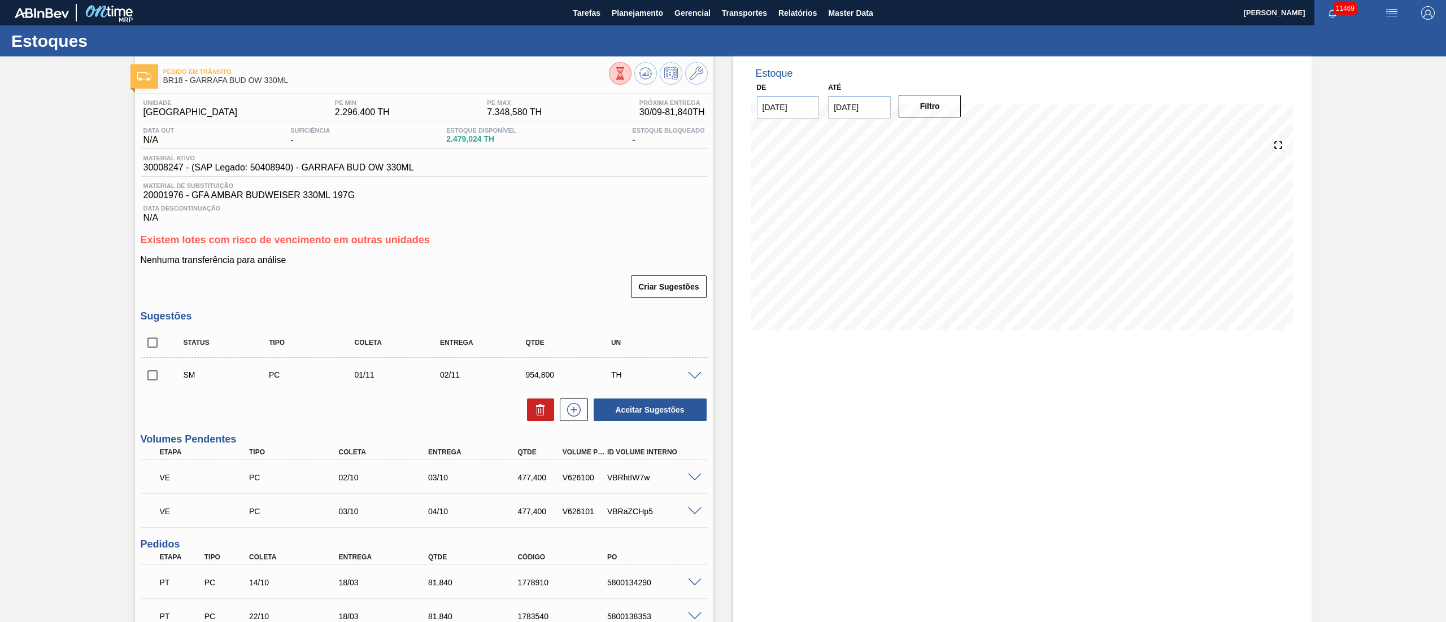
click at [694, 376] on span at bounding box center [695, 376] width 14 height 8
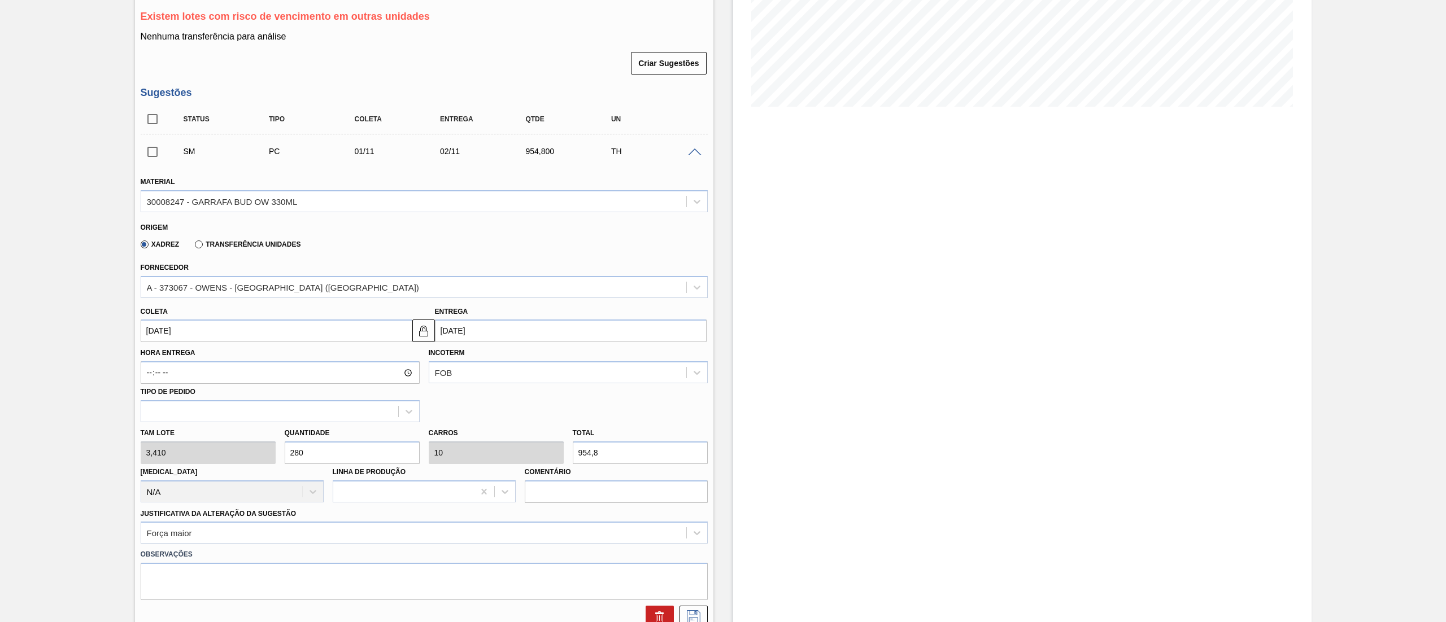
scroll to position [226, 0]
click at [216, 327] on input "[DATE]" at bounding box center [277, 328] width 272 height 23
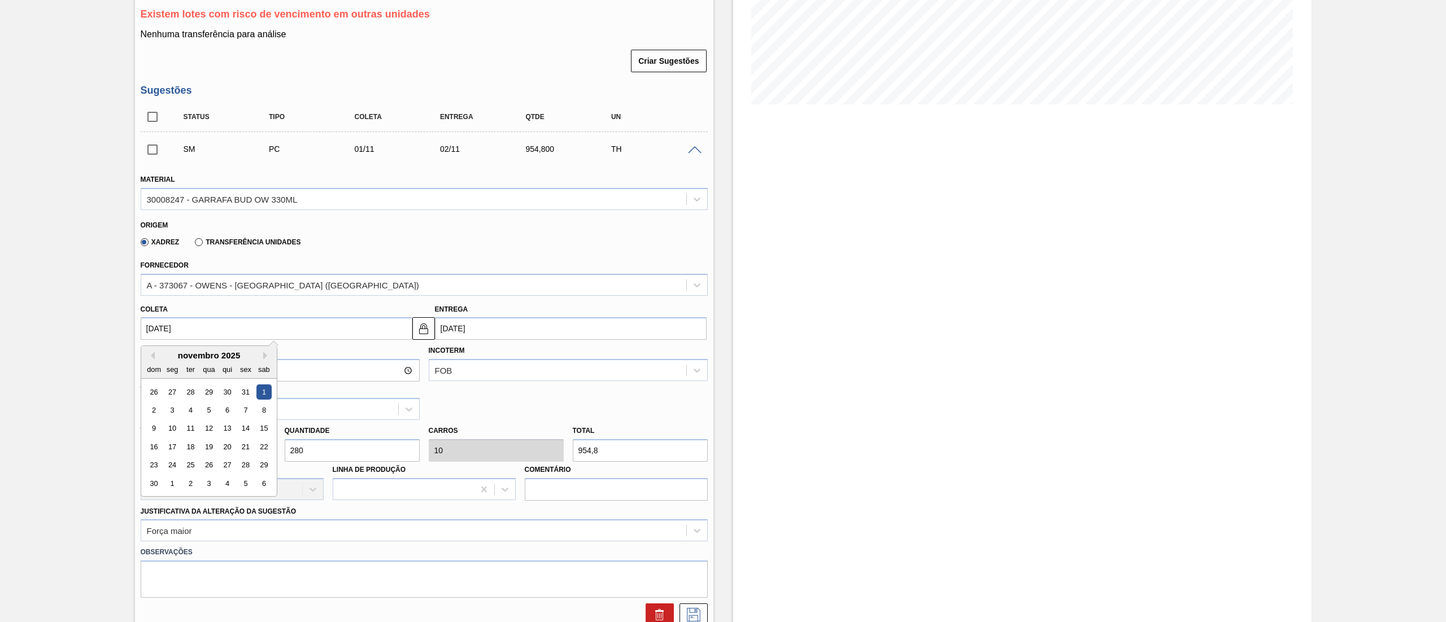
click at [153, 363] on div "dom" at bounding box center [153, 369] width 15 height 15
click at [154, 356] on div "novembro 2025" at bounding box center [209, 356] width 136 height 10
click at [151, 356] on button "Previous Month" at bounding box center [151, 356] width 8 height 8
click at [207, 391] on div "1" at bounding box center [208, 392] width 15 height 15
type input "[DATE]"
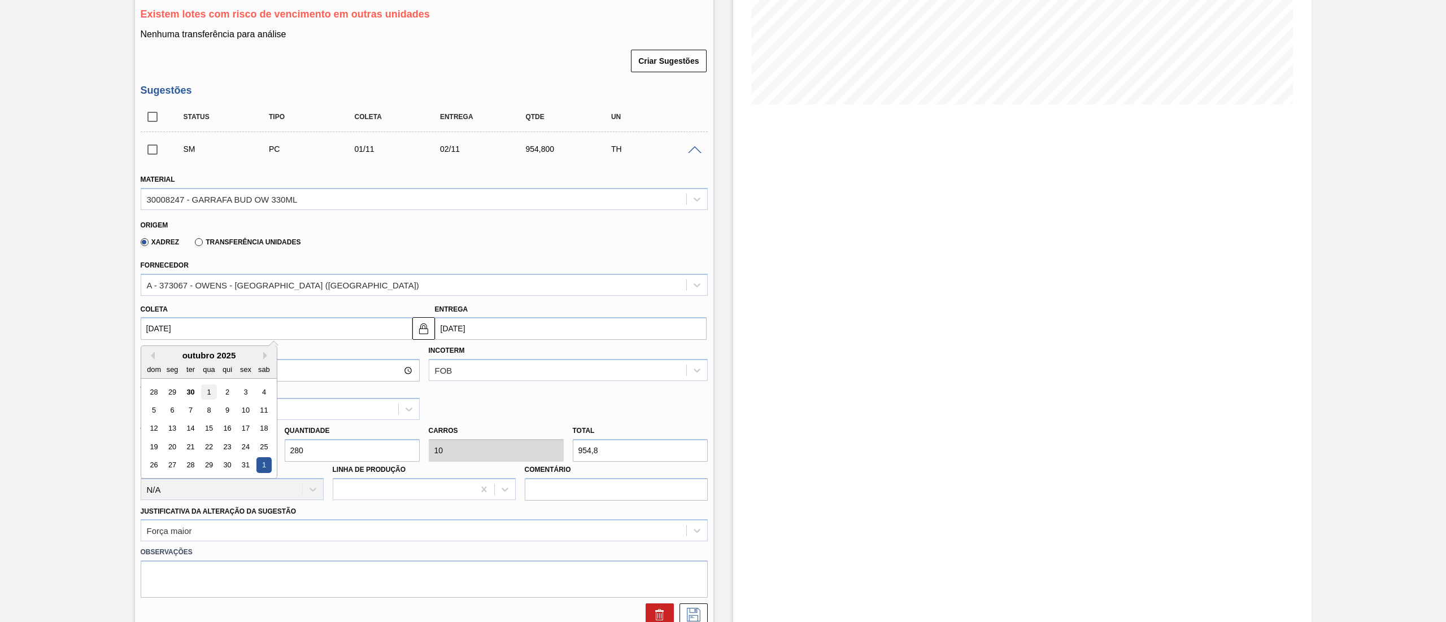
type input "[DATE]"
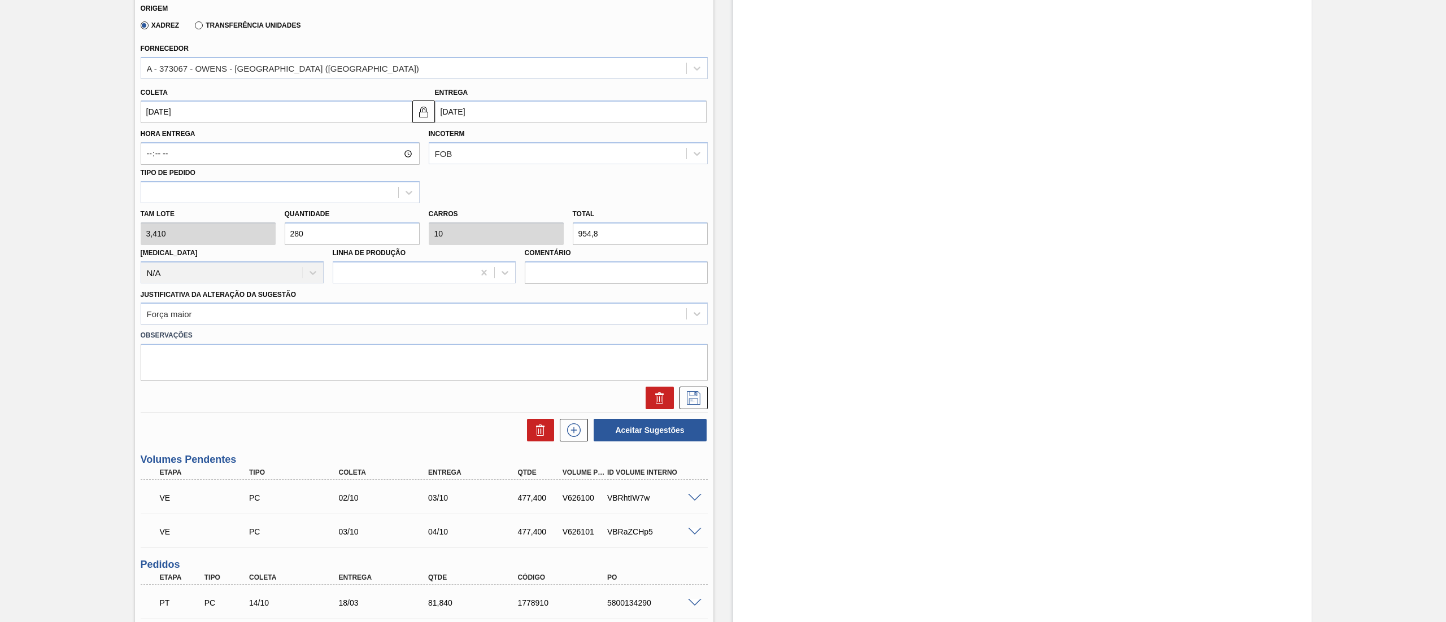
scroll to position [452, 0]
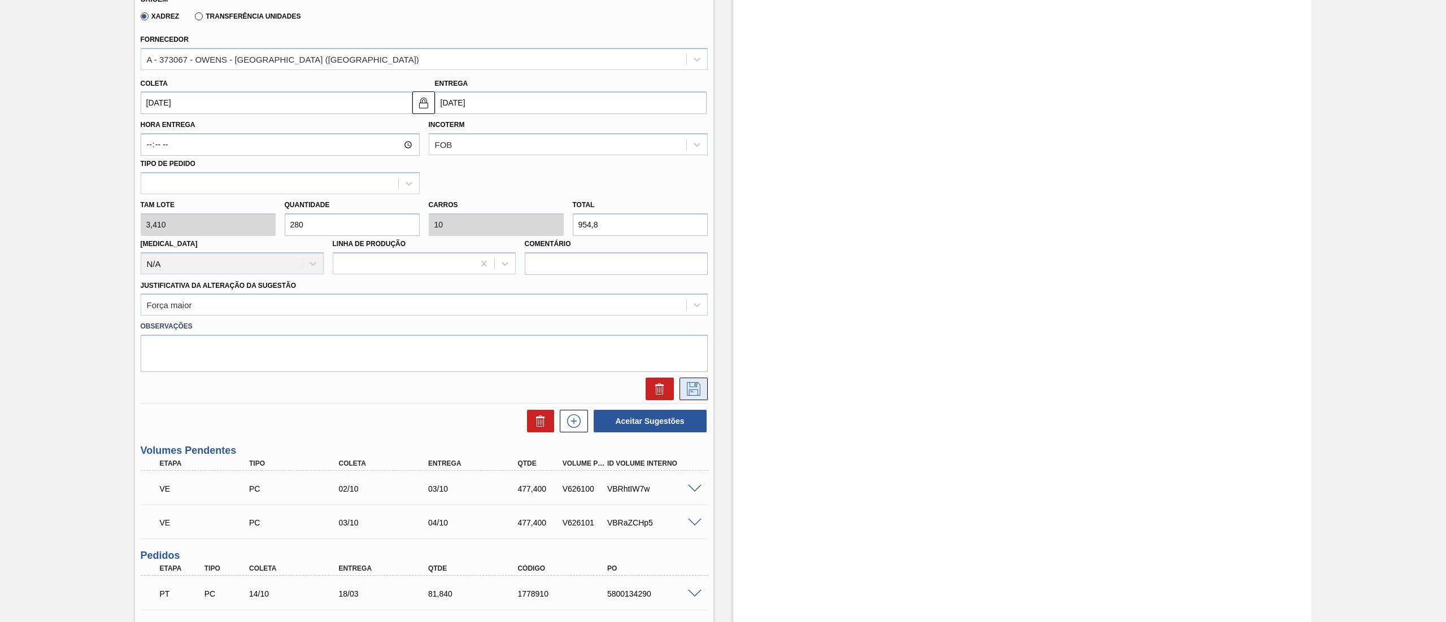
click at [696, 394] on icon at bounding box center [694, 389] width 18 height 14
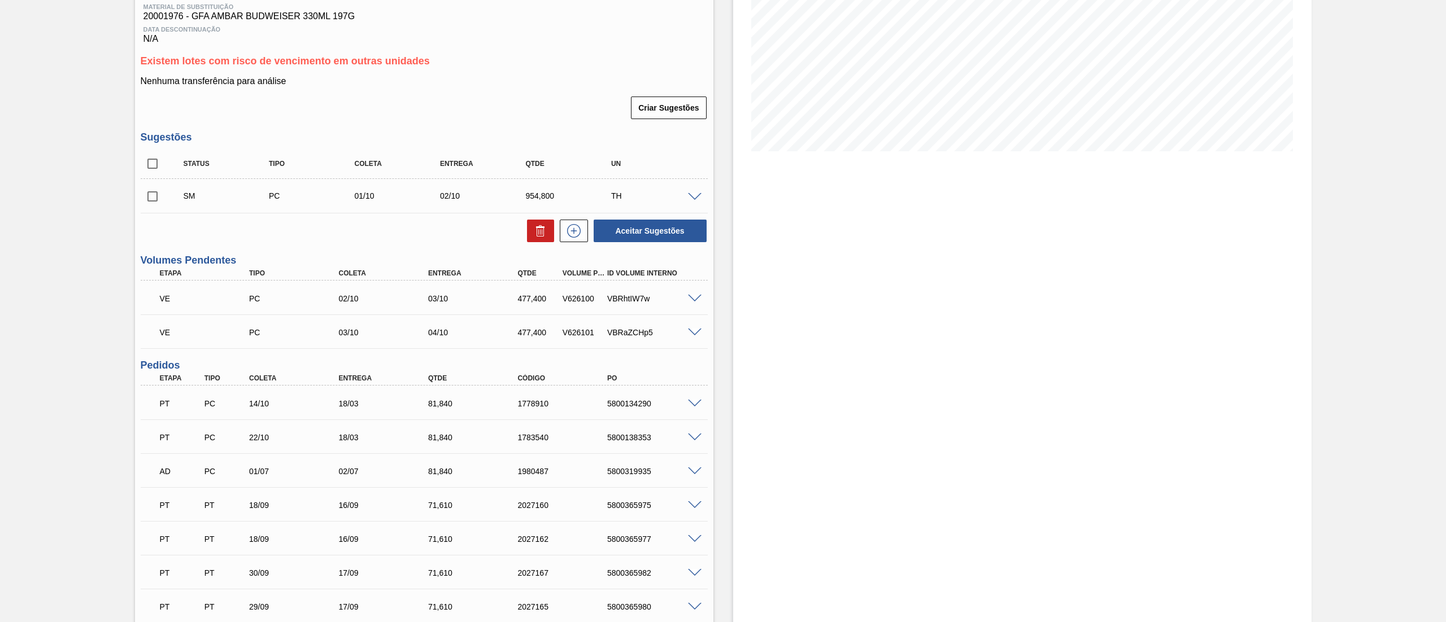
scroll to position [0, 0]
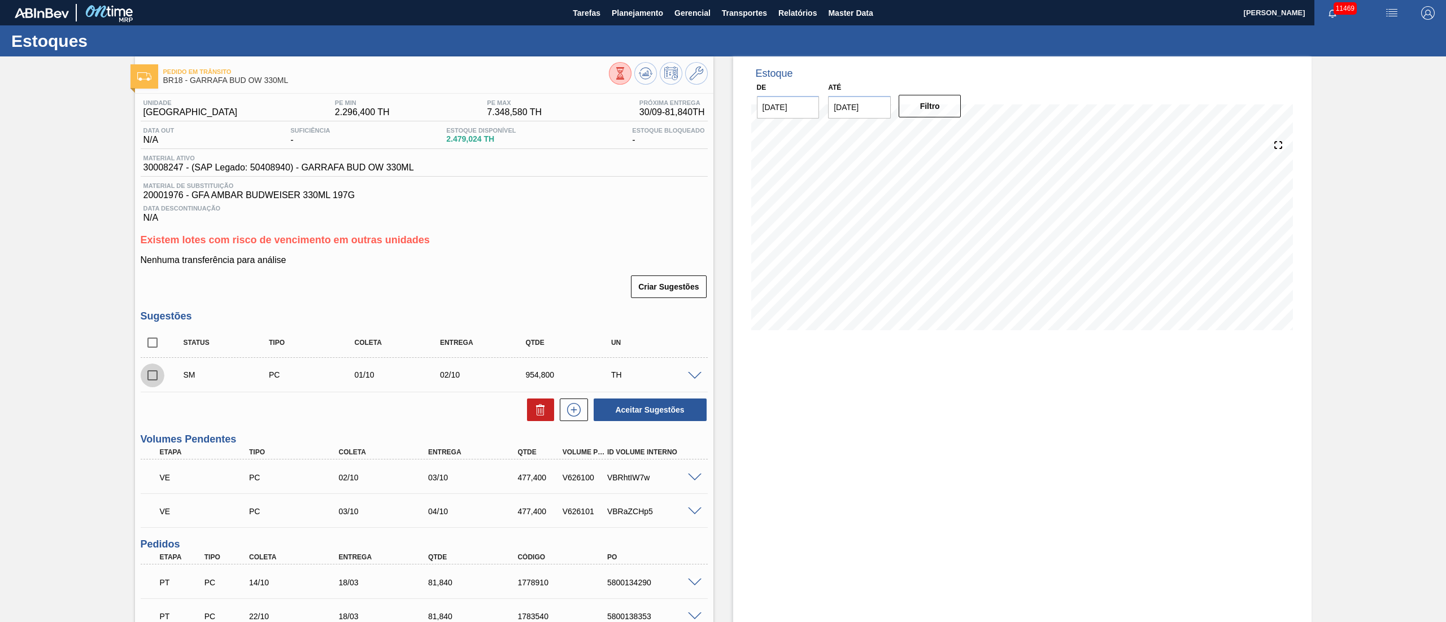
click at [150, 379] on input "checkbox" at bounding box center [153, 376] width 24 height 24
click at [633, 417] on button "Aceitar Sugestões" at bounding box center [650, 410] width 113 height 23
checkbox input "false"
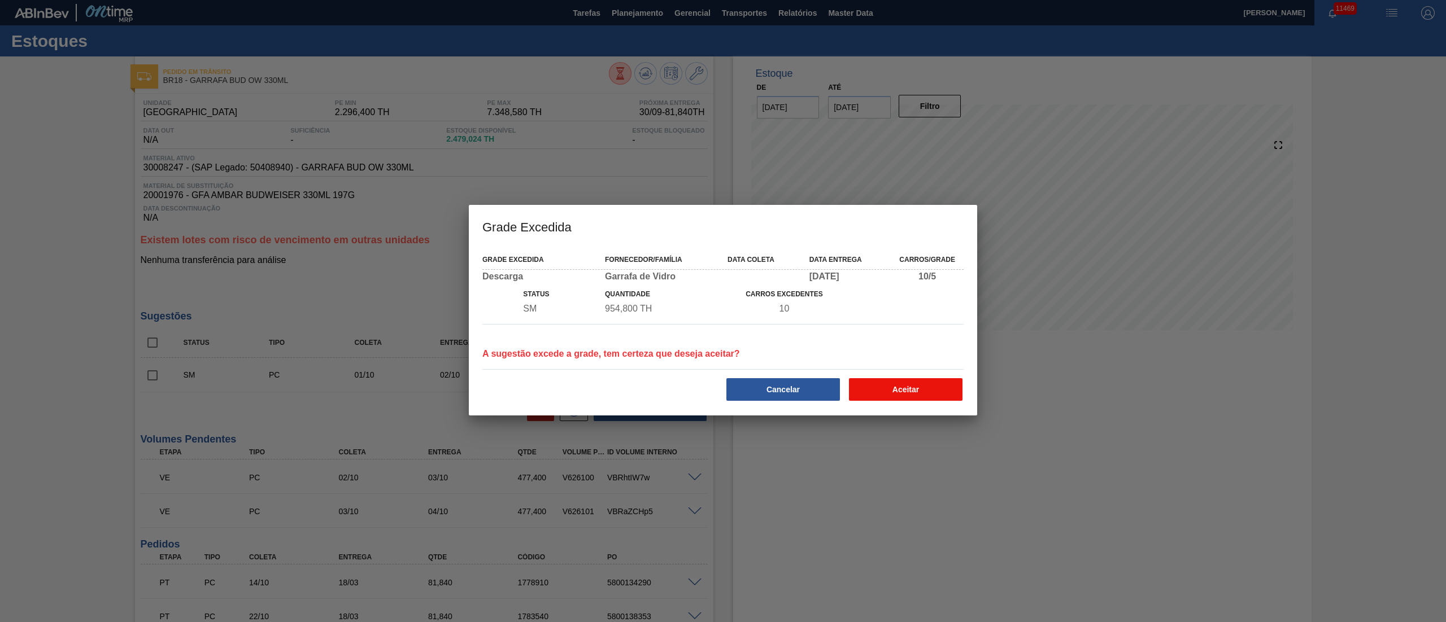
click at [898, 391] on button "Aceitar" at bounding box center [906, 389] width 114 height 23
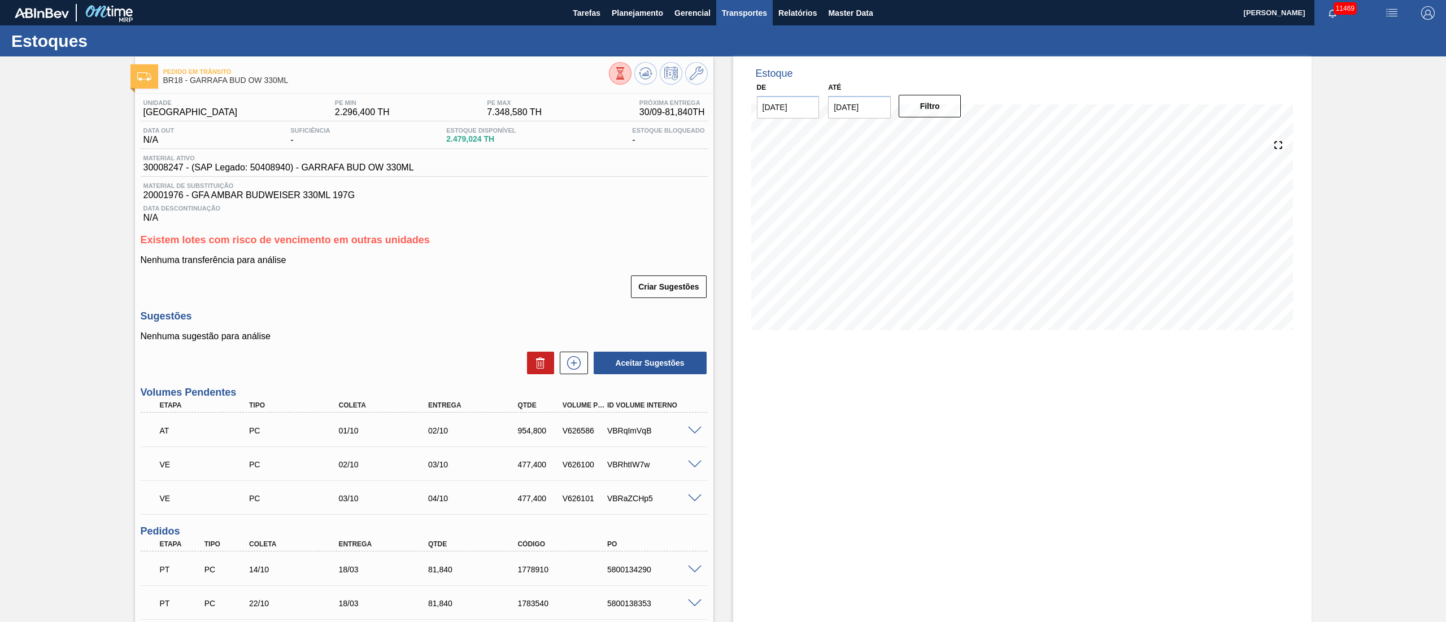
click at [750, 18] on span "Transportes" at bounding box center [744, 13] width 45 height 14
click at [725, 50] on li "Otimização de Carga" at bounding box center [744, 56] width 93 height 18
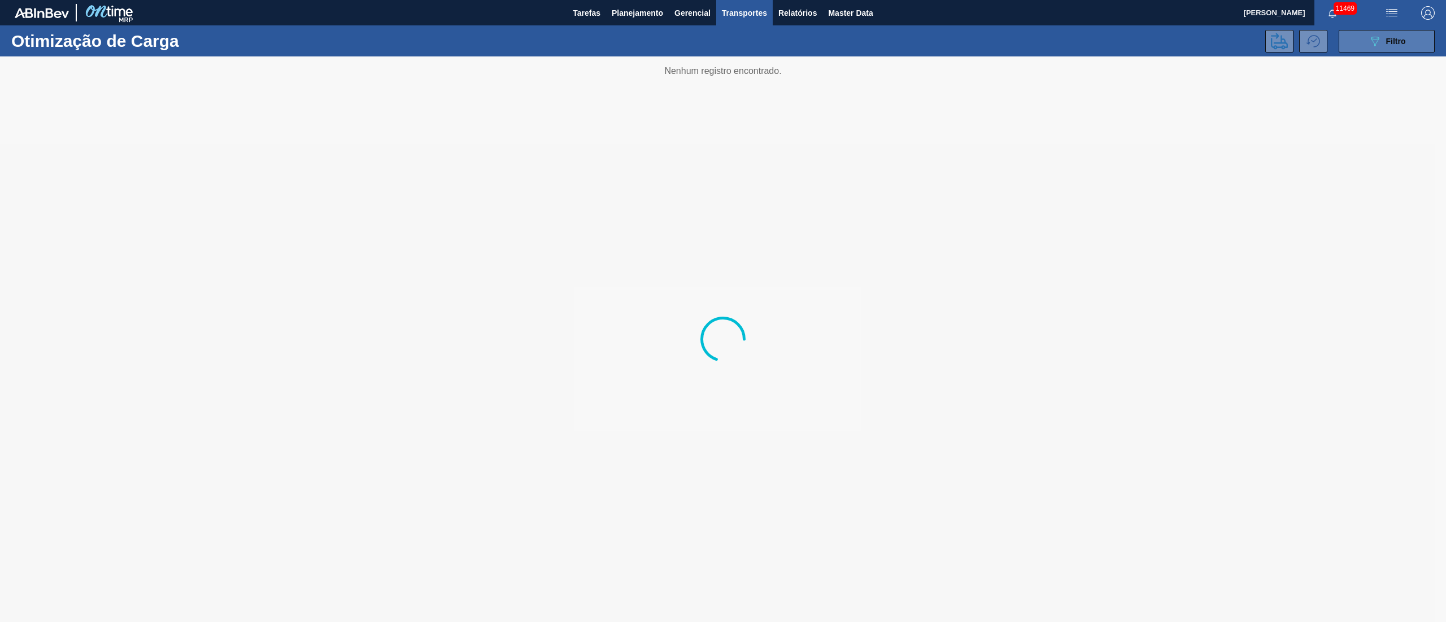
click at [1379, 36] on icon "089F7B8B-B2A5-4AFE-B5C0-19BA573D28AC" at bounding box center [1375, 41] width 14 height 14
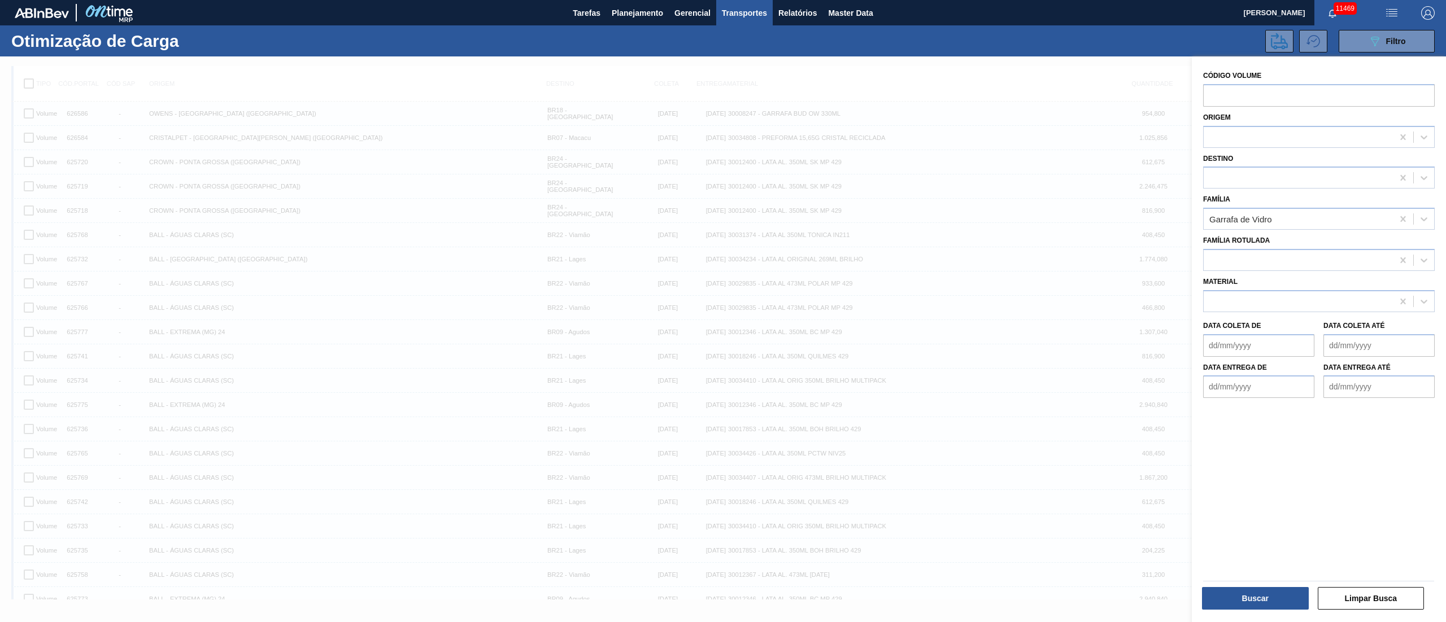
click at [1252, 598] on button "Buscar" at bounding box center [1255, 598] width 107 height 23
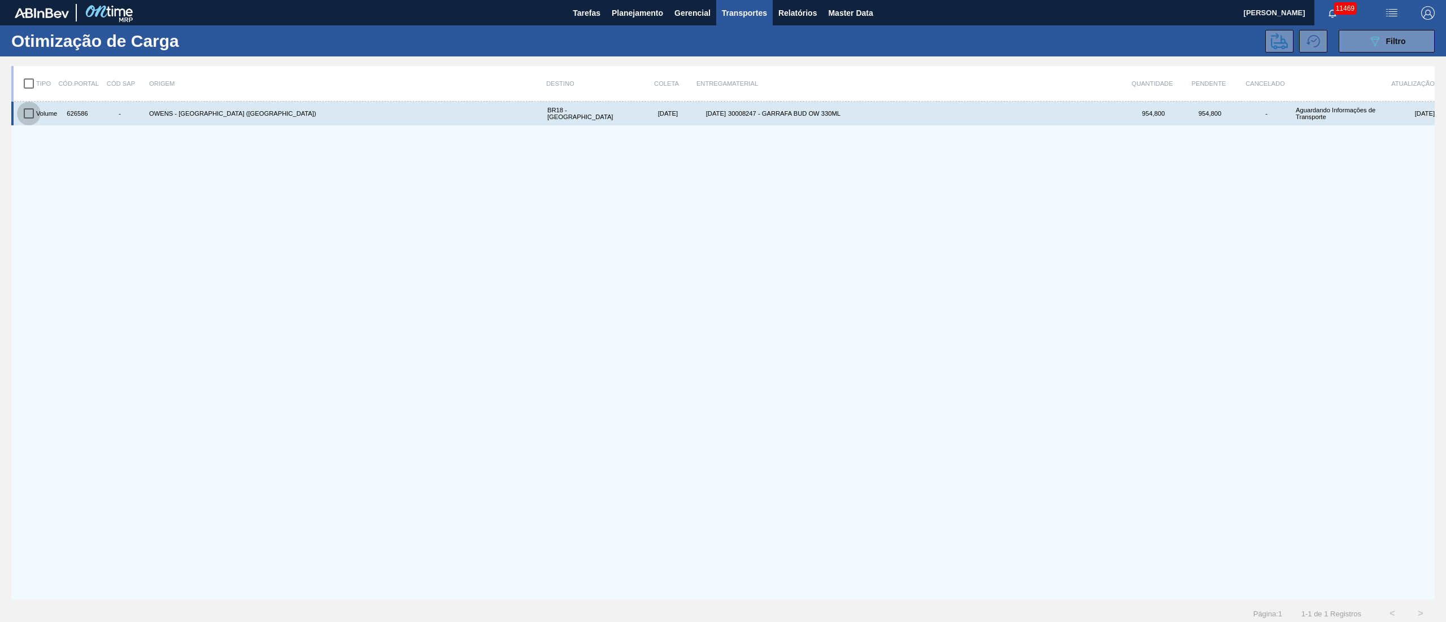
click at [32, 111] on input "checkbox" at bounding box center [29, 114] width 24 height 24
checkbox input "true"
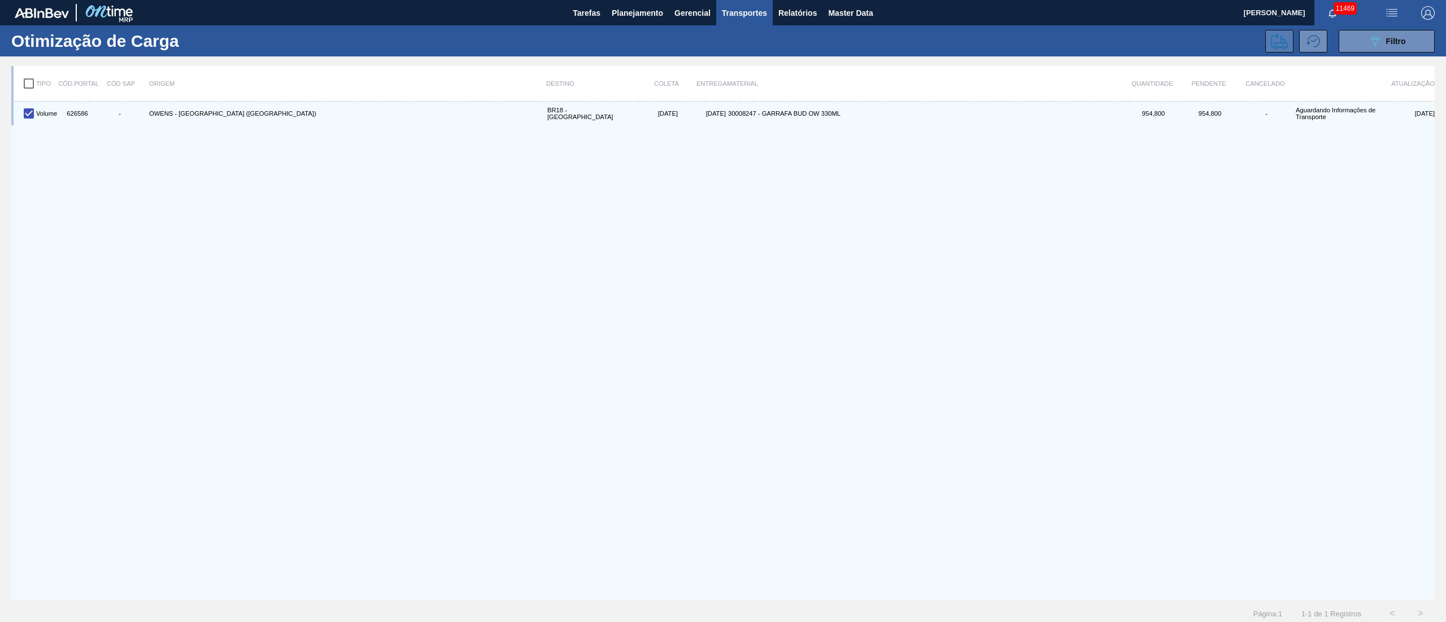
click at [1271, 38] on icon at bounding box center [1279, 41] width 17 height 17
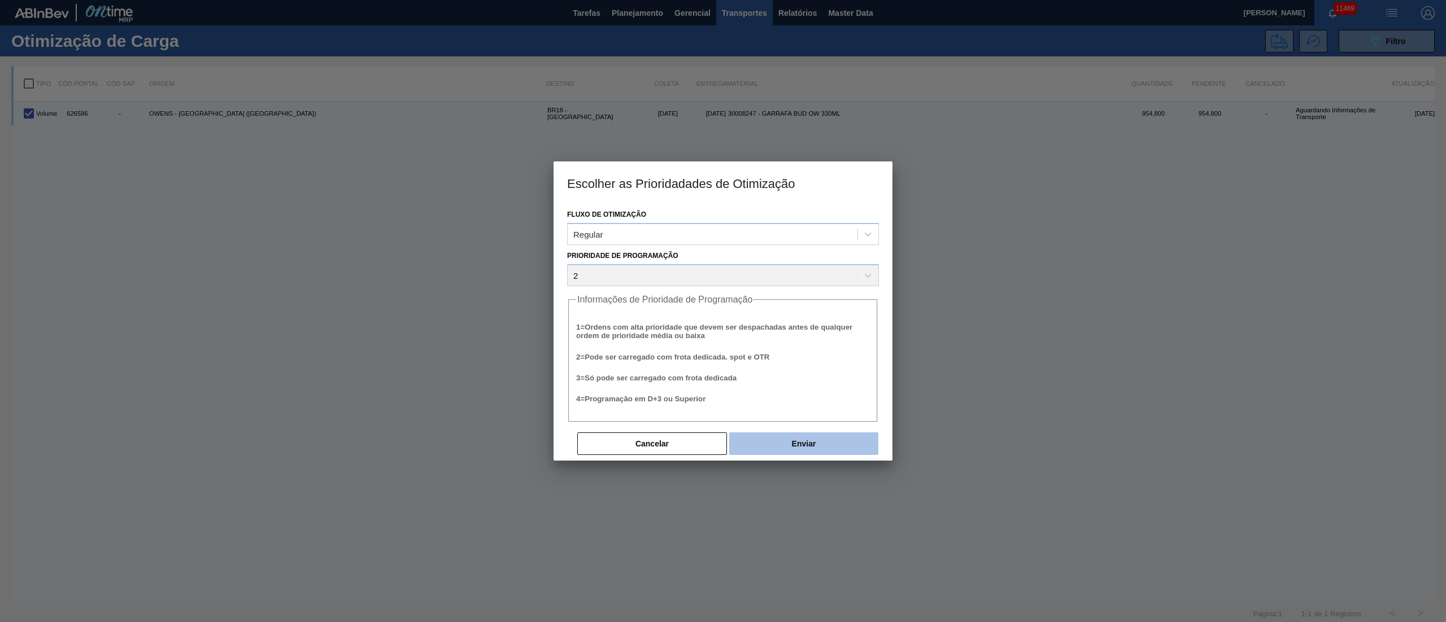
click at [809, 437] on button "Enviar" at bounding box center [803, 444] width 149 height 23
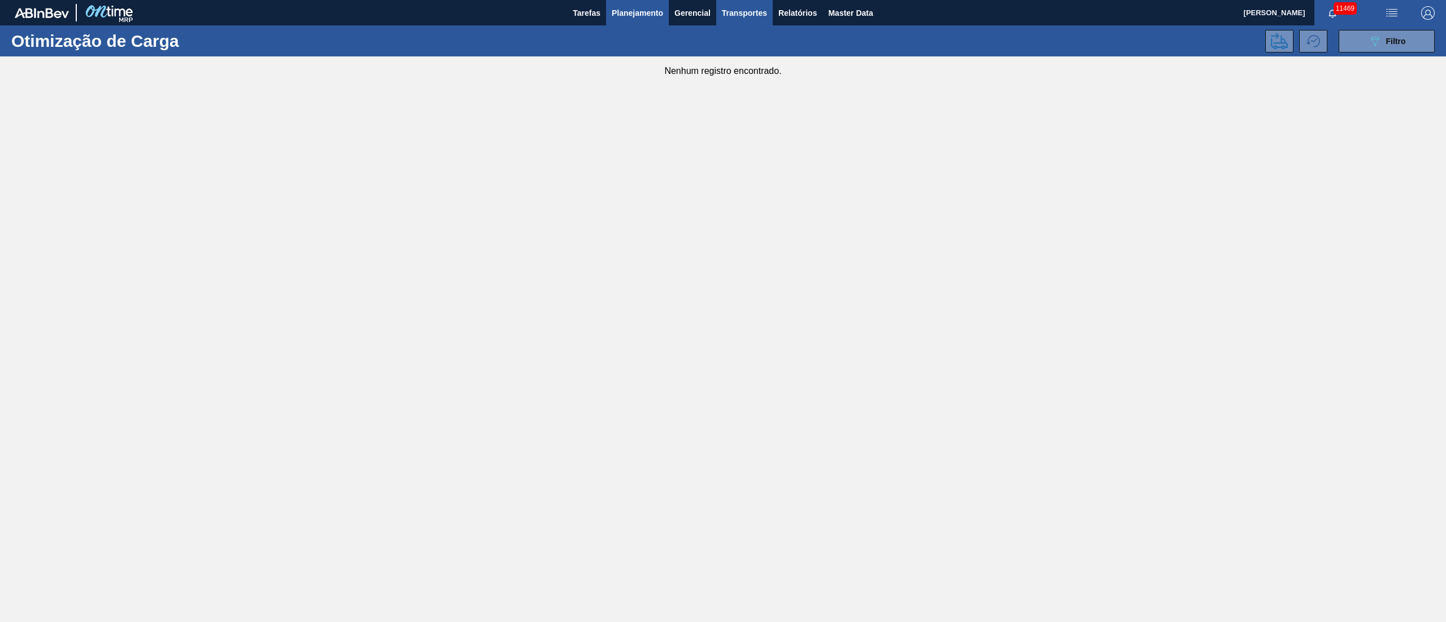
click at [620, 18] on span "Planejamento" at bounding box center [637, 13] width 51 height 14
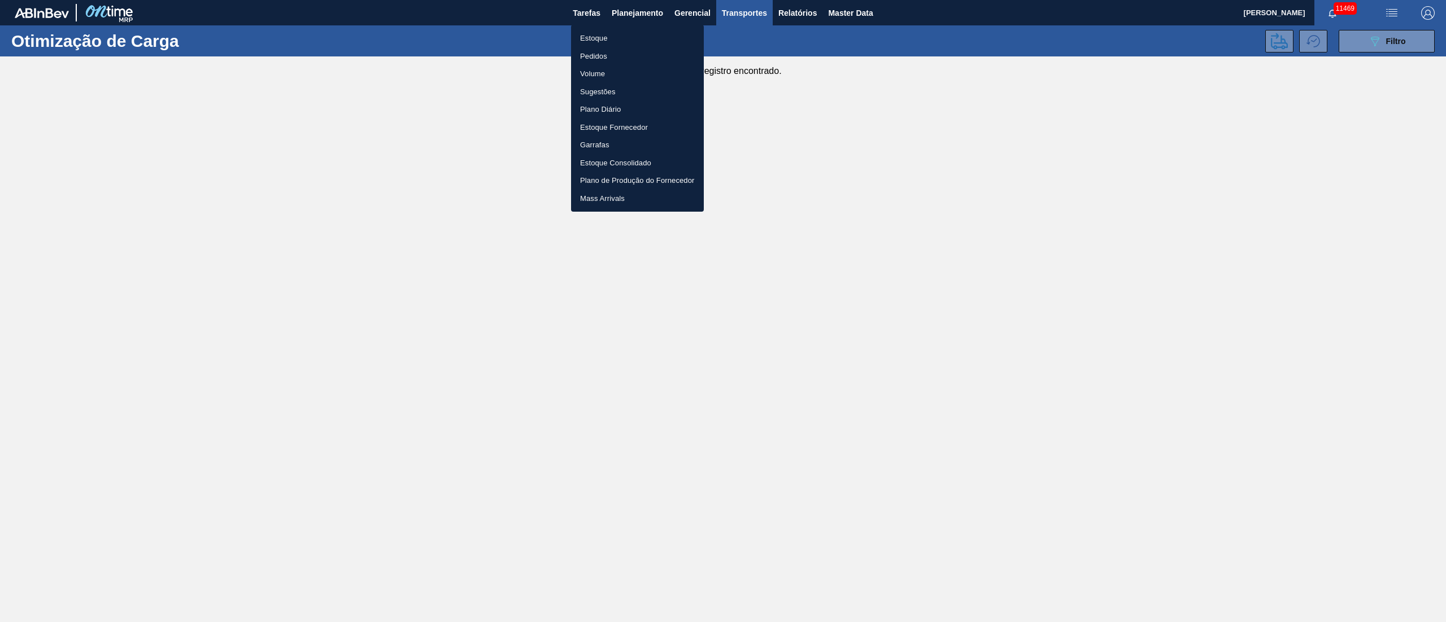
click at [599, 56] on li "Pedidos" at bounding box center [637, 56] width 133 height 18
